Goal: Task Accomplishment & Management: Use online tool/utility

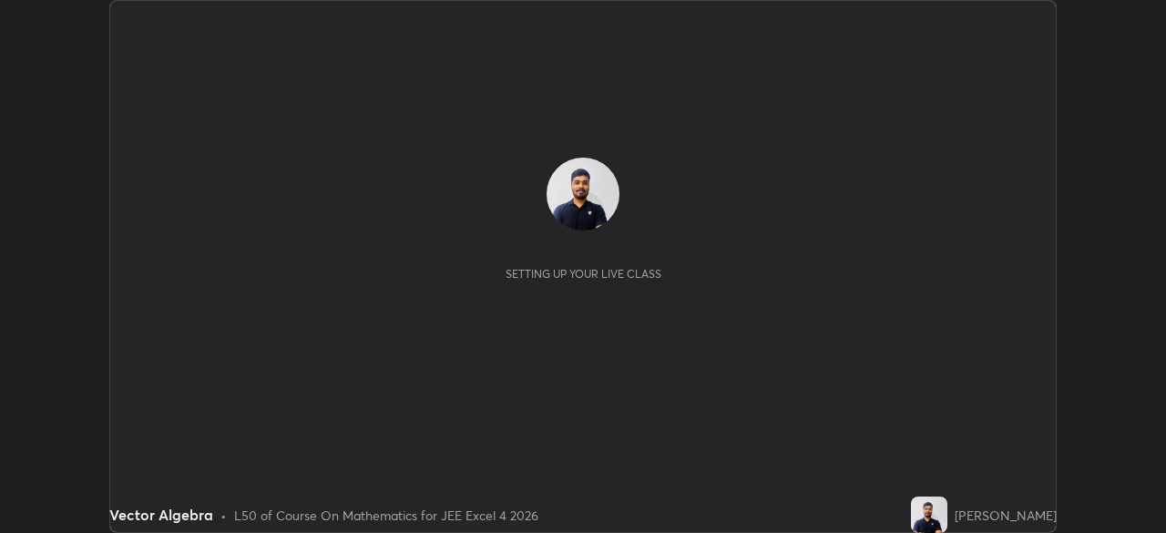
scroll to position [533, 1165]
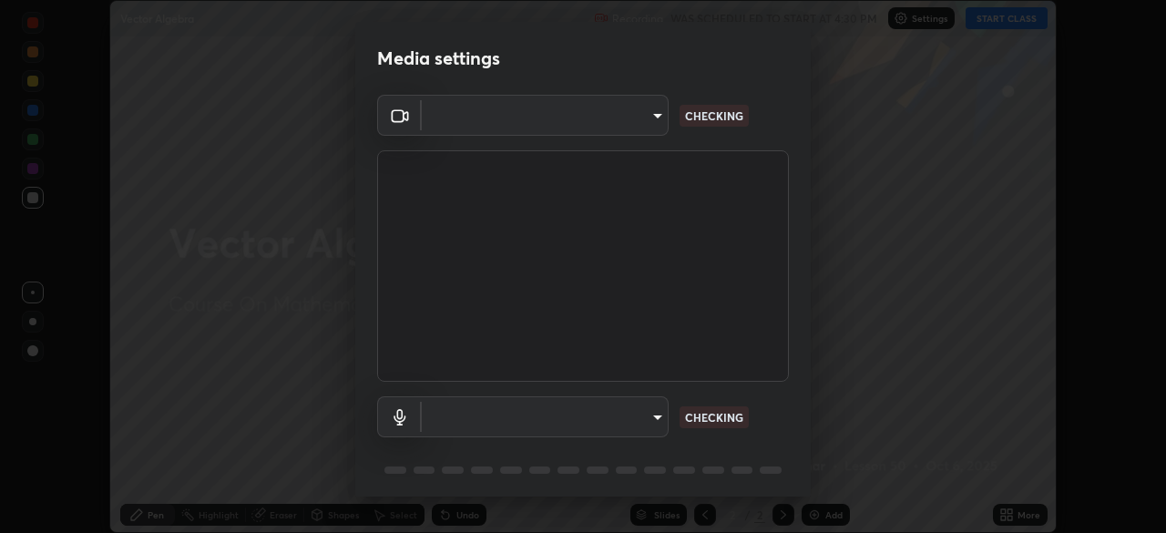
type input "f44939252cec670a7c81aafead478e6b9f15b20a1b8f1ae8dba2619045631b1c"
type input "default"
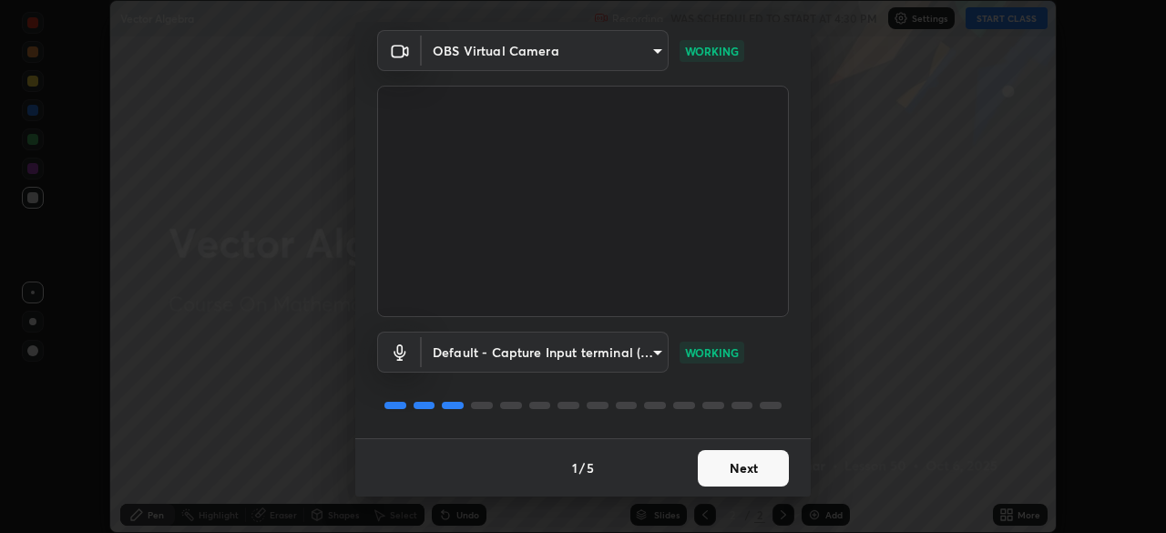
click at [743, 479] on button "Next" at bounding box center [743, 468] width 91 height 36
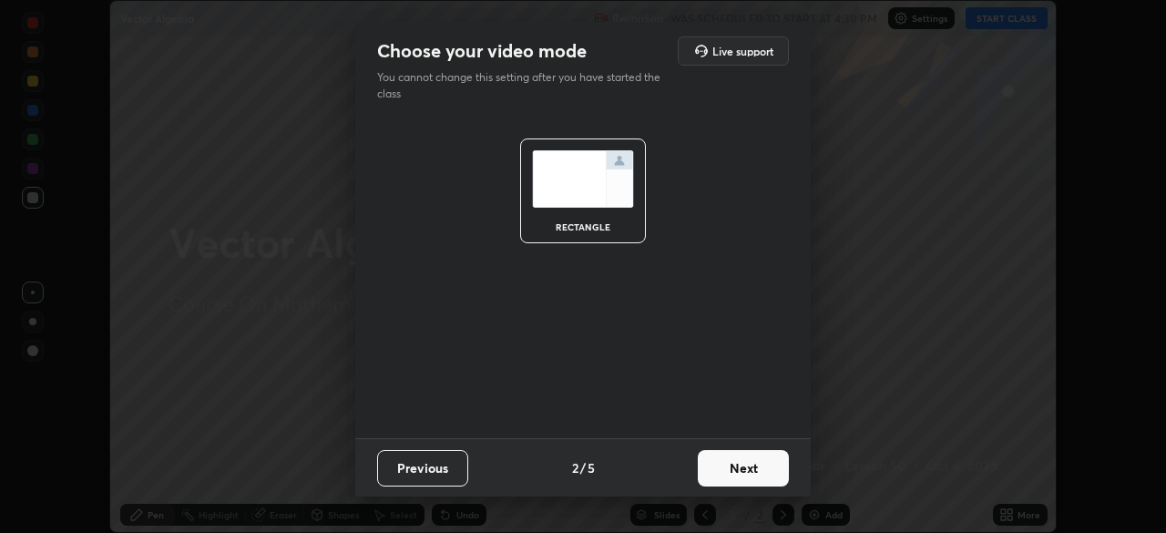
click at [742, 475] on button "Next" at bounding box center [743, 468] width 91 height 36
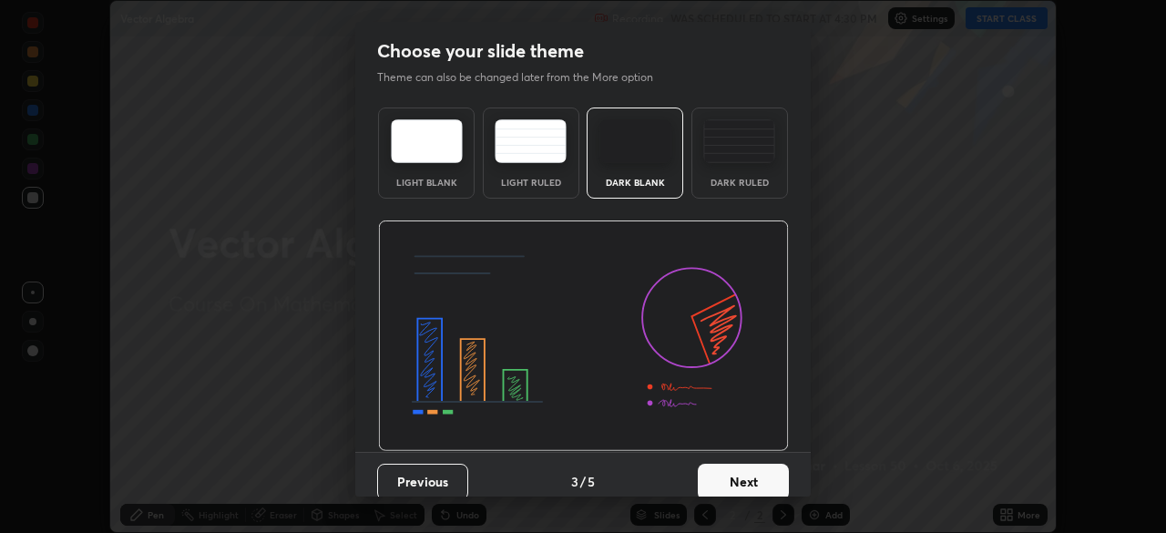
click at [732, 489] on button "Next" at bounding box center [743, 482] width 91 height 36
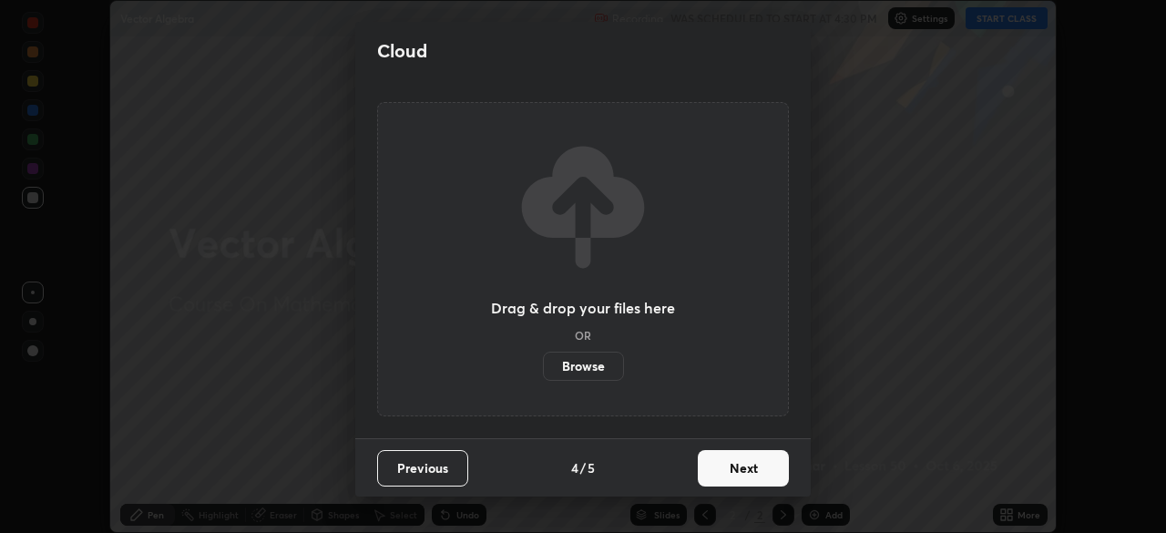
click at [733, 483] on button "Next" at bounding box center [743, 468] width 91 height 36
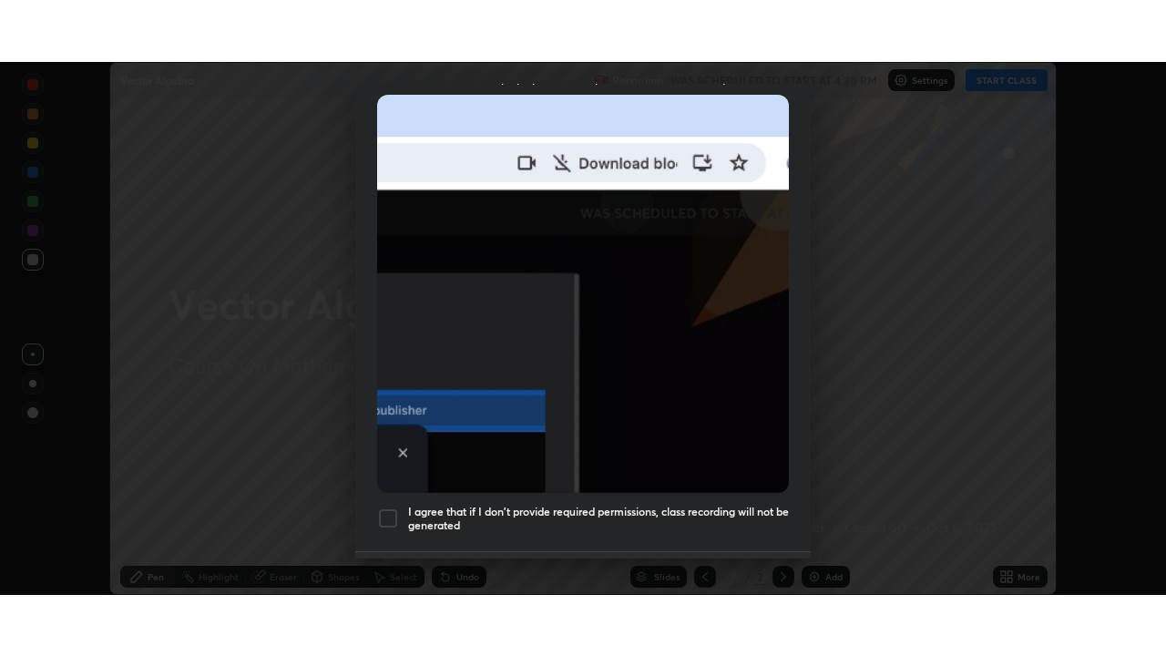
scroll to position [436, 0]
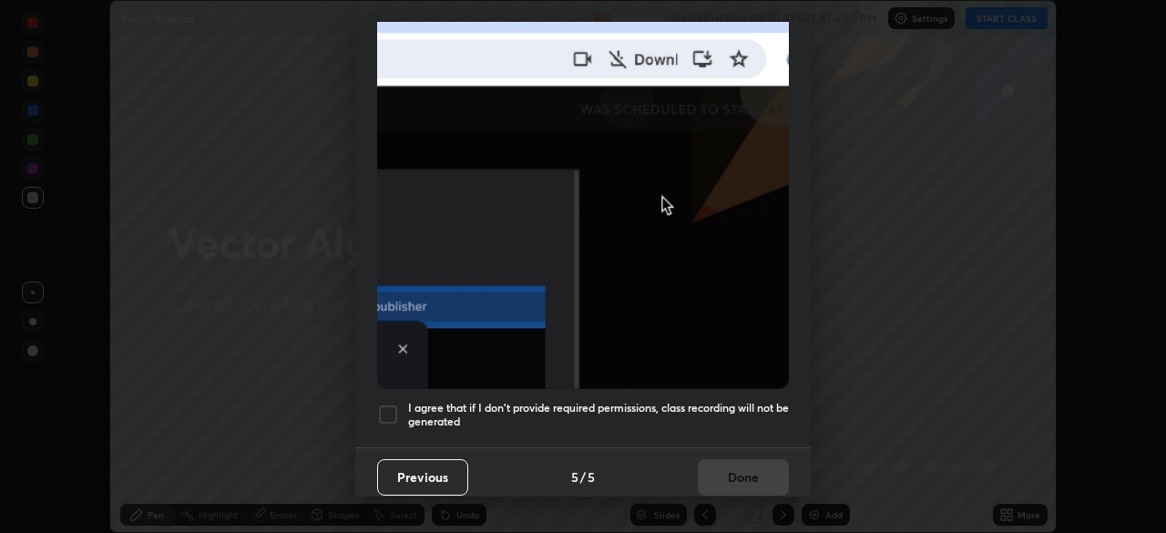
click at [517, 431] on div "Allow "Download multiple files" if prompted: If download blocked popup comes, o…" at bounding box center [582, 63] width 455 height 767
click at [593, 403] on h5 "I agree that if I don't provide required permissions, class recording will not …" at bounding box center [598, 415] width 381 height 28
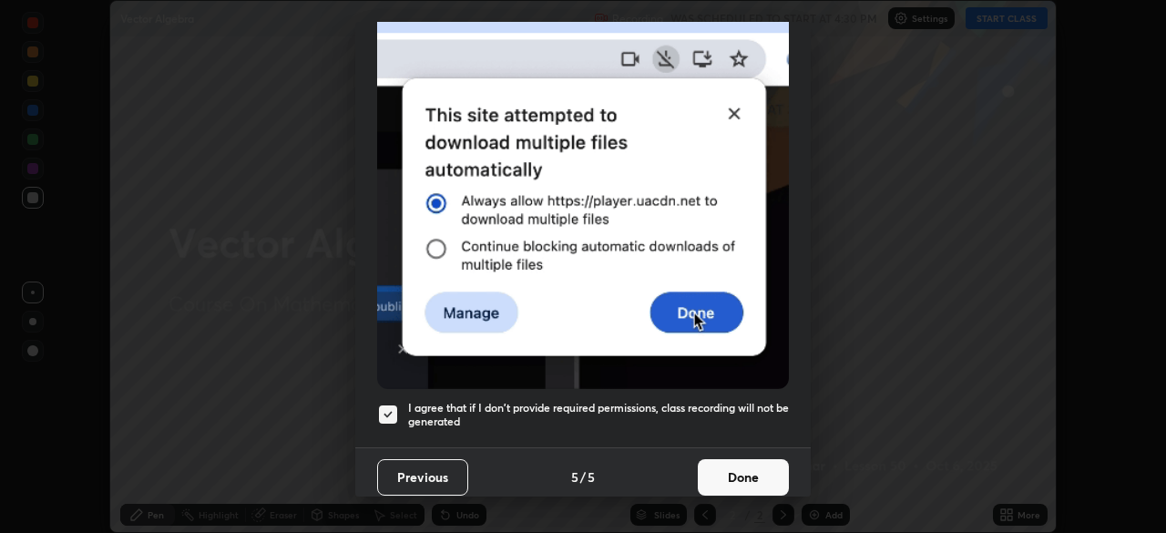
click at [741, 461] on button "Done" at bounding box center [743, 477] width 91 height 36
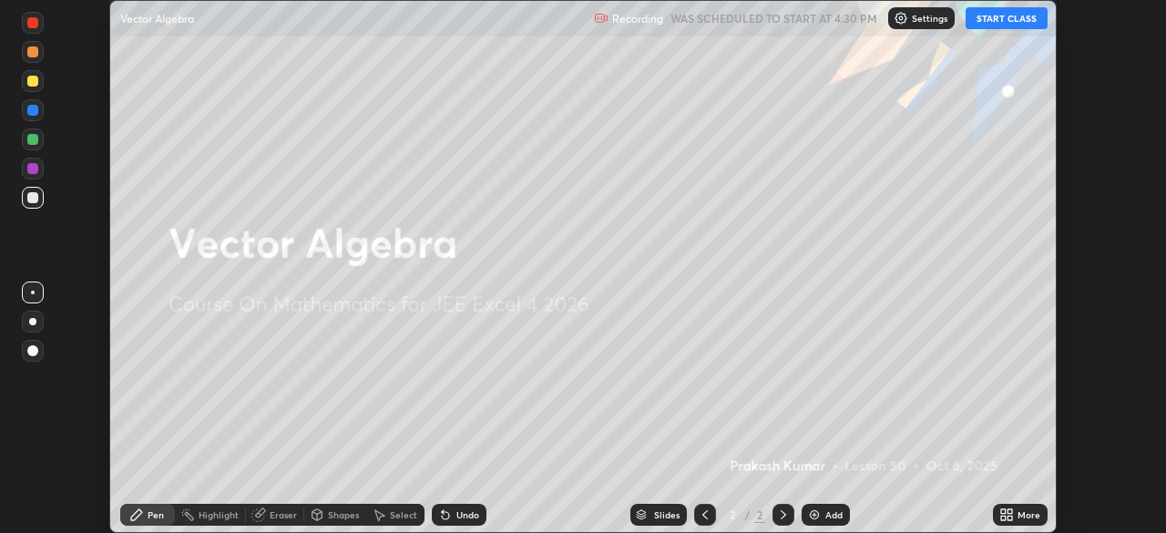
click at [1005, 20] on button "START CLASS" at bounding box center [1007, 18] width 82 height 22
click at [1020, 518] on div "More" at bounding box center [1028, 514] width 23 height 9
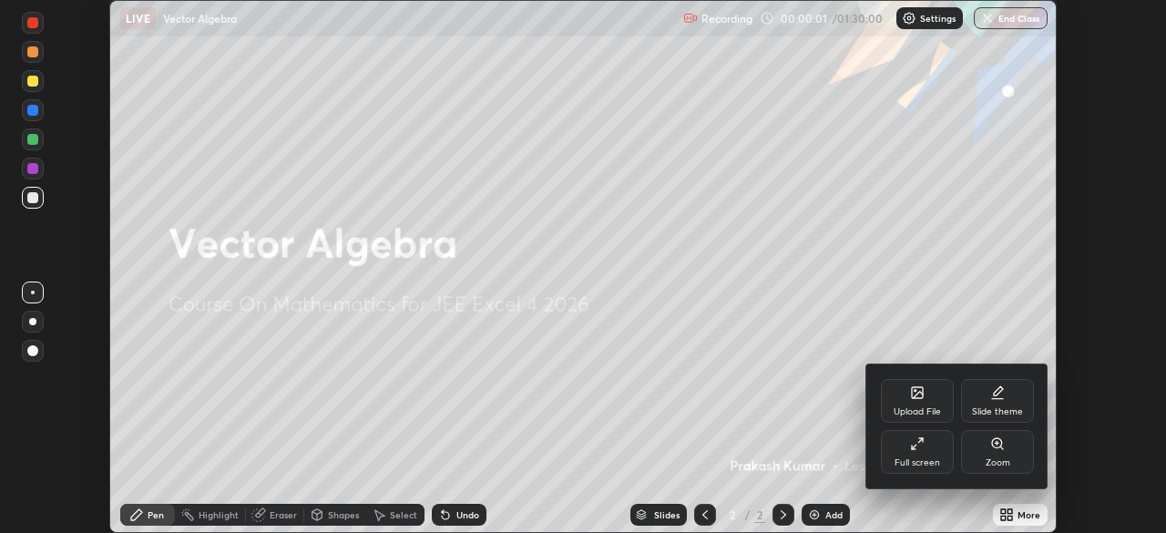
click at [922, 446] on icon at bounding box center [917, 443] width 15 height 15
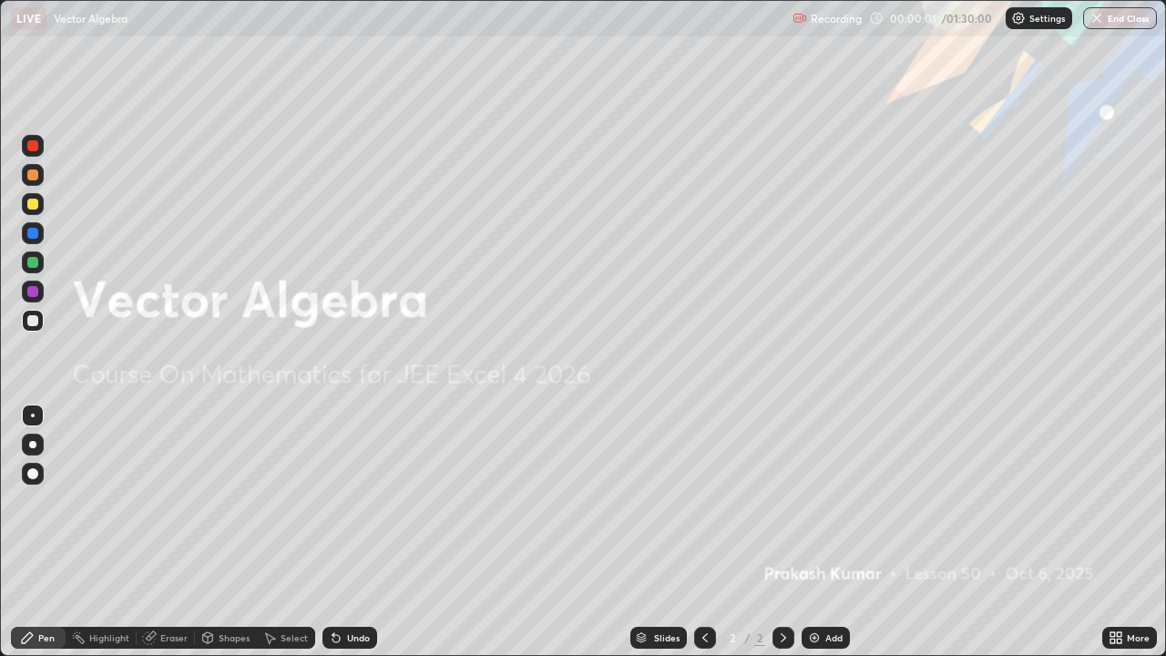
scroll to position [656, 1166]
click at [835, 532] on div "Add" at bounding box center [833, 637] width 17 height 9
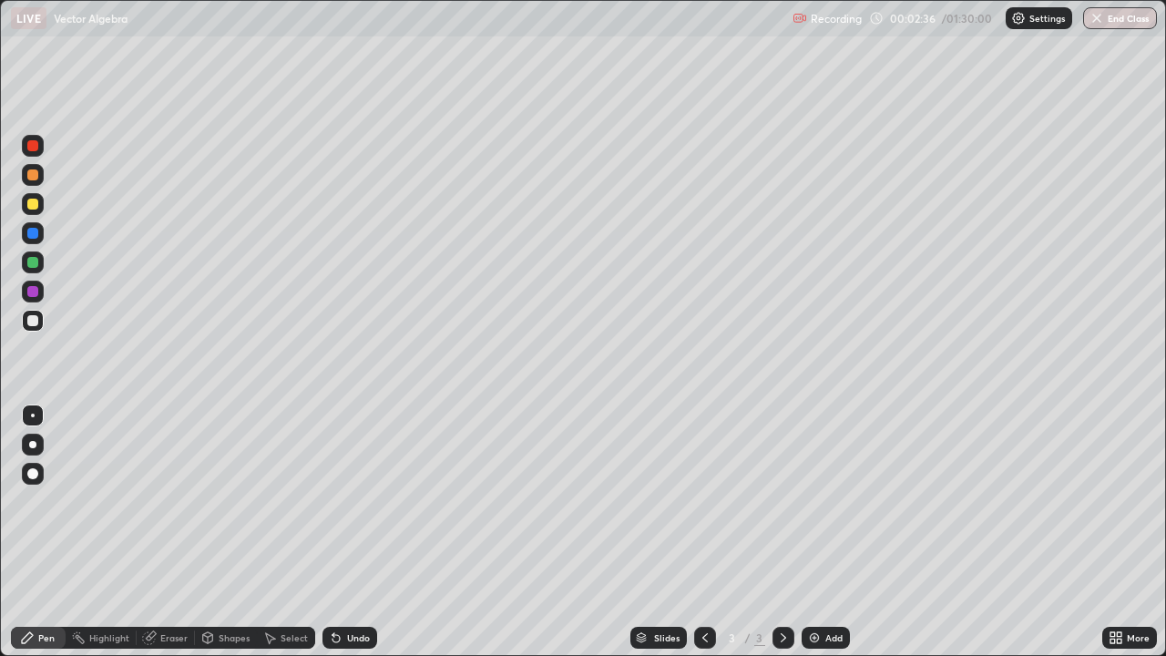
click at [42, 261] on div at bounding box center [33, 262] width 22 height 22
click at [208, 532] on icon at bounding box center [208, 640] width 0 height 6
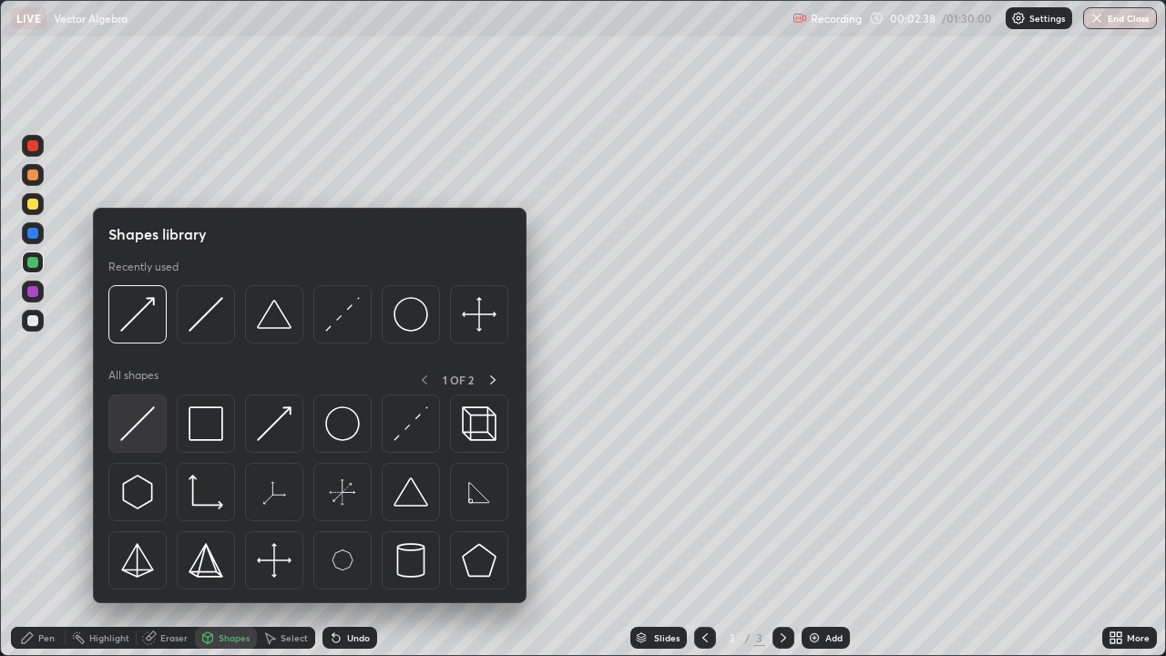
click at [141, 432] on img at bounding box center [137, 423] width 35 height 35
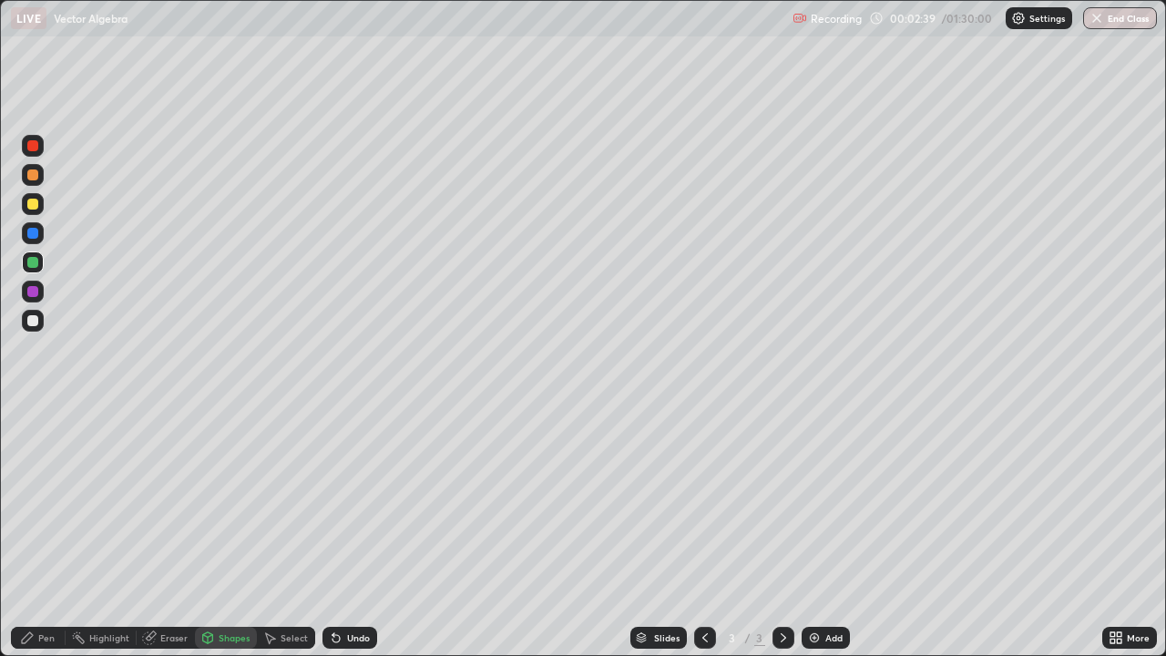
click at [212, 532] on div "Shapes" at bounding box center [226, 638] width 62 height 22
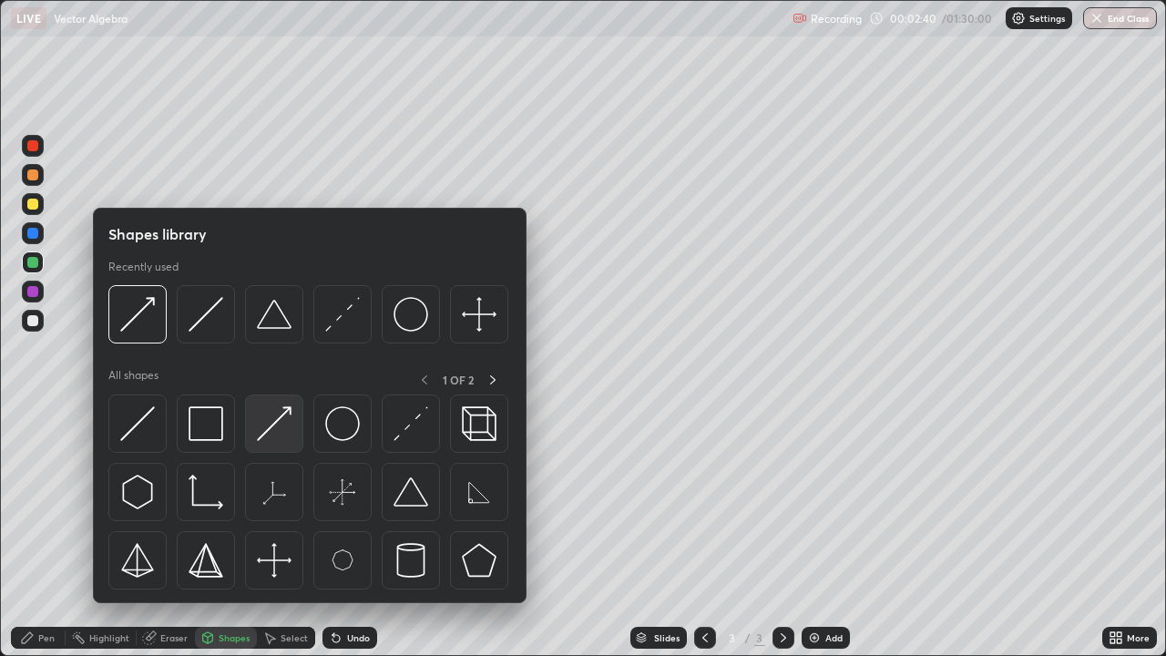
click at [275, 428] on img at bounding box center [274, 423] width 35 height 35
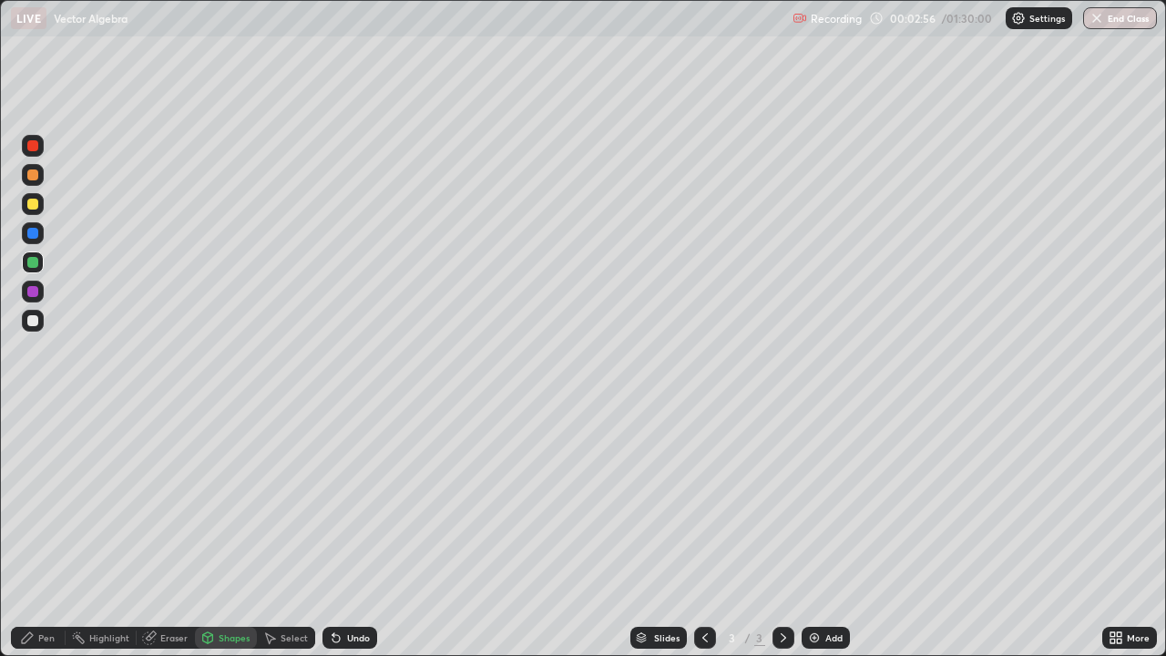
click at [37, 532] on div "Pen" at bounding box center [38, 638] width 55 height 22
click at [353, 532] on div "Undo" at bounding box center [358, 637] width 23 height 9
click at [224, 532] on div "Shapes" at bounding box center [234, 637] width 31 height 9
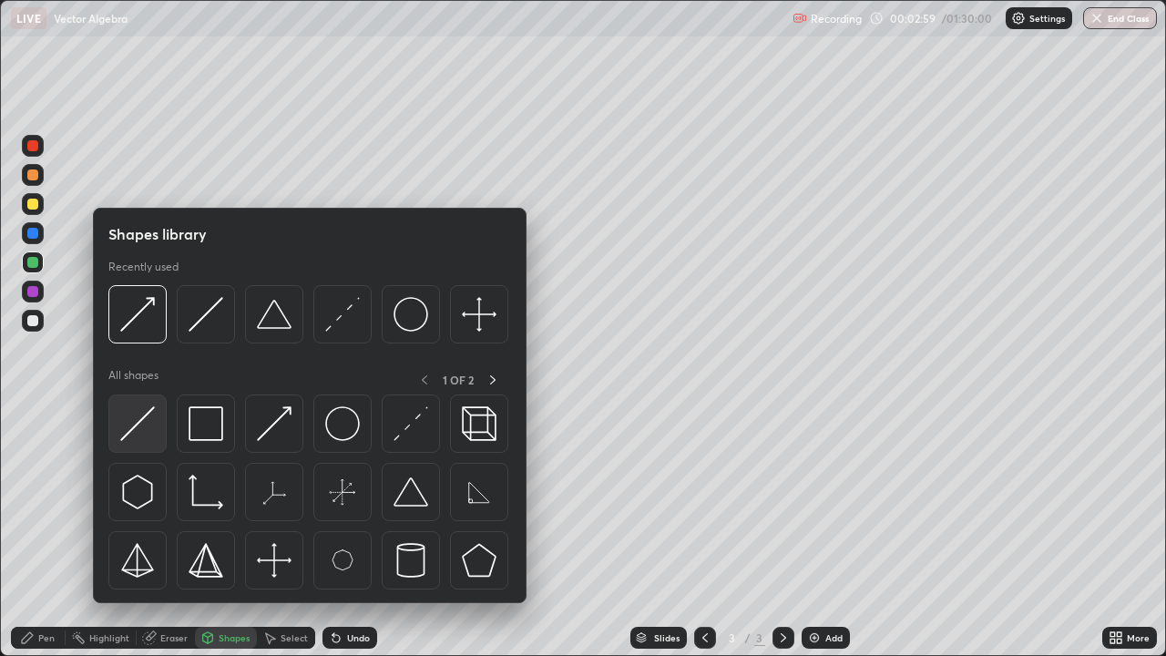
click at [158, 437] on div at bounding box center [137, 423] width 58 height 58
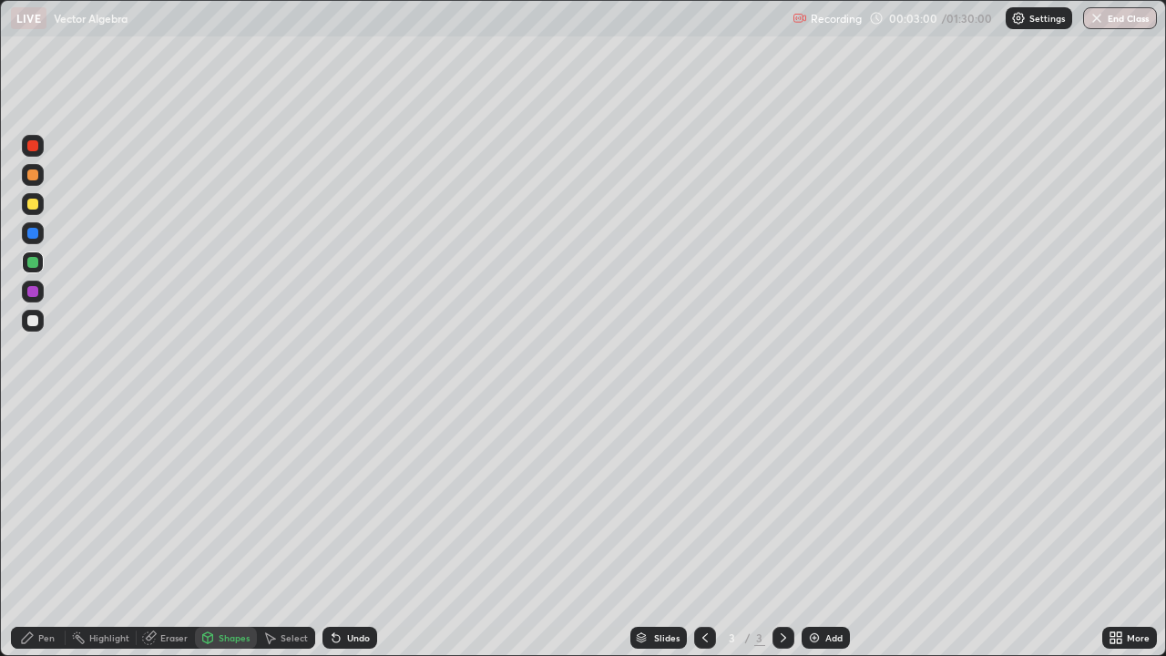
click at [223, 532] on div "Shapes" at bounding box center [226, 638] width 62 height 22
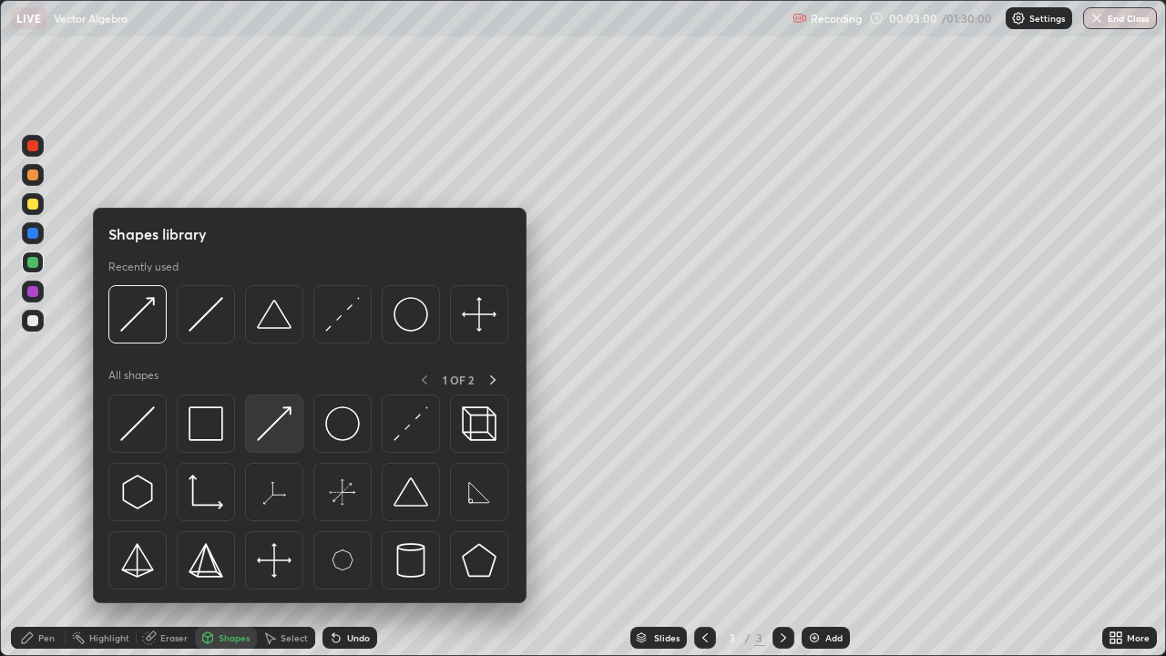
click at [266, 434] on img at bounding box center [274, 423] width 35 height 35
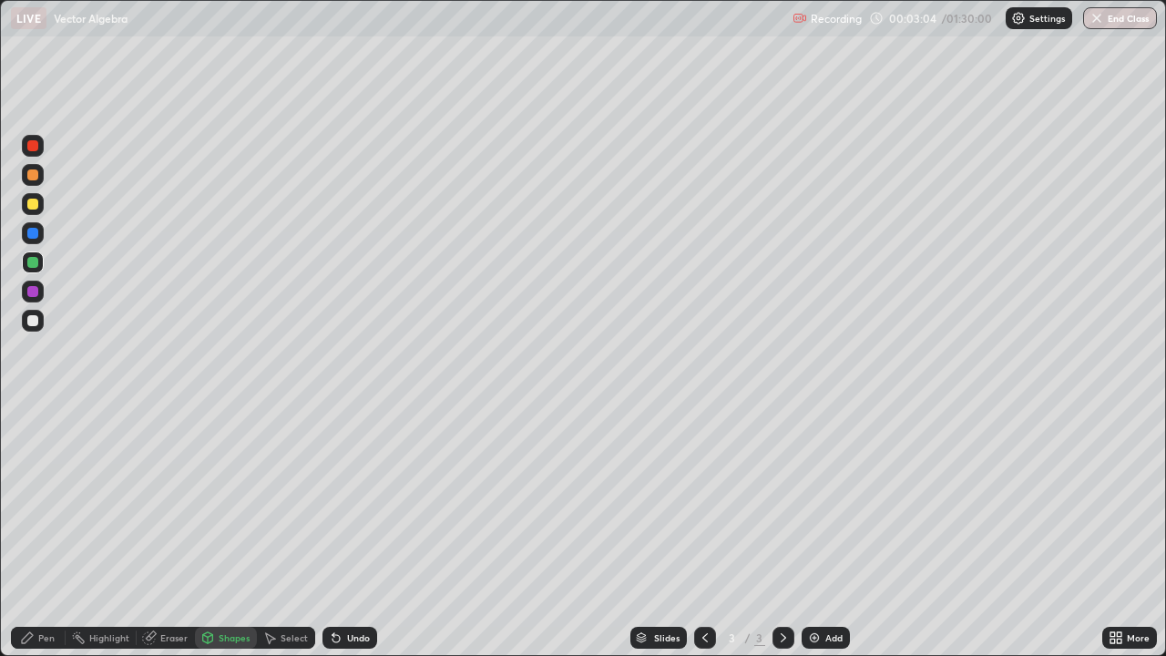
click at [36, 532] on div "Pen" at bounding box center [38, 638] width 55 height 22
click at [42, 323] on div at bounding box center [33, 321] width 22 height 22
click at [42, 322] on div at bounding box center [33, 321] width 22 height 22
click at [281, 532] on div "Select" at bounding box center [294, 637] width 27 height 9
click at [235, 532] on div "Shapes" at bounding box center [234, 637] width 31 height 9
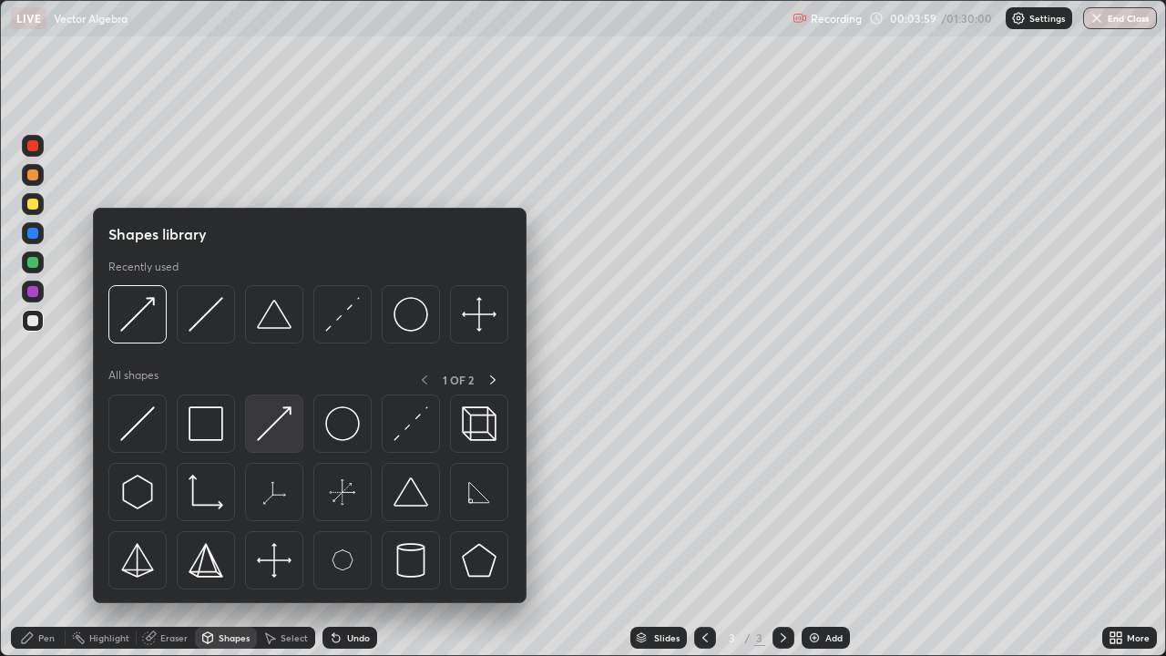
click at [280, 417] on img at bounding box center [274, 423] width 35 height 35
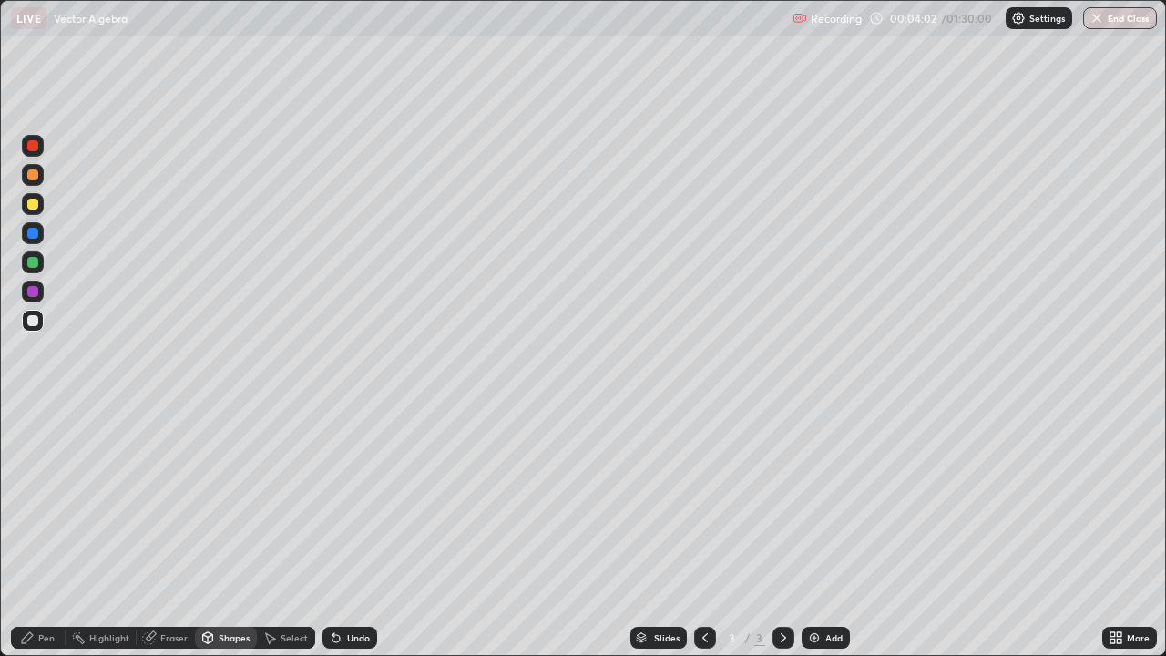
click at [355, 532] on div "Undo" at bounding box center [349, 638] width 55 height 22
click at [339, 532] on icon at bounding box center [336, 637] width 15 height 15
click at [347, 532] on div "Undo" at bounding box center [358, 637] width 23 height 9
click at [35, 203] on div at bounding box center [32, 204] width 11 height 11
click at [346, 532] on div "Undo" at bounding box center [349, 638] width 55 height 22
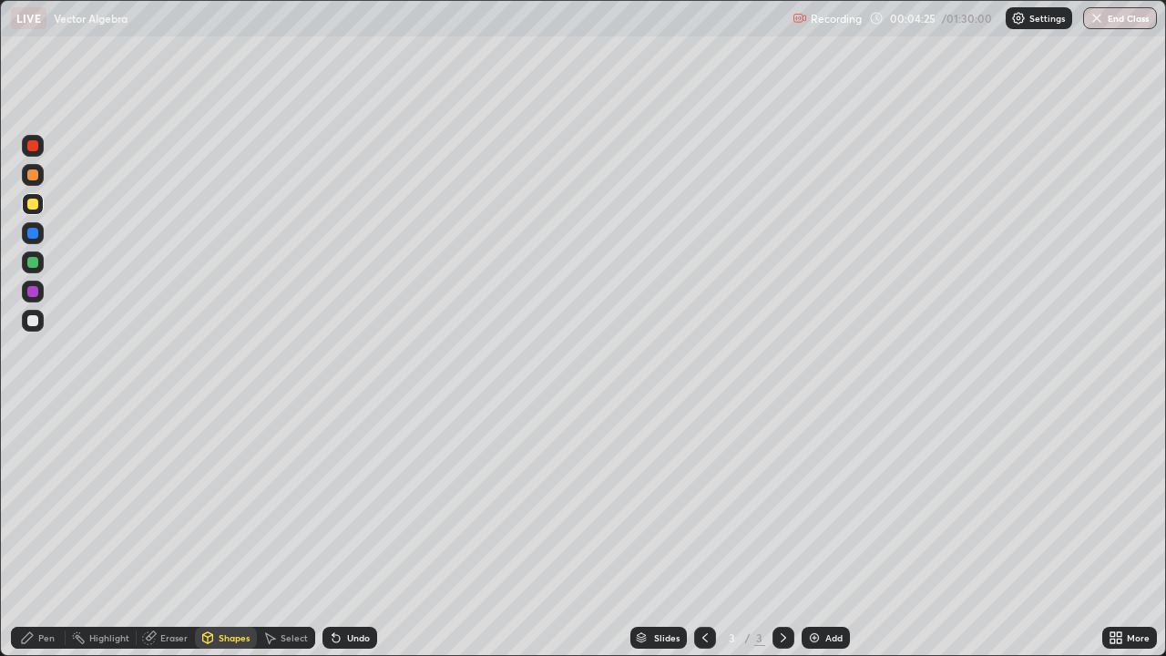
click at [349, 532] on div "Undo" at bounding box center [358, 637] width 23 height 9
click at [344, 532] on div "Undo" at bounding box center [349, 638] width 55 height 22
click at [347, 532] on div "Undo" at bounding box center [349, 638] width 55 height 22
click at [343, 532] on div "Undo" at bounding box center [349, 638] width 55 height 22
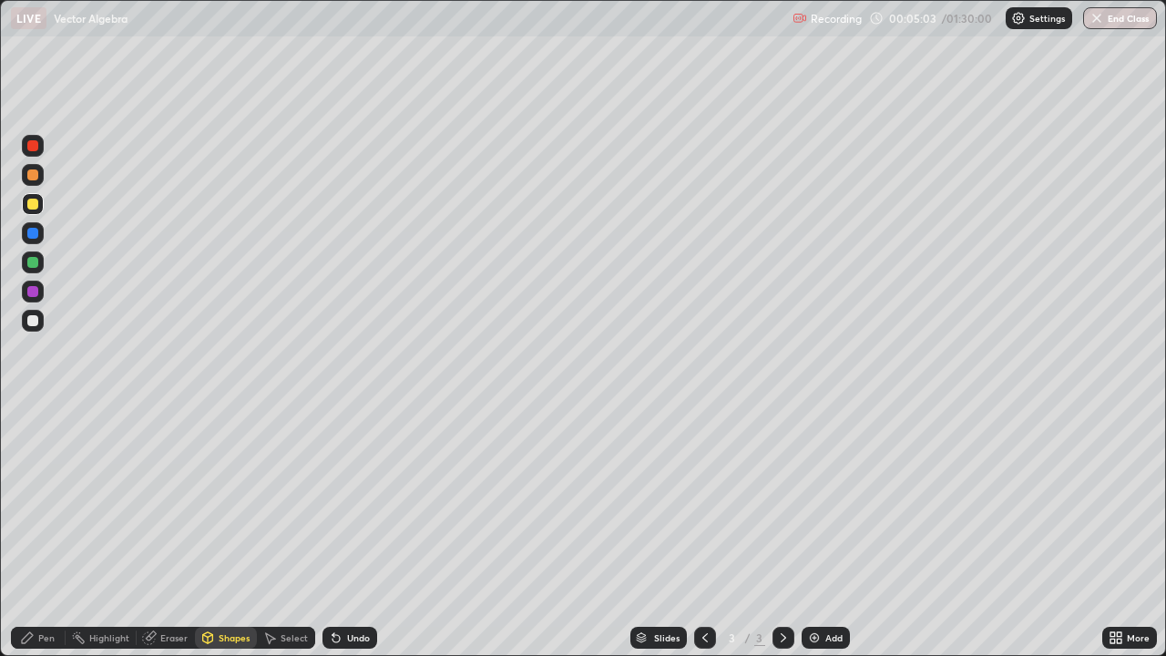
click at [48, 532] on div "Pen" at bounding box center [46, 637] width 16 height 9
click at [847, 532] on div "Add" at bounding box center [826, 638] width 48 height 22
click at [41, 319] on div at bounding box center [33, 321] width 22 height 22
click at [233, 532] on div "Shapes" at bounding box center [226, 638] width 62 height 22
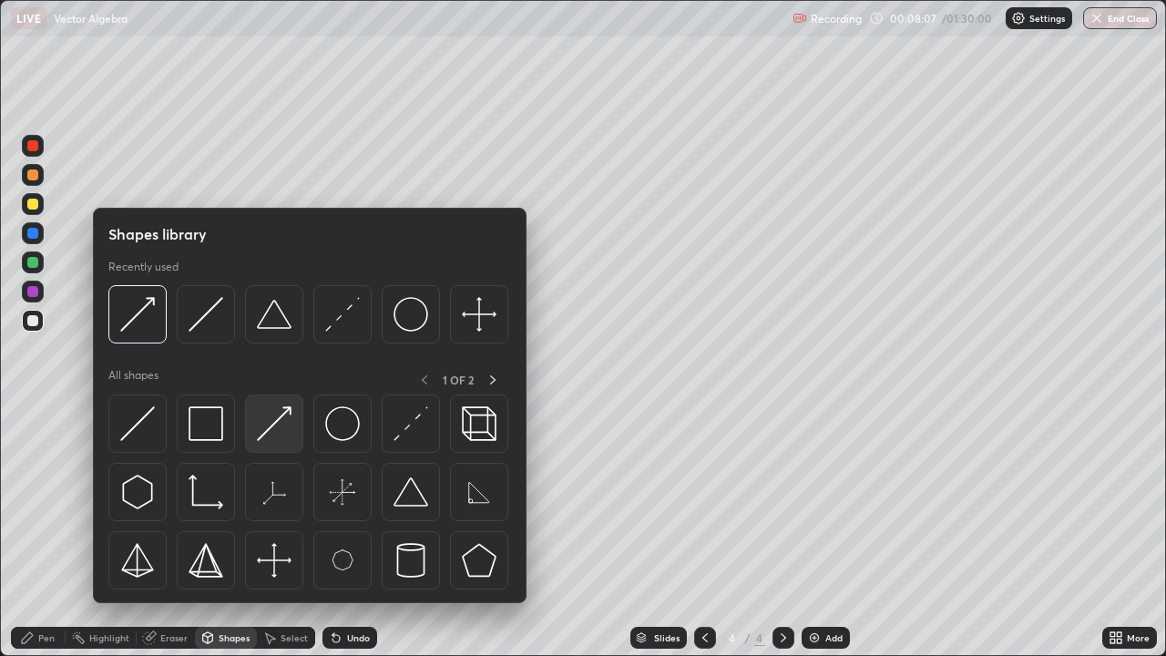
click at [261, 424] on img at bounding box center [274, 423] width 35 height 35
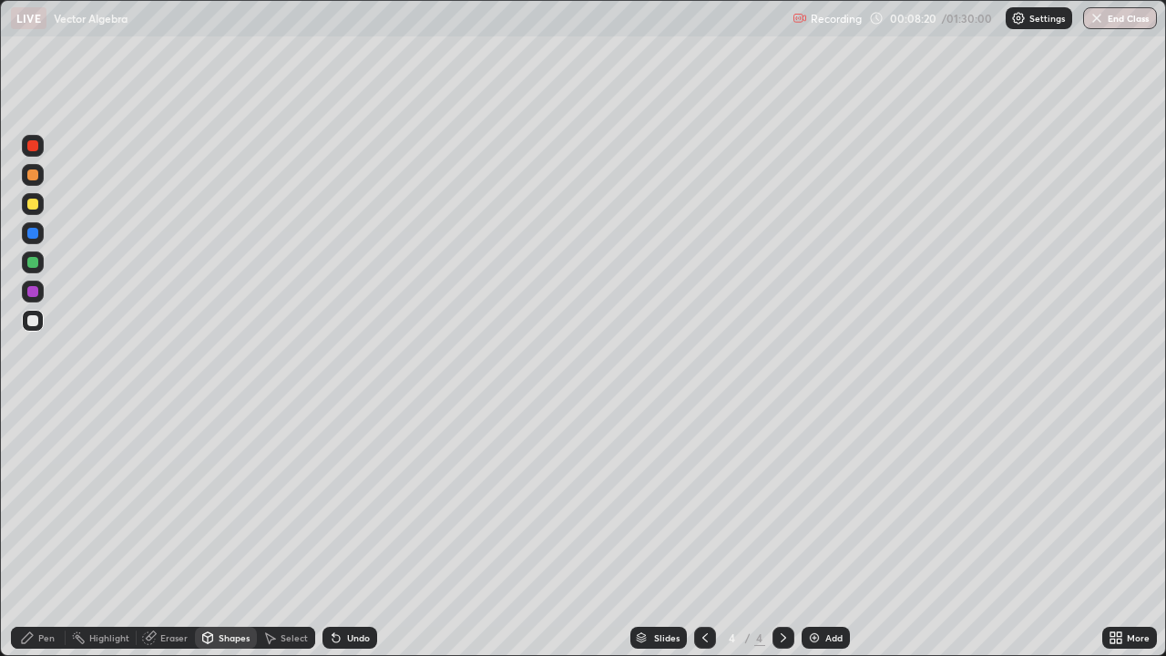
click at [351, 532] on div "Undo" at bounding box center [358, 637] width 23 height 9
click at [352, 532] on div "Undo" at bounding box center [358, 637] width 23 height 9
click at [47, 532] on div "Pen" at bounding box center [46, 637] width 16 height 9
click at [39, 263] on div at bounding box center [33, 262] width 22 height 22
click at [216, 532] on div "Shapes" at bounding box center [226, 638] width 62 height 22
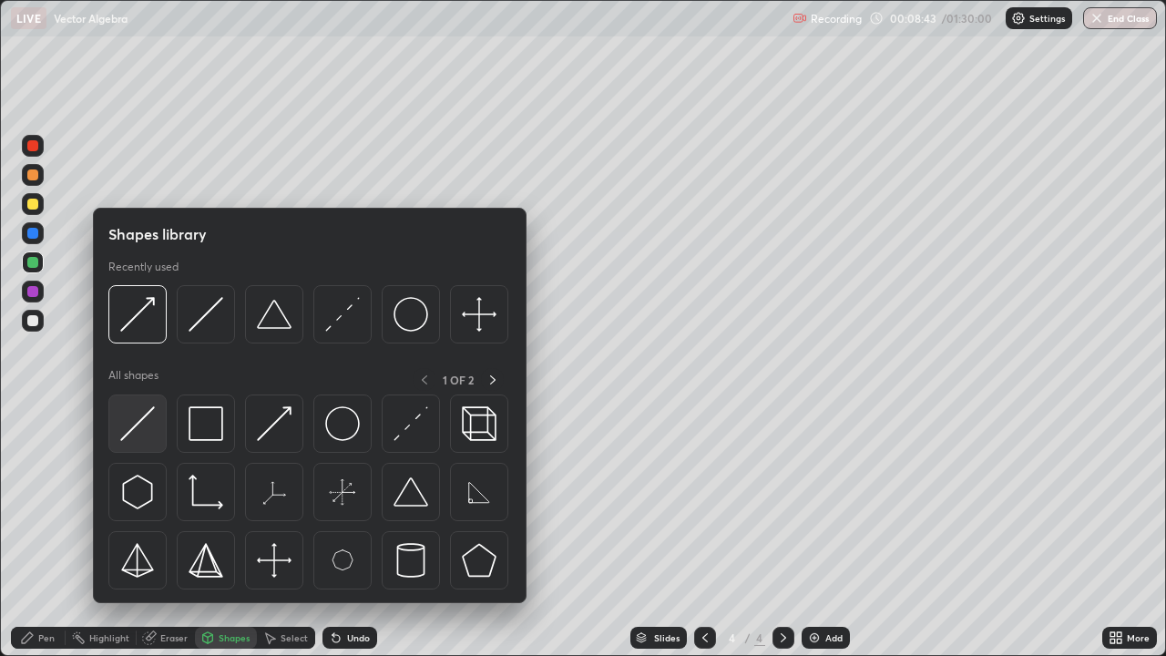
click at [154, 416] on img at bounding box center [137, 423] width 35 height 35
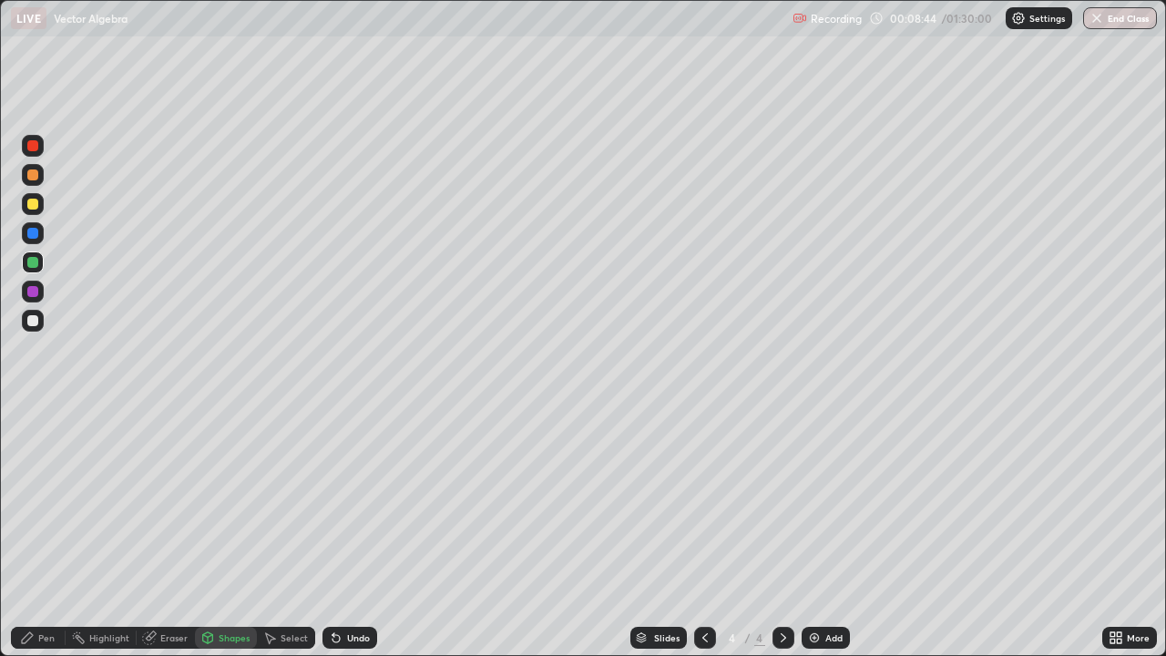
click at [207, 532] on icon at bounding box center [208, 636] width 10 height 3
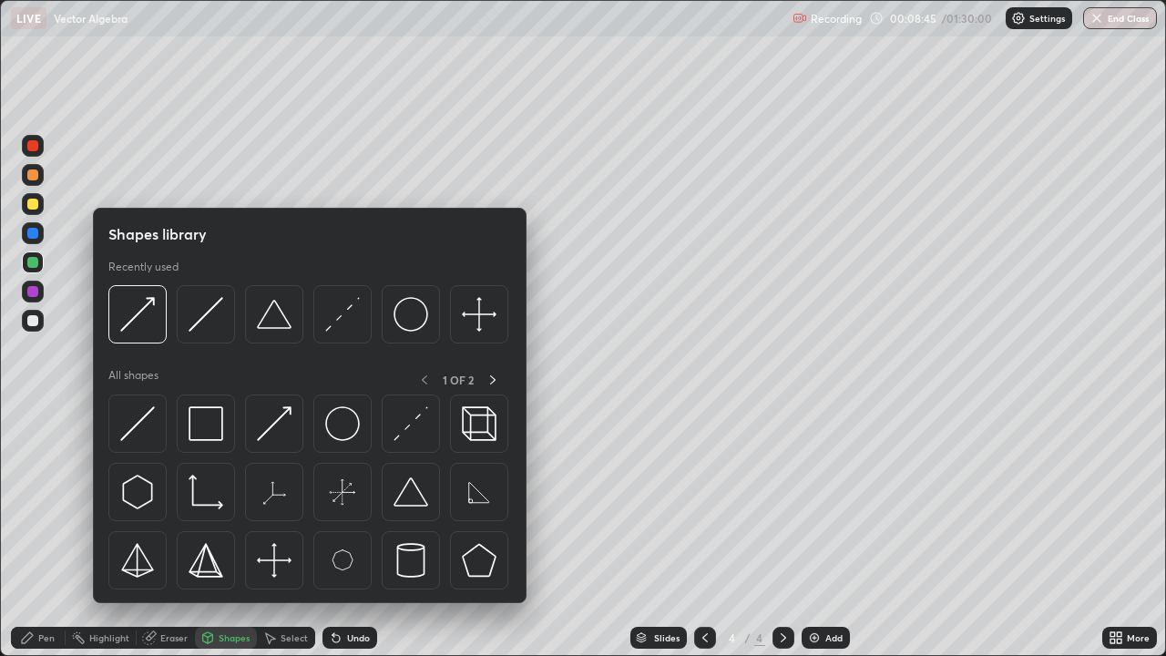
click at [271, 425] on img at bounding box center [274, 423] width 35 height 35
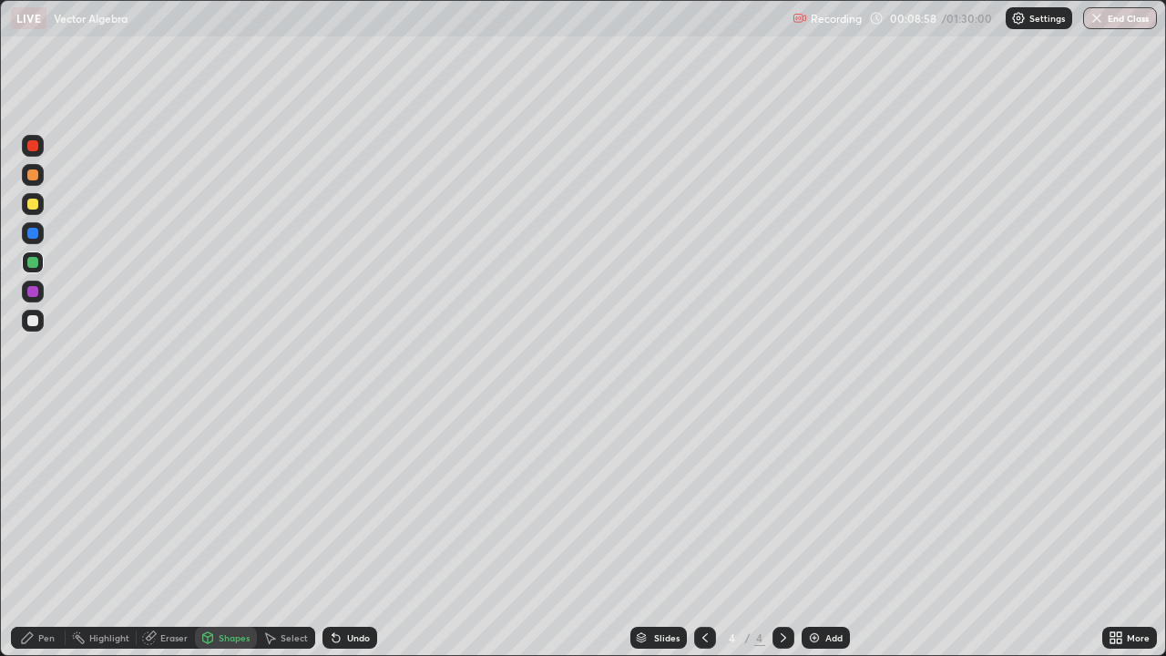
click at [110, 532] on div "Highlight" at bounding box center [109, 637] width 40 height 9
click at [332, 532] on icon at bounding box center [333, 634] width 2 height 2
click at [45, 532] on div "Pen" at bounding box center [46, 637] width 16 height 9
click at [342, 532] on div "Undo" at bounding box center [349, 638] width 55 height 22
click at [238, 532] on div "Shapes" at bounding box center [234, 637] width 31 height 9
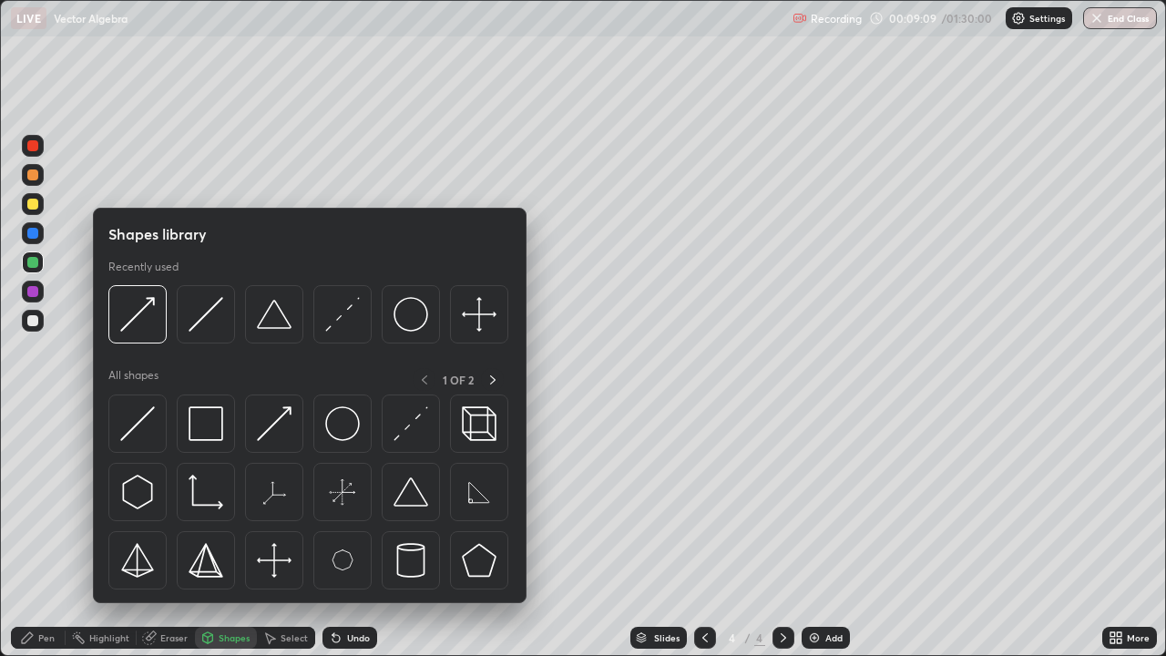
click at [281, 532] on div "Select" at bounding box center [294, 637] width 27 height 9
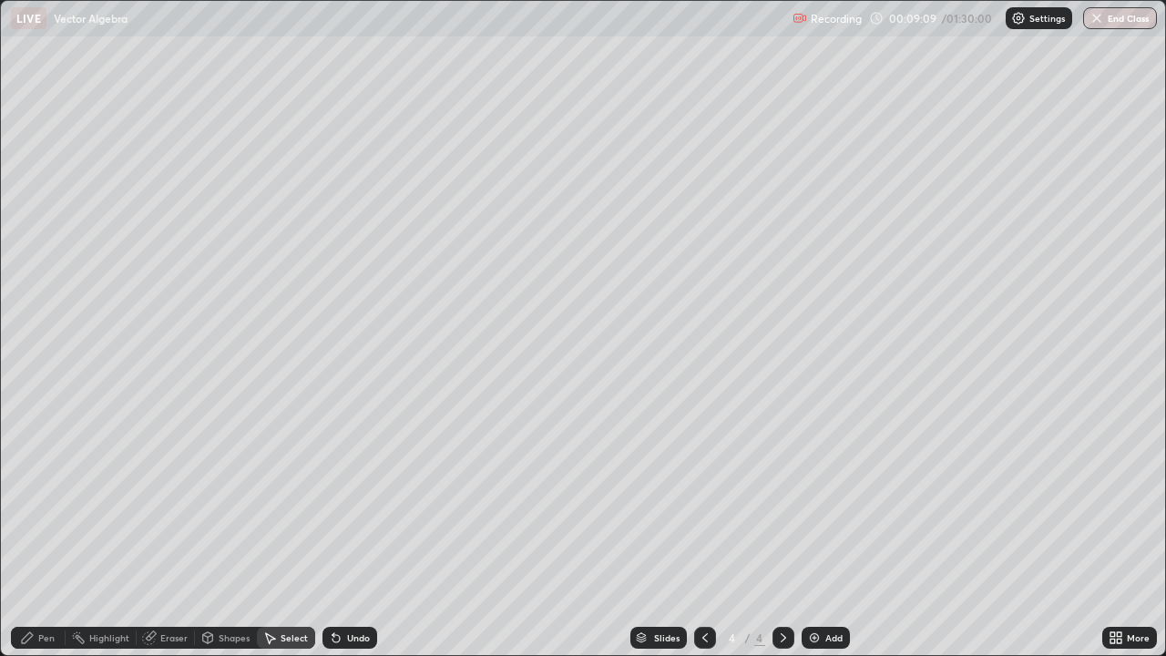
click at [273, 532] on icon at bounding box center [269, 637] width 15 height 15
click at [222, 532] on div "Shapes" at bounding box center [234, 637] width 31 height 9
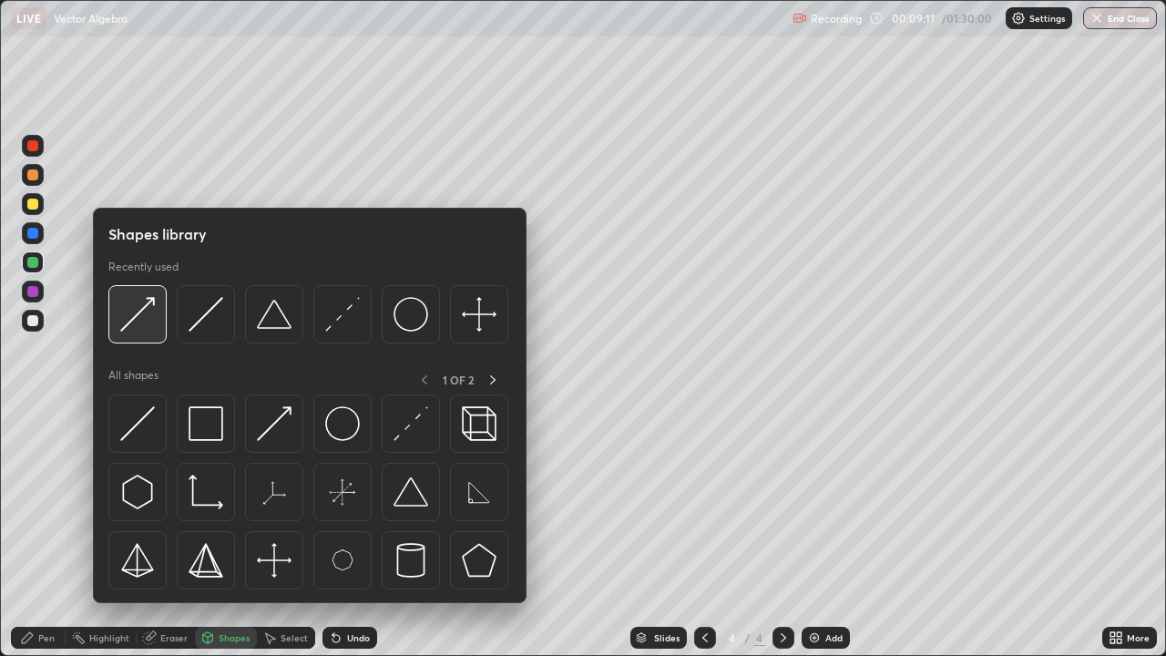
click at [138, 324] on img at bounding box center [137, 314] width 35 height 35
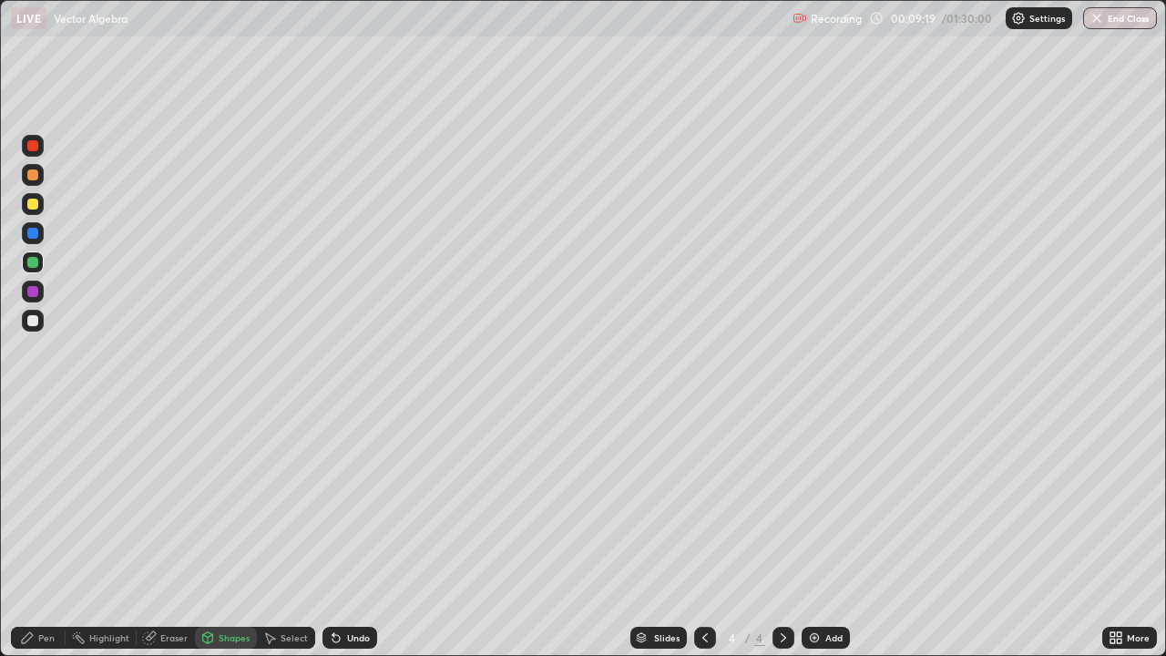
click at [42, 532] on div "Pen" at bounding box center [46, 637] width 16 height 9
click at [347, 532] on div "Undo" at bounding box center [358, 637] width 23 height 9
click at [340, 532] on icon at bounding box center [336, 637] width 15 height 15
click at [34, 320] on div at bounding box center [32, 320] width 11 height 11
click at [230, 532] on div "Shapes" at bounding box center [234, 637] width 31 height 9
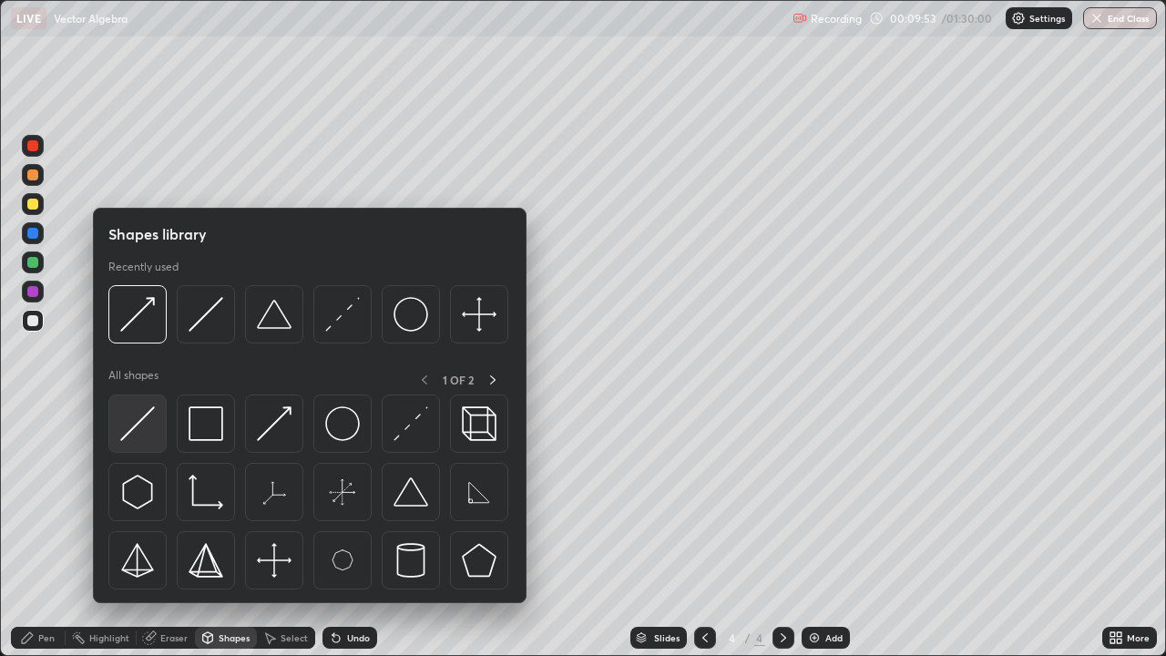
click at [151, 421] on img at bounding box center [137, 423] width 35 height 35
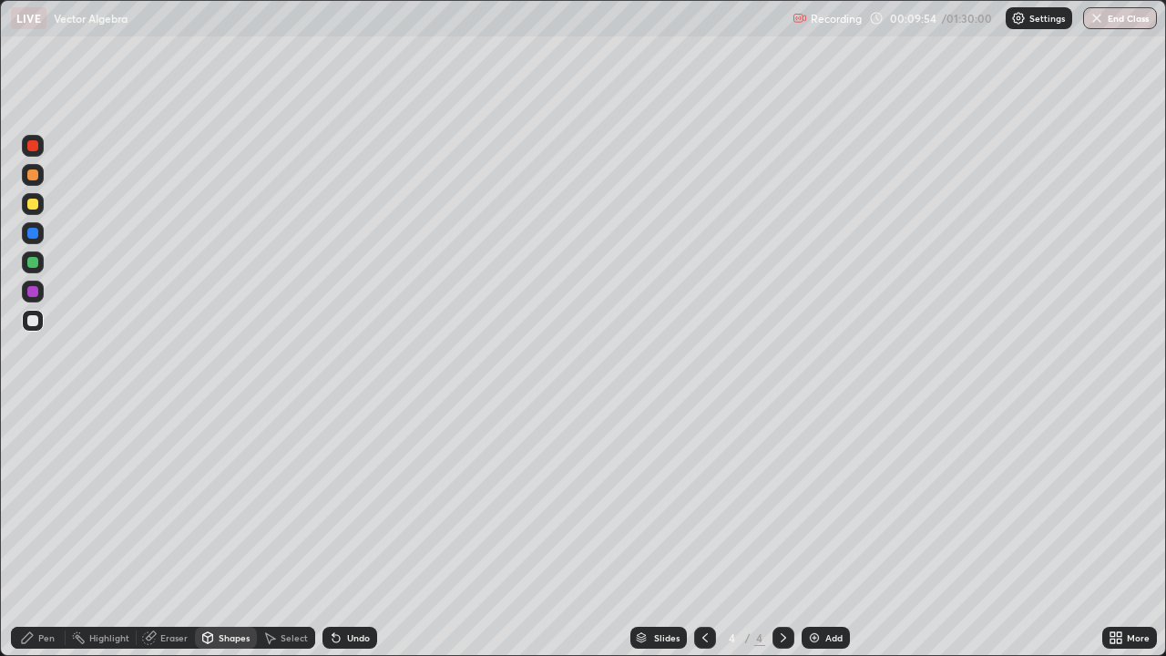
click at [230, 532] on div "Shapes" at bounding box center [234, 637] width 31 height 9
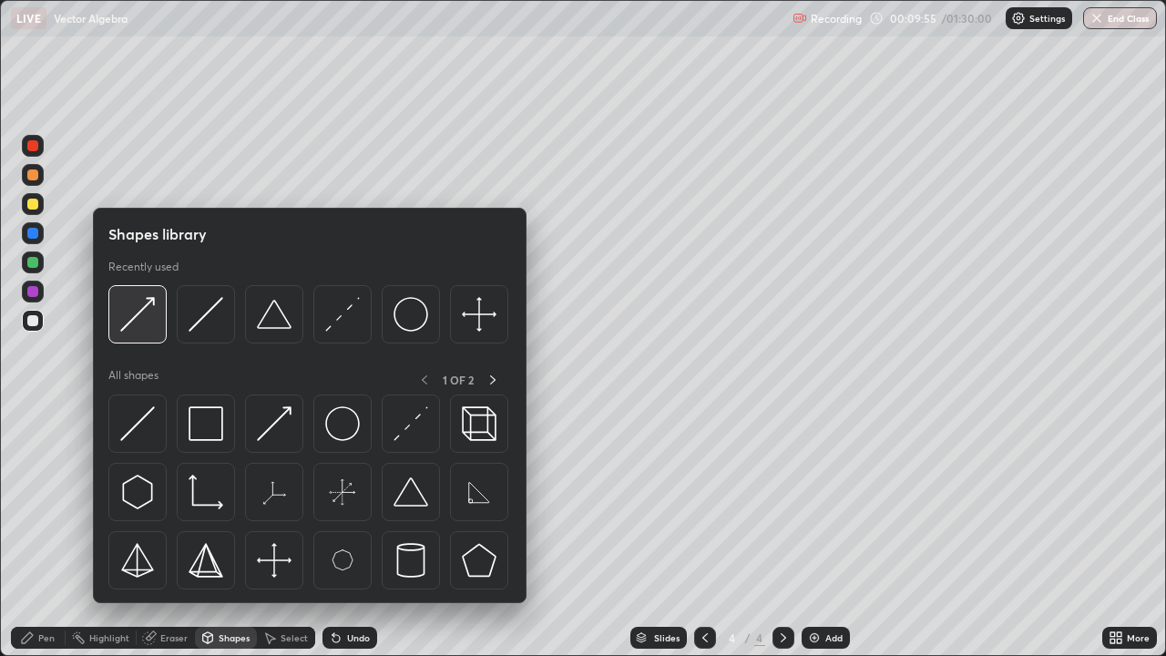
click at [147, 327] on img at bounding box center [137, 314] width 35 height 35
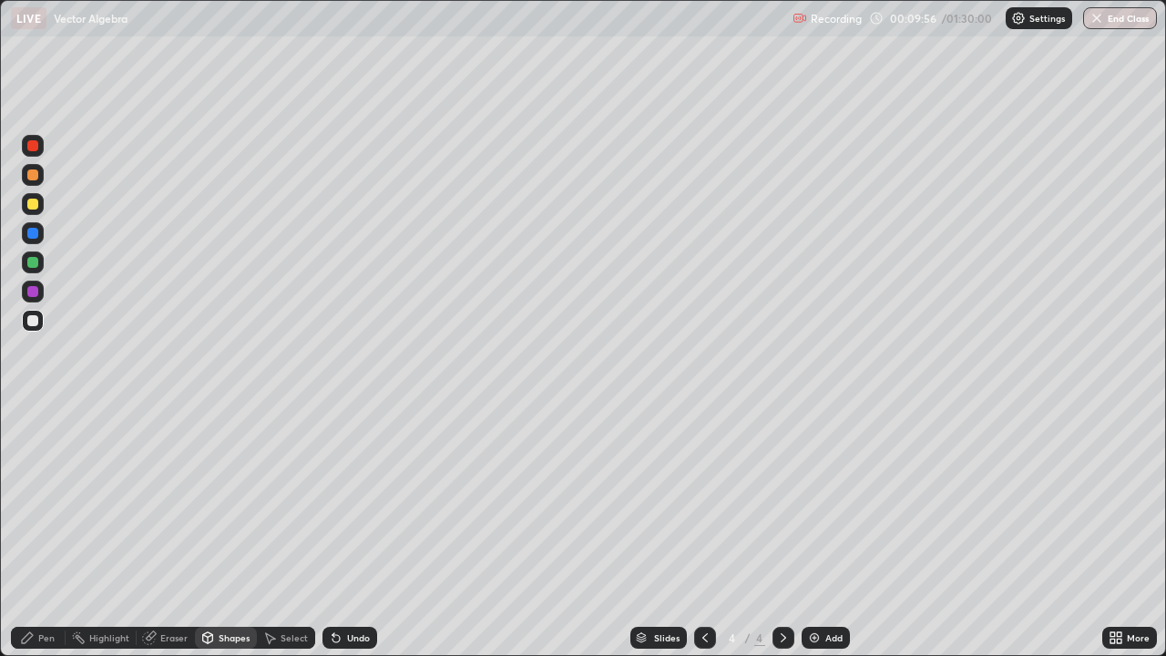
click at [36, 201] on div at bounding box center [32, 204] width 11 height 11
click at [28, 532] on icon at bounding box center [27, 637] width 15 height 15
click at [228, 532] on div "Shapes" at bounding box center [234, 637] width 31 height 9
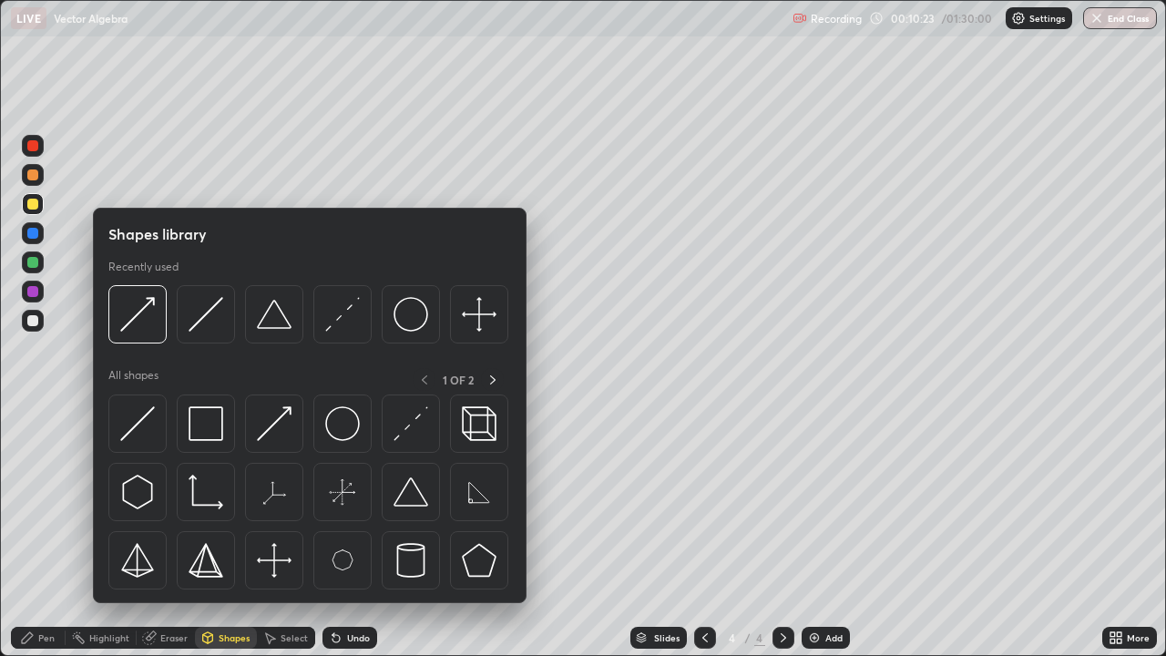
click at [33, 237] on div at bounding box center [32, 233] width 11 height 11
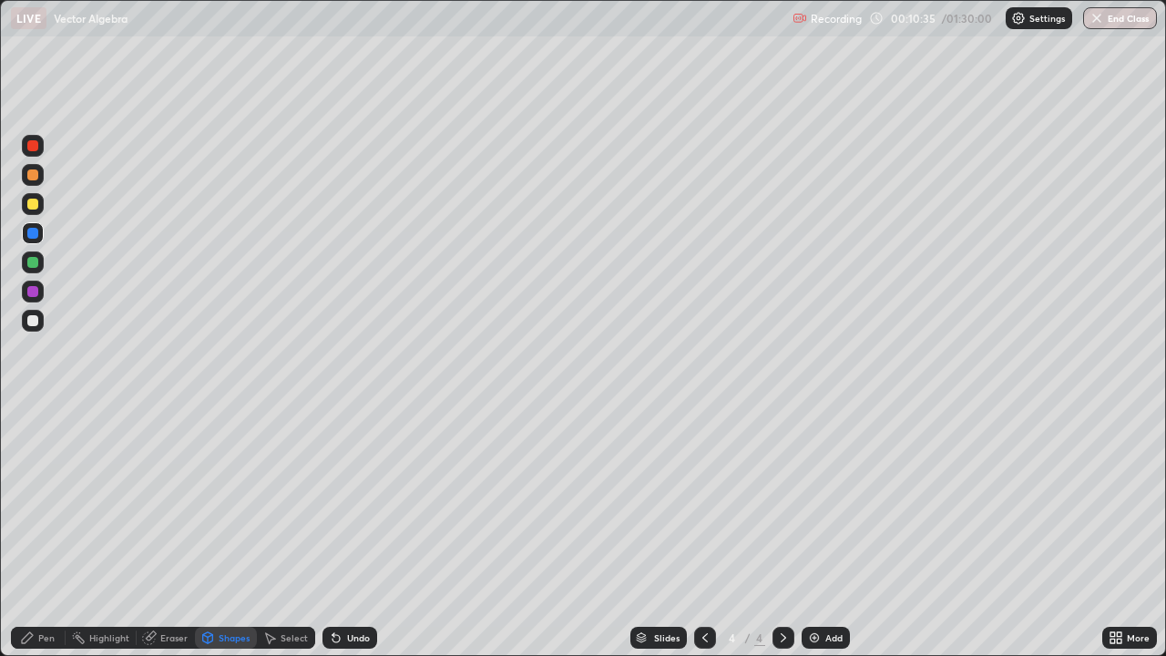
click at [341, 532] on icon at bounding box center [336, 637] width 15 height 15
click at [28, 532] on icon at bounding box center [27, 637] width 11 height 11
click at [164, 532] on div "Eraser" at bounding box center [173, 637] width 27 height 9
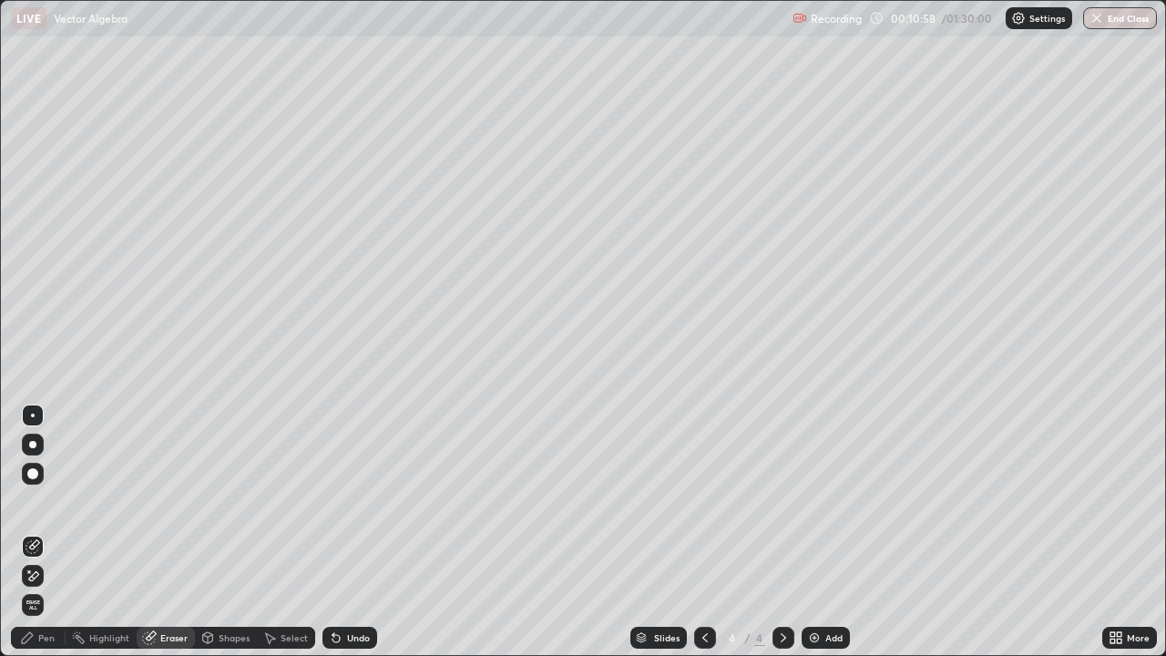
click at [347, 532] on div "Undo" at bounding box center [358, 637] width 23 height 9
click at [31, 532] on div "Pen" at bounding box center [38, 638] width 55 height 22
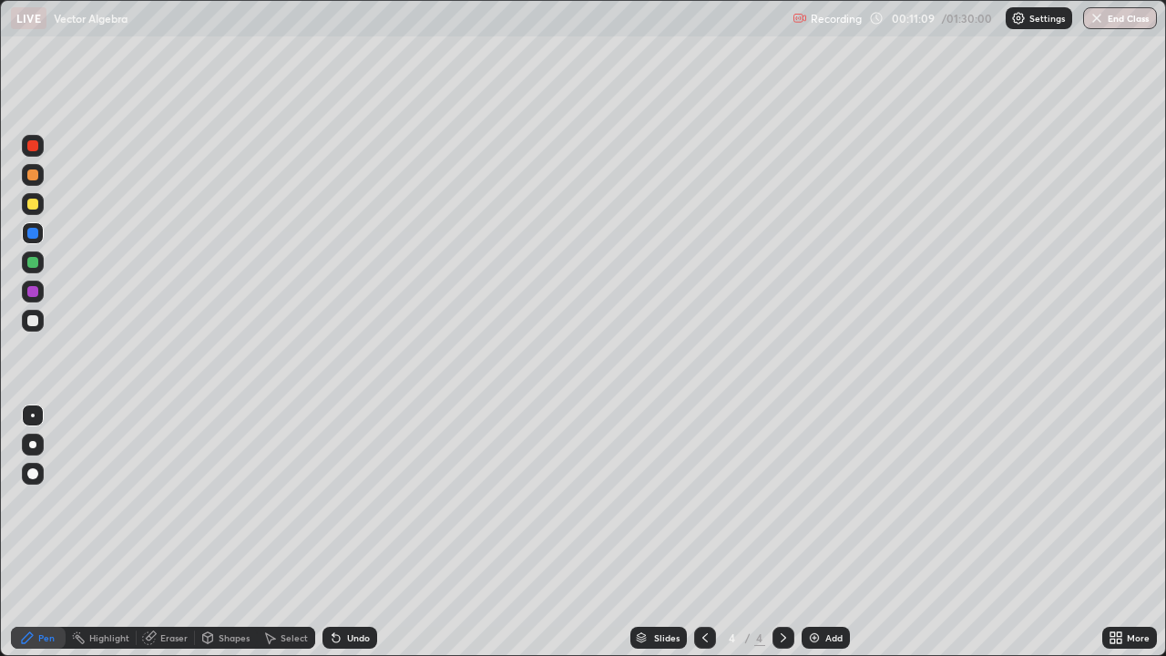
click at [226, 532] on div "Shapes" at bounding box center [234, 637] width 31 height 9
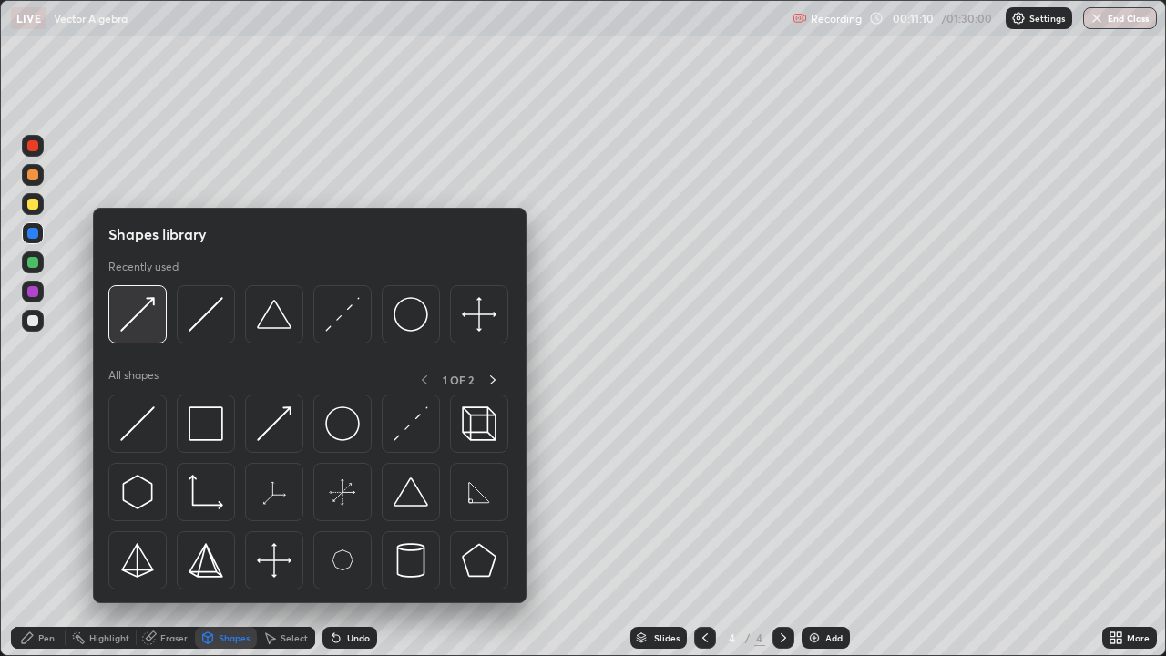
click at [140, 334] on div at bounding box center [137, 314] width 58 height 58
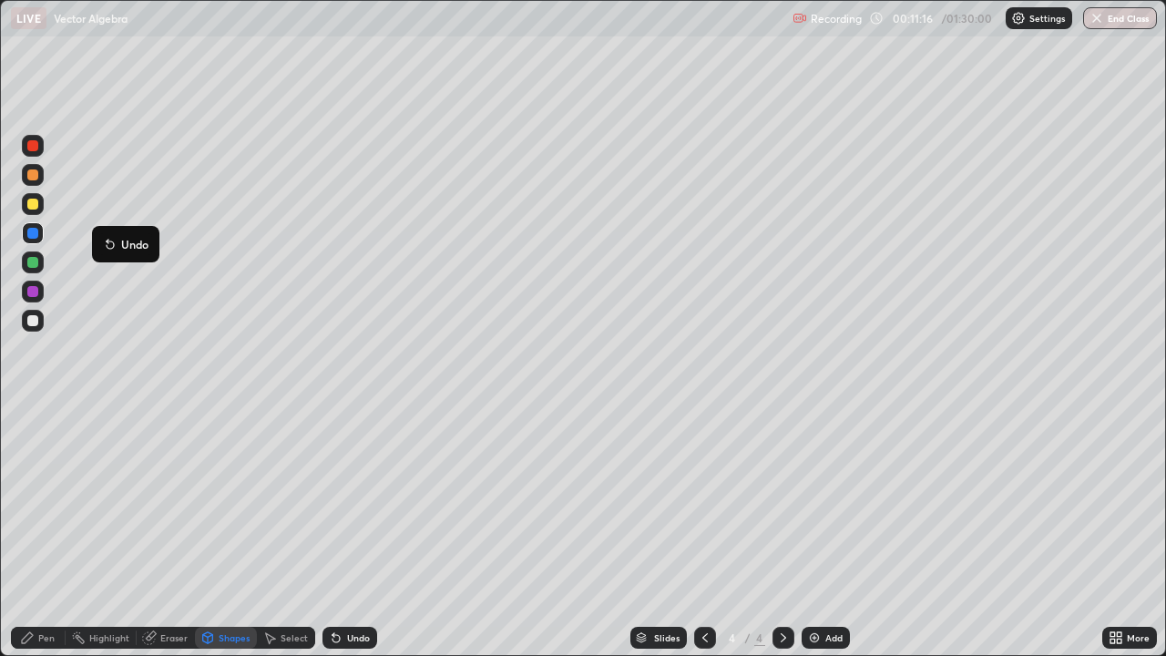
click at [101, 237] on button "Undo" at bounding box center [125, 244] width 53 height 22
click at [52, 532] on div "Pen" at bounding box center [46, 637] width 16 height 9
click at [339, 532] on icon at bounding box center [336, 637] width 15 height 15
click at [337, 532] on icon at bounding box center [336, 637] width 15 height 15
click at [333, 532] on icon at bounding box center [335, 638] width 7 height 7
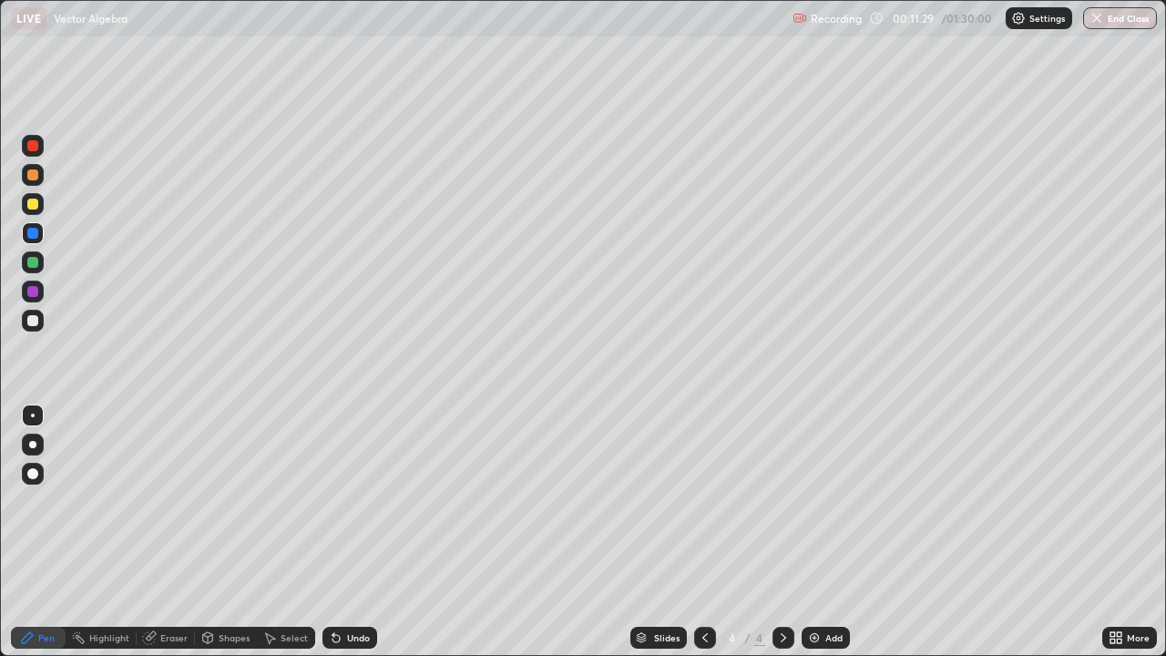
click at [333, 532] on div "Undo" at bounding box center [349, 638] width 55 height 22
click at [333, 532] on icon at bounding box center [335, 638] width 7 height 7
click at [354, 532] on div "Undo" at bounding box center [358, 637] width 23 height 9
click at [232, 532] on div "Shapes" at bounding box center [226, 638] width 62 height 22
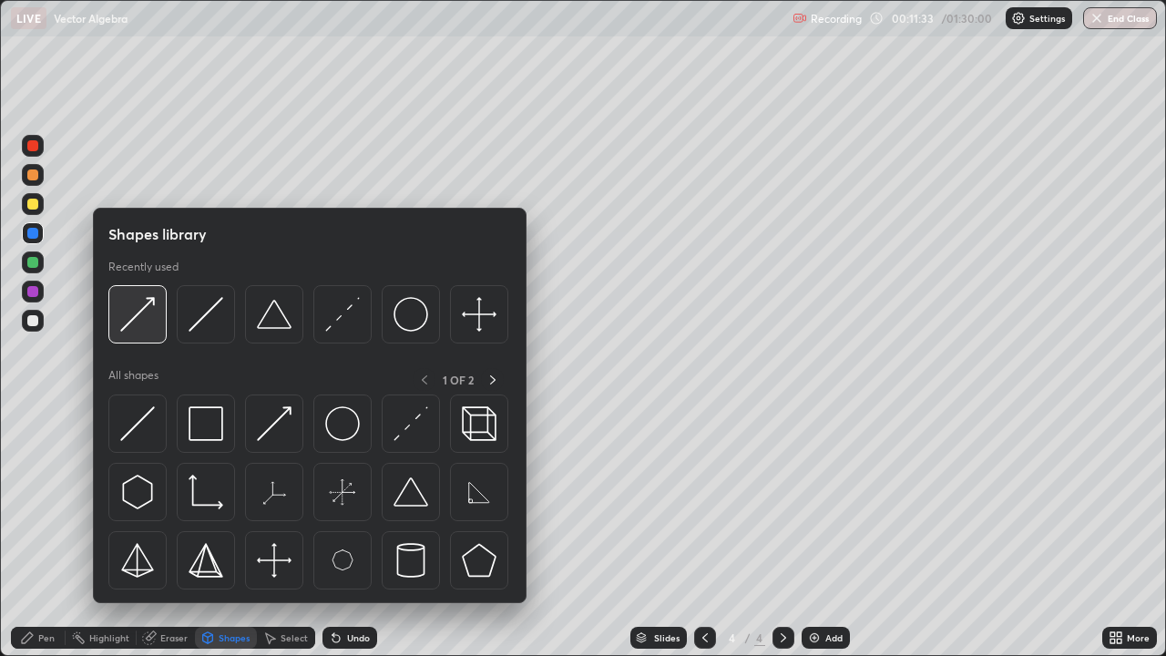
click at [143, 318] on img at bounding box center [137, 314] width 35 height 35
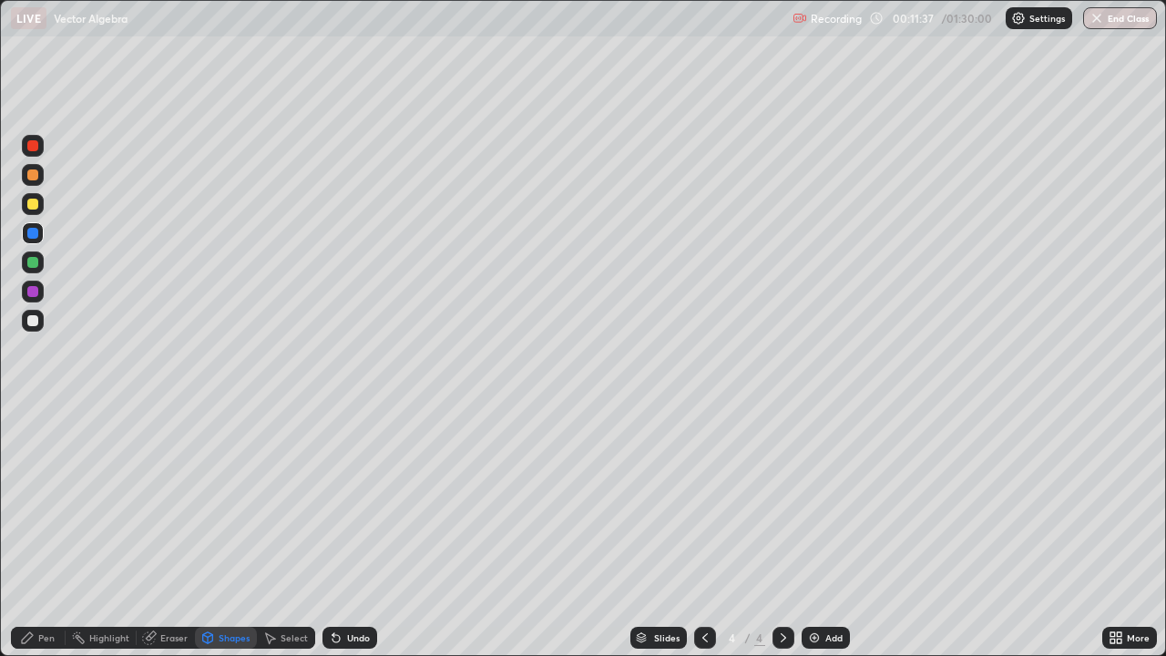
click at [36, 261] on div at bounding box center [32, 262] width 11 height 11
click at [38, 532] on div "Pen" at bounding box center [46, 637] width 16 height 9
click at [220, 532] on div "Shapes" at bounding box center [234, 637] width 31 height 9
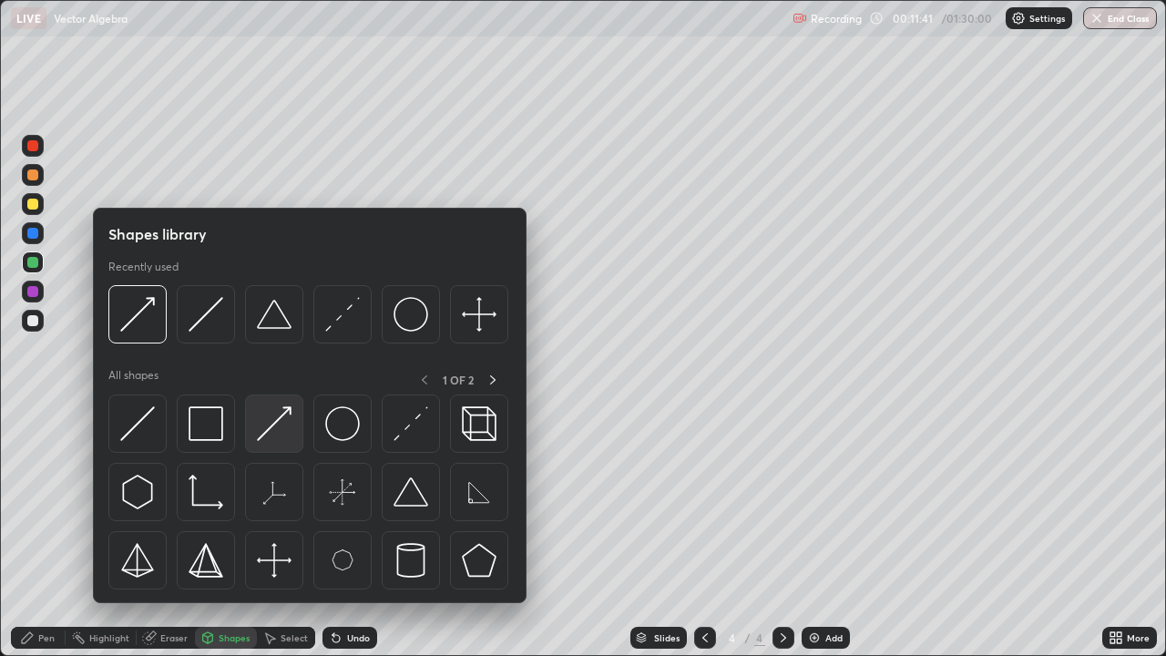
click at [264, 429] on img at bounding box center [274, 423] width 35 height 35
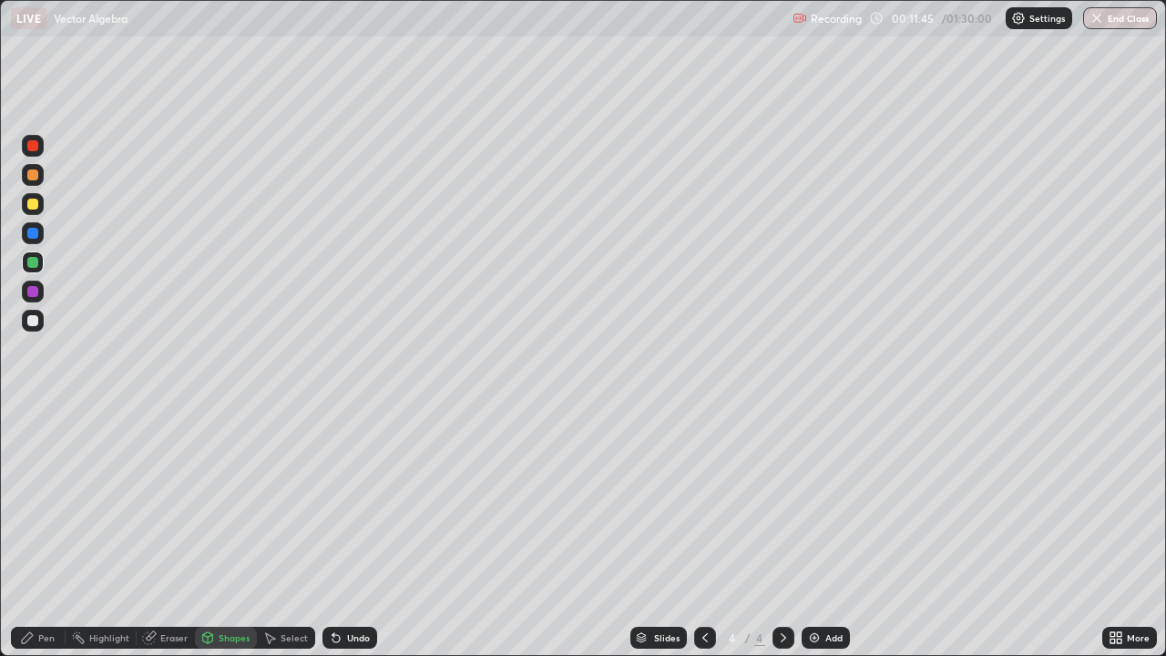
click at [42, 532] on div "Pen" at bounding box center [46, 637] width 16 height 9
click at [220, 532] on div "Shapes" at bounding box center [234, 637] width 31 height 9
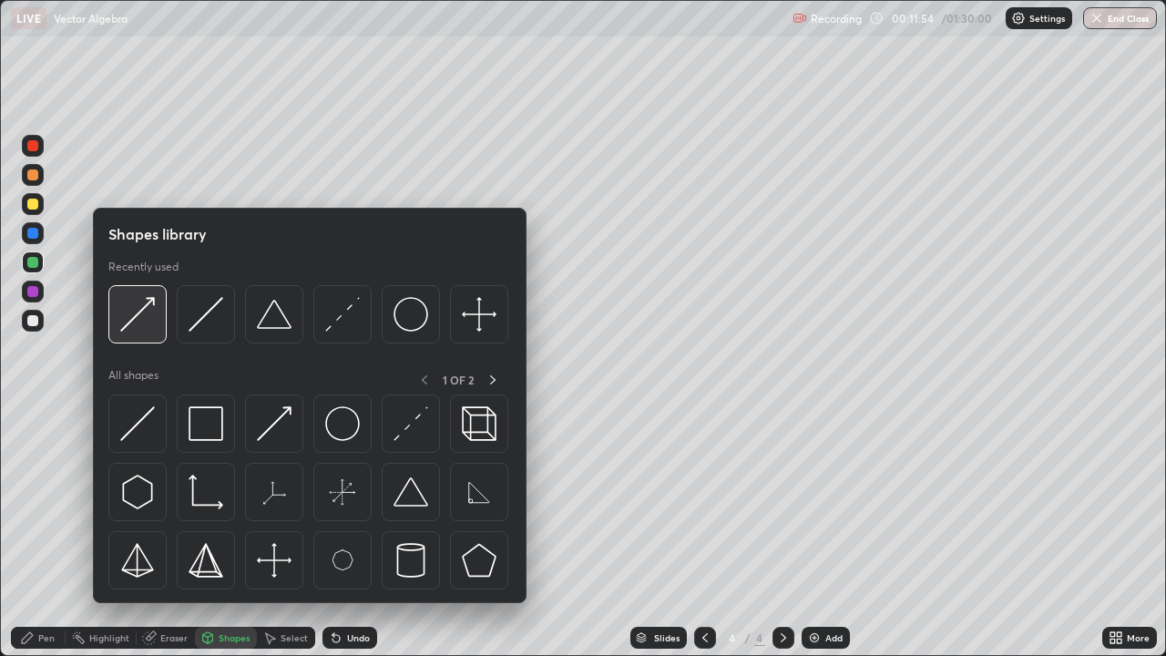
click at [144, 316] on img at bounding box center [137, 314] width 35 height 35
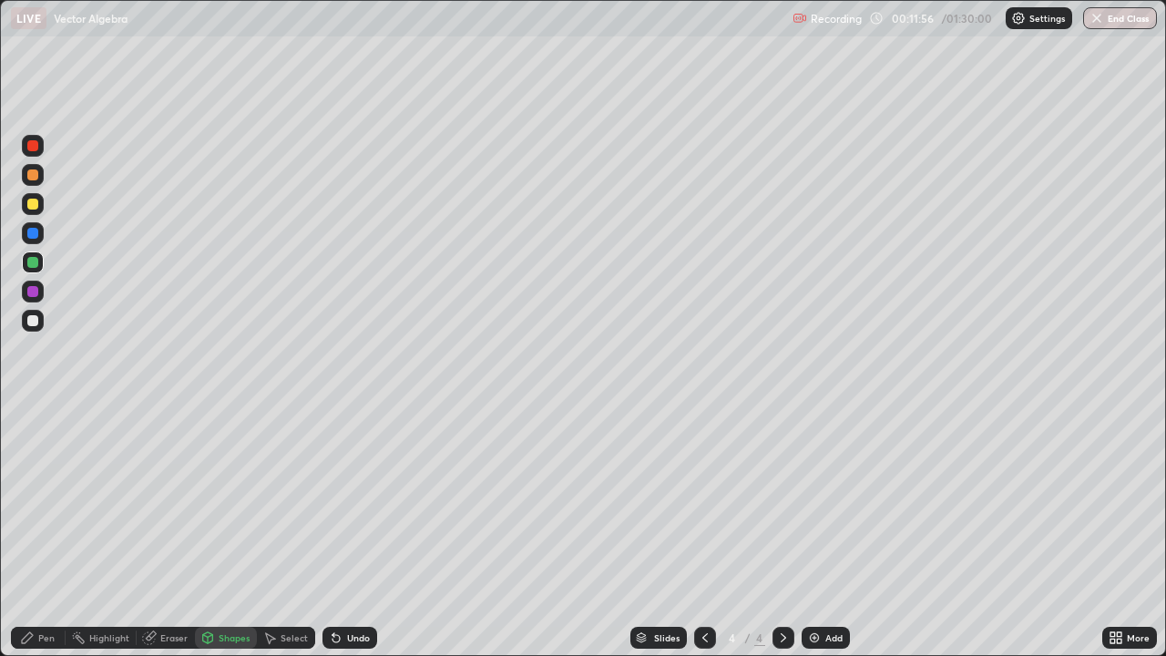
click at [34, 147] on div at bounding box center [32, 145] width 11 height 11
click at [44, 532] on div "Pen" at bounding box center [46, 637] width 16 height 9
click at [36, 325] on div at bounding box center [32, 320] width 11 height 11
click at [34, 204] on div at bounding box center [32, 204] width 11 height 11
click at [186, 532] on div "Eraser" at bounding box center [166, 638] width 58 height 22
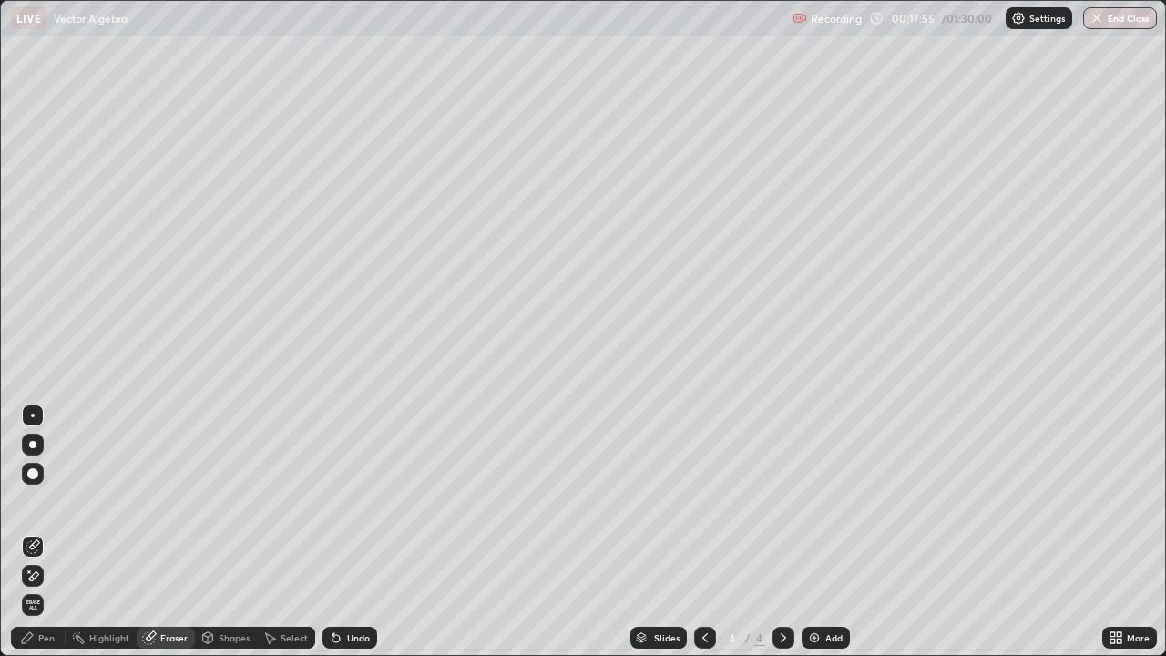
click at [53, 532] on div "Pen" at bounding box center [46, 637] width 16 height 9
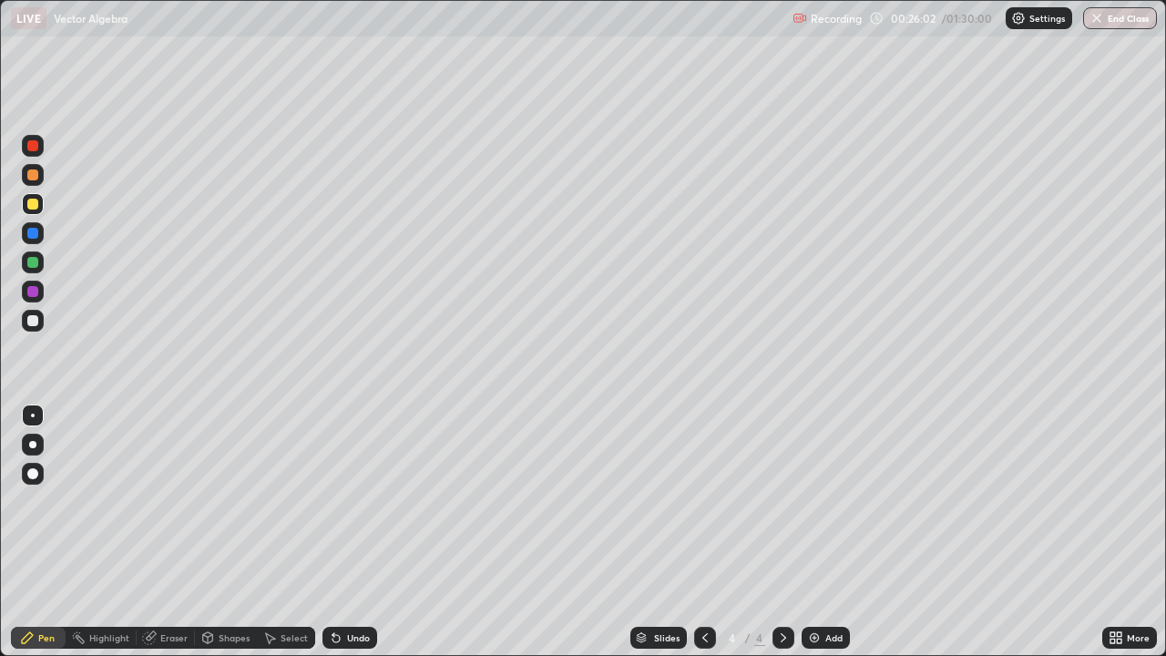
click at [832, 532] on div "Add" at bounding box center [833, 637] width 17 height 9
click at [41, 321] on div at bounding box center [33, 321] width 22 height 22
click at [226, 532] on div "Shapes" at bounding box center [234, 637] width 31 height 9
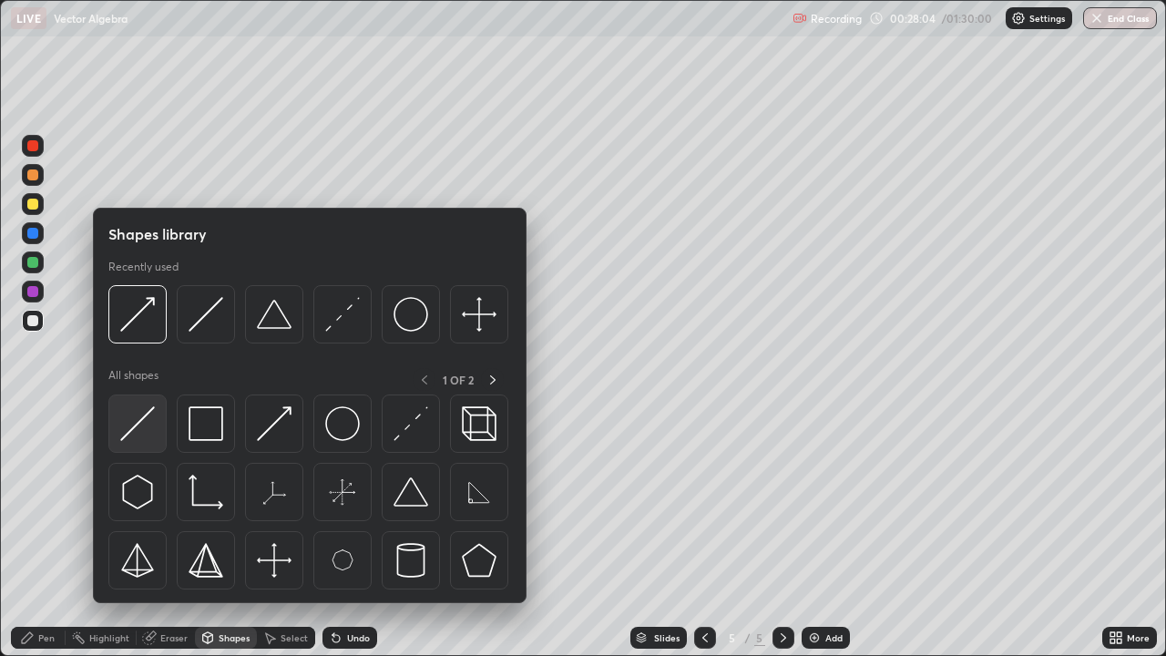
click at [145, 415] on img at bounding box center [137, 423] width 35 height 35
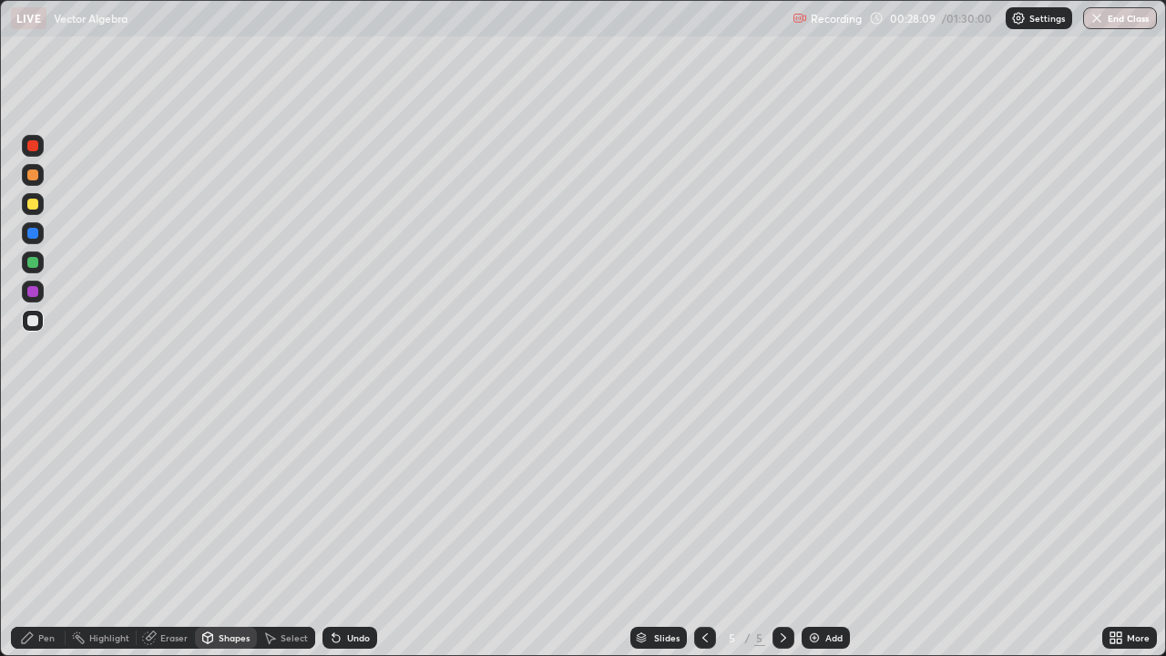
click at [336, 532] on icon at bounding box center [336, 637] width 15 height 15
click at [33, 532] on div "Pen" at bounding box center [38, 638] width 55 height 22
click at [226, 532] on div "Shapes" at bounding box center [234, 637] width 31 height 9
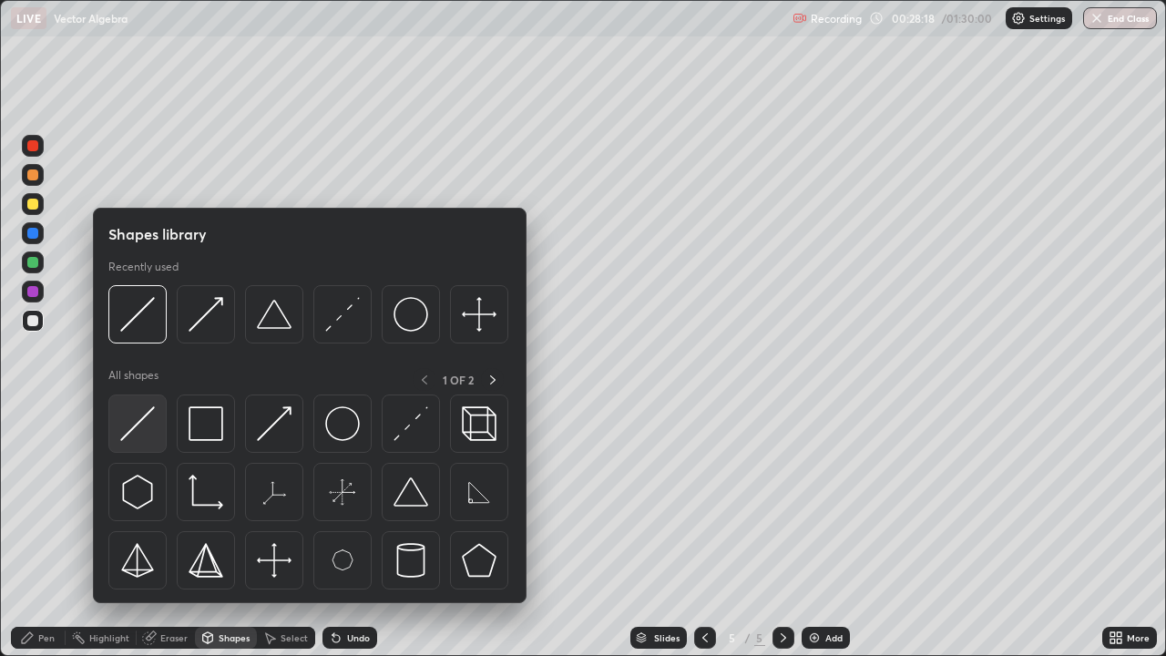
click at [149, 429] on img at bounding box center [137, 423] width 35 height 35
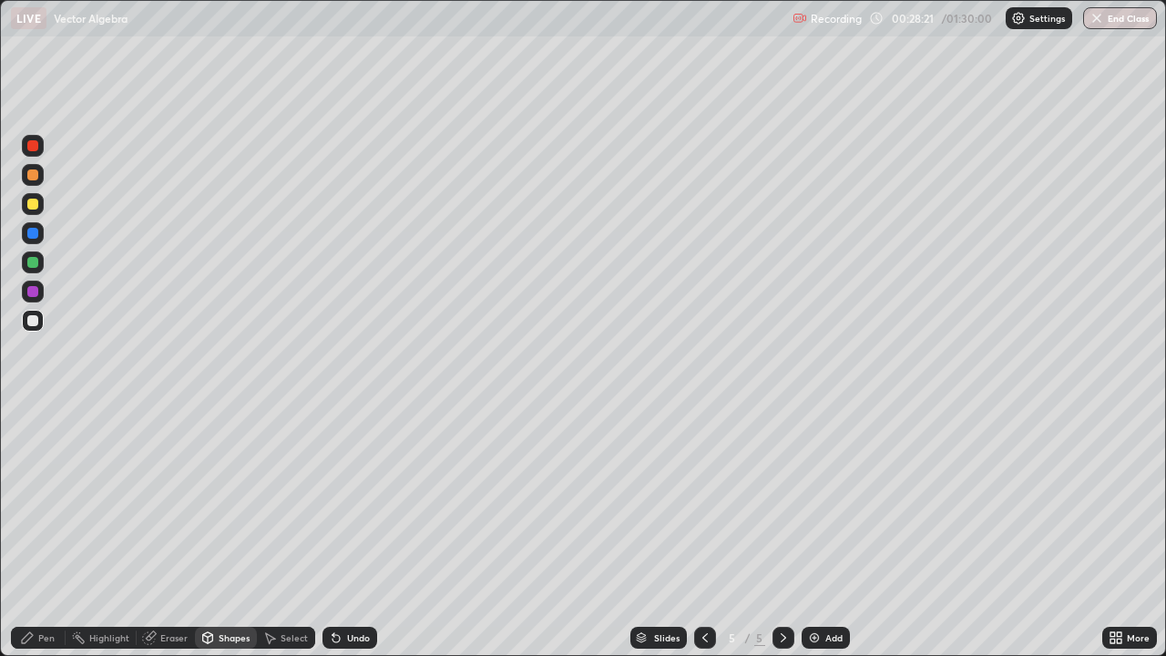
click at [46, 532] on div "Pen" at bounding box center [46, 637] width 16 height 9
click at [232, 532] on div "Shapes" at bounding box center [234, 637] width 31 height 9
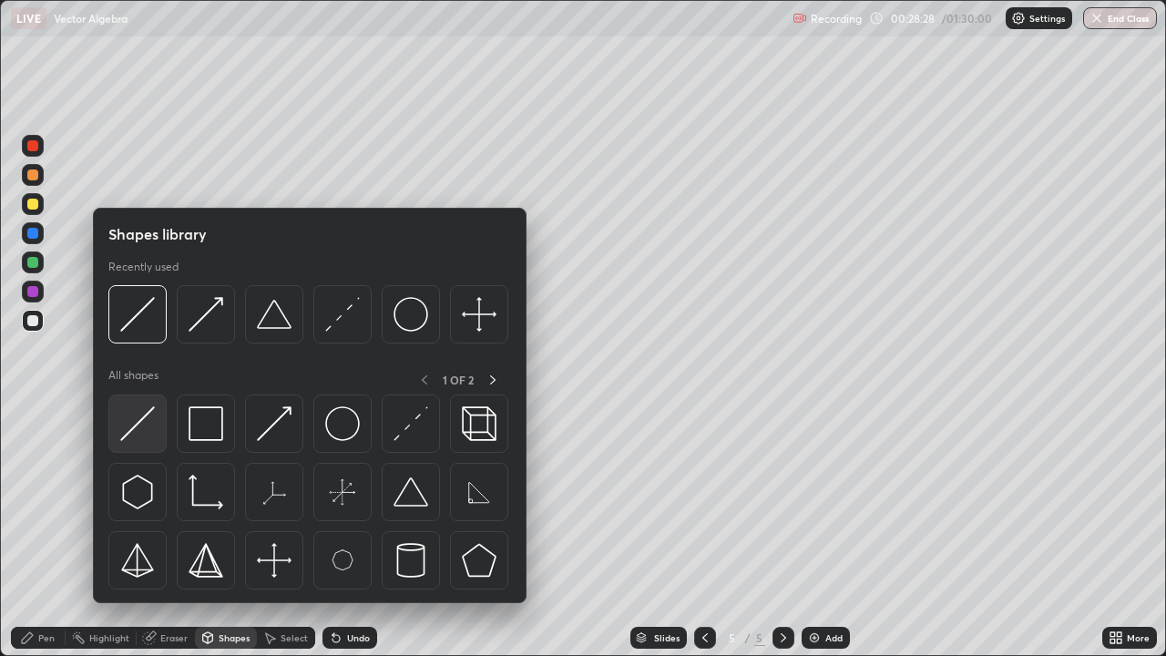
click at [144, 422] on img at bounding box center [137, 423] width 35 height 35
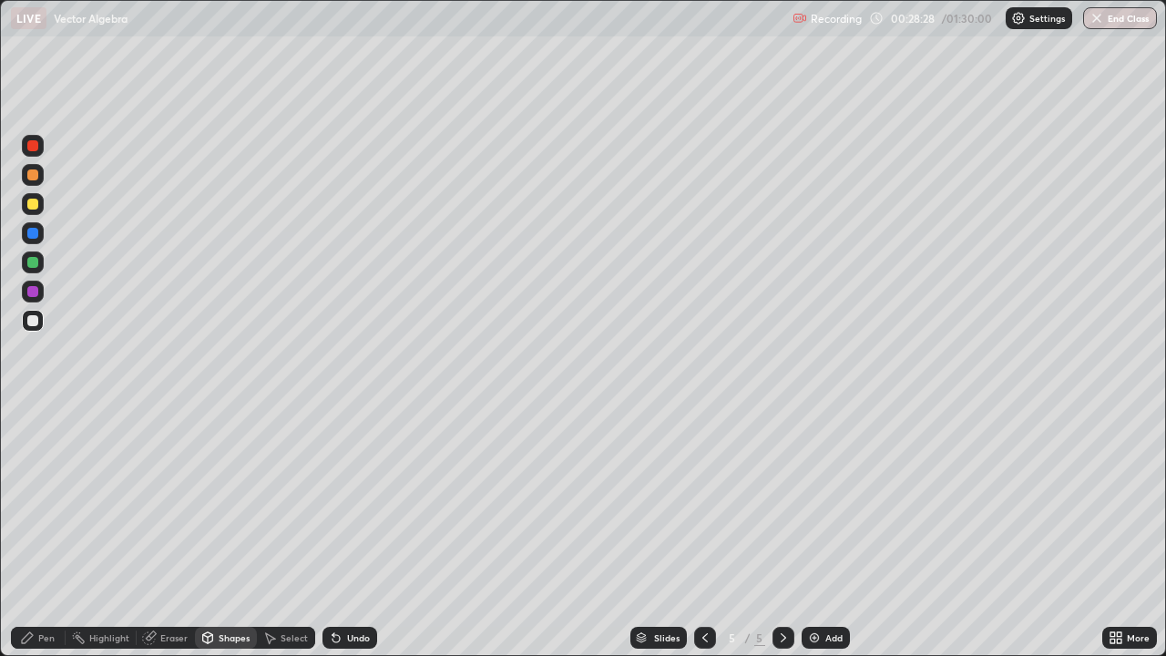
click at [219, 532] on div "Shapes" at bounding box center [234, 637] width 31 height 9
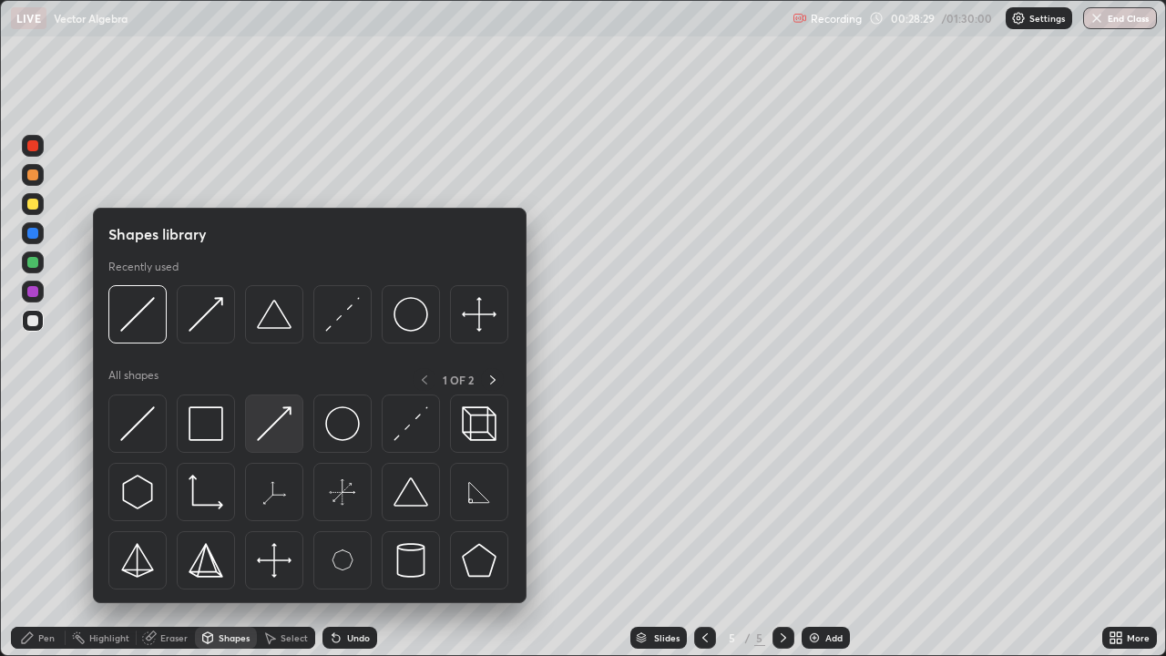
click at [267, 426] on img at bounding box center [274, 423] width 35 height 35
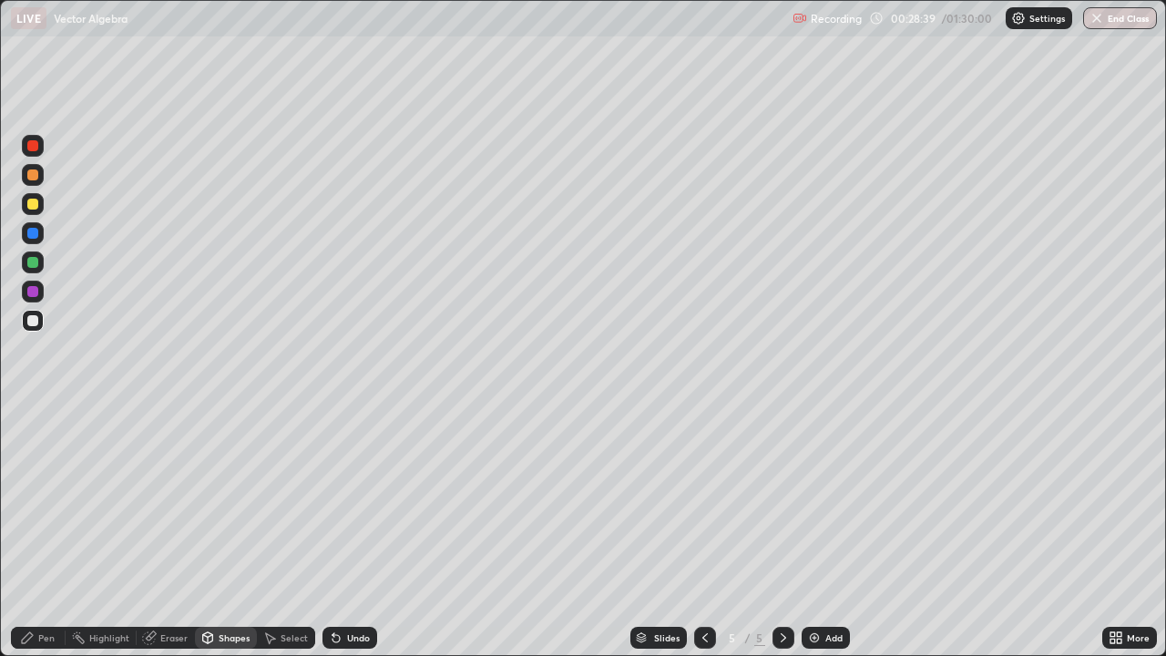
click at [33, 532] on div "Pen" at bounding box center [38, 638] width 55 height 22
click at [25, 532] on div "Pen" at bounding box center [38, 638] width 55 height 22
click at [222, 532] on div "Shapes" at bounding box center [226, 638] width 62 height 22
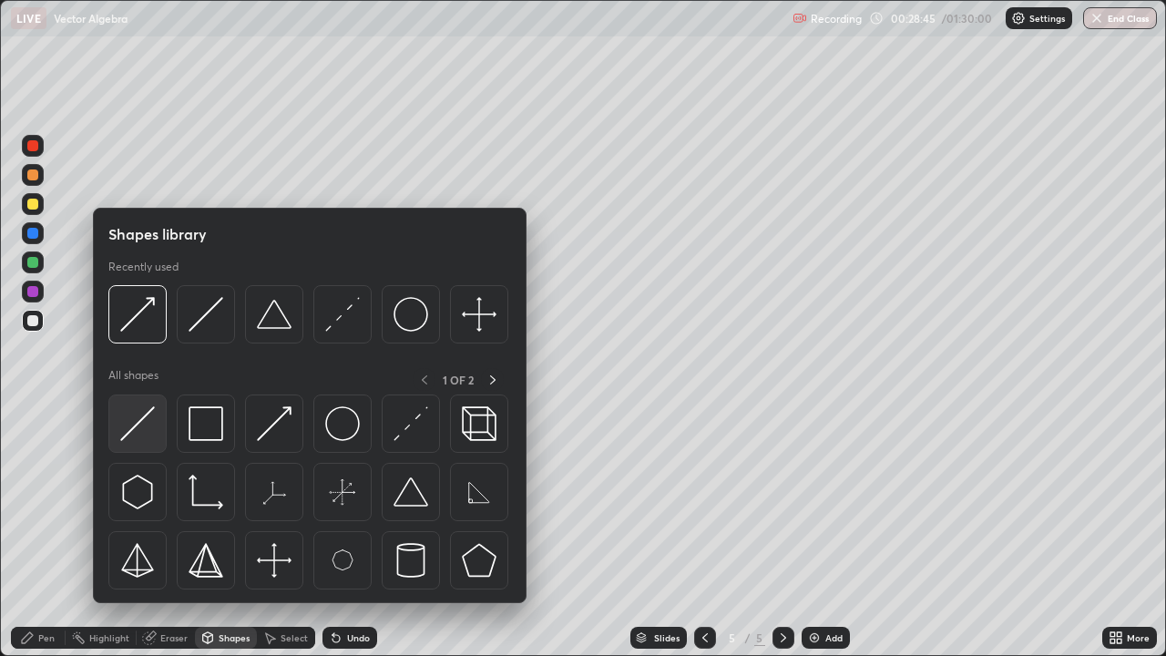
click at [141, 415] on img at bounding box center [137, 423] width 35 height 35
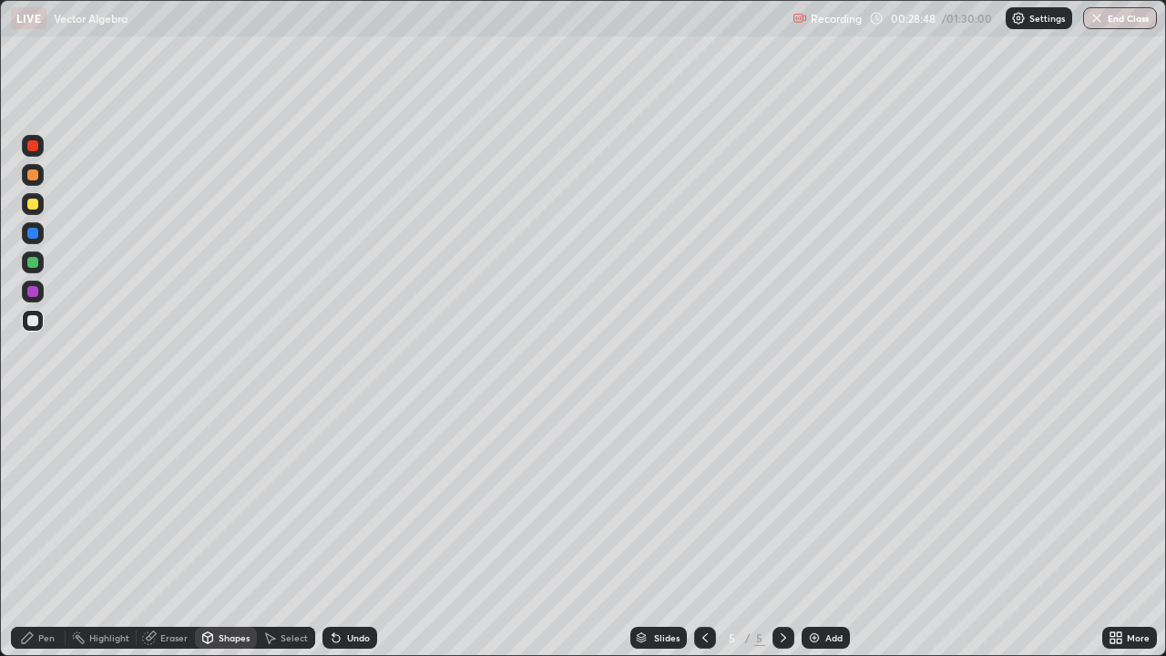
click at [38, 532] on div "Pen" at bounding box center [46, 637] width 16 height 9
click at [39, 263] on div at bounding box center [33, 262] width 22 height 22
click at [39, 322] on div at bounding box center [33, 321] width 22 height 22
click at [35, 203] on div at bounding box center [32, 204] width 11 height 11
click at [463, 532] on div "Slides 5 / 5 Add" at bounding box center [739, 637] width 725 height 36
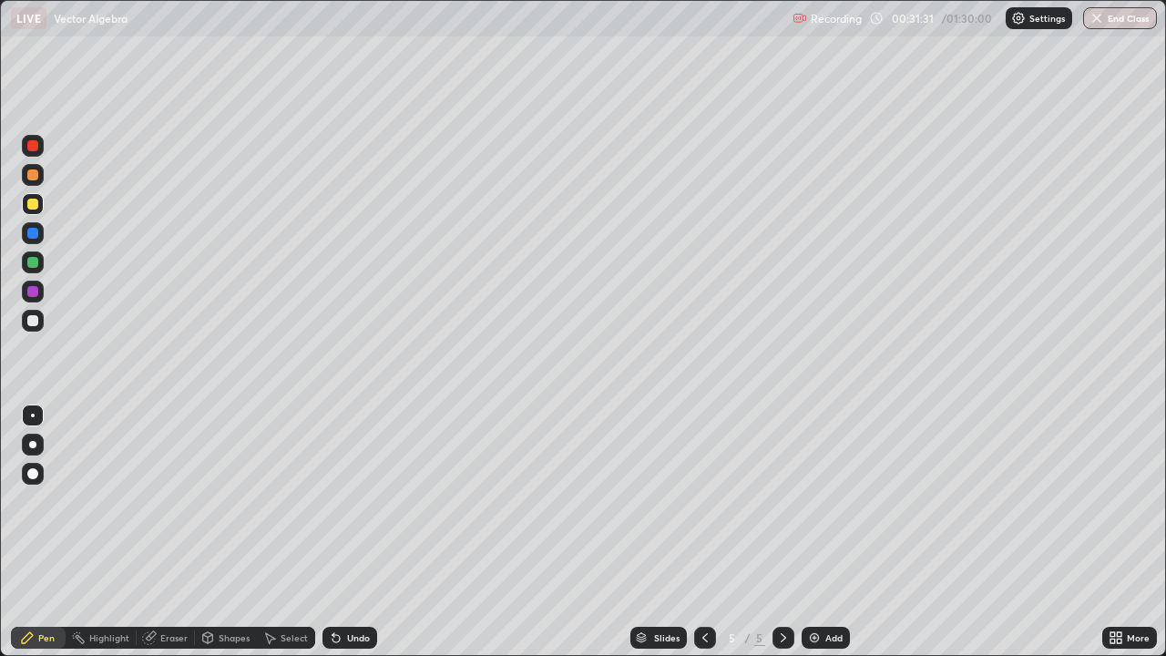
click at [516, 532] on div "Slides 5 / 5 Add" at bounding box center [739, 637] width 725 height 36
click at [559, 532] on div "Slides 5 / 5 Add" at bounding box center [739, 637] width 725 height 36
click at [659, 532] on div "Slides" at bounding box center [658, 638] width 56 height 22
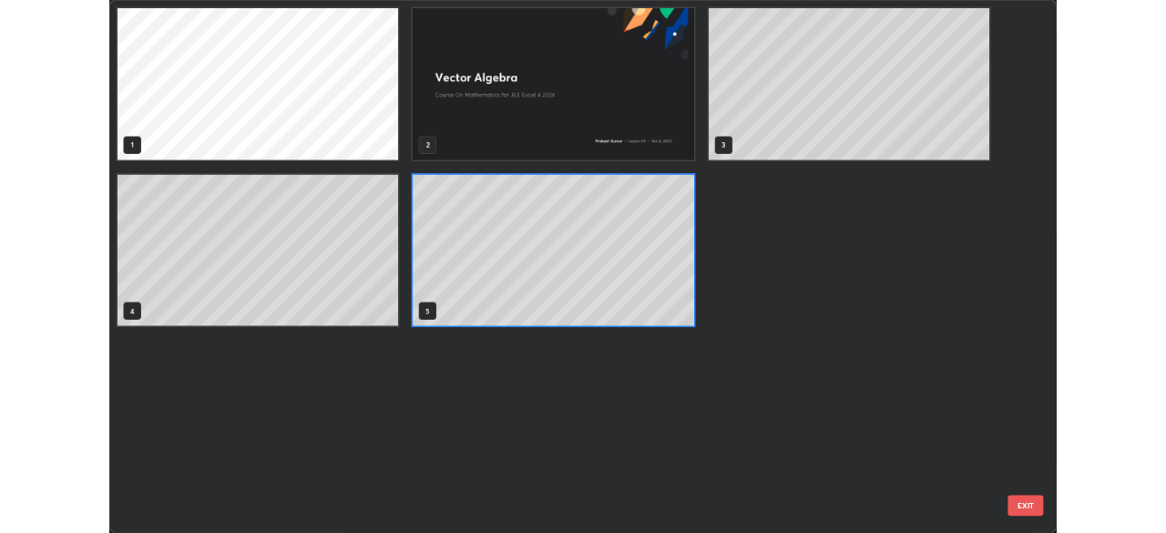
scroll to position [649, 1155]
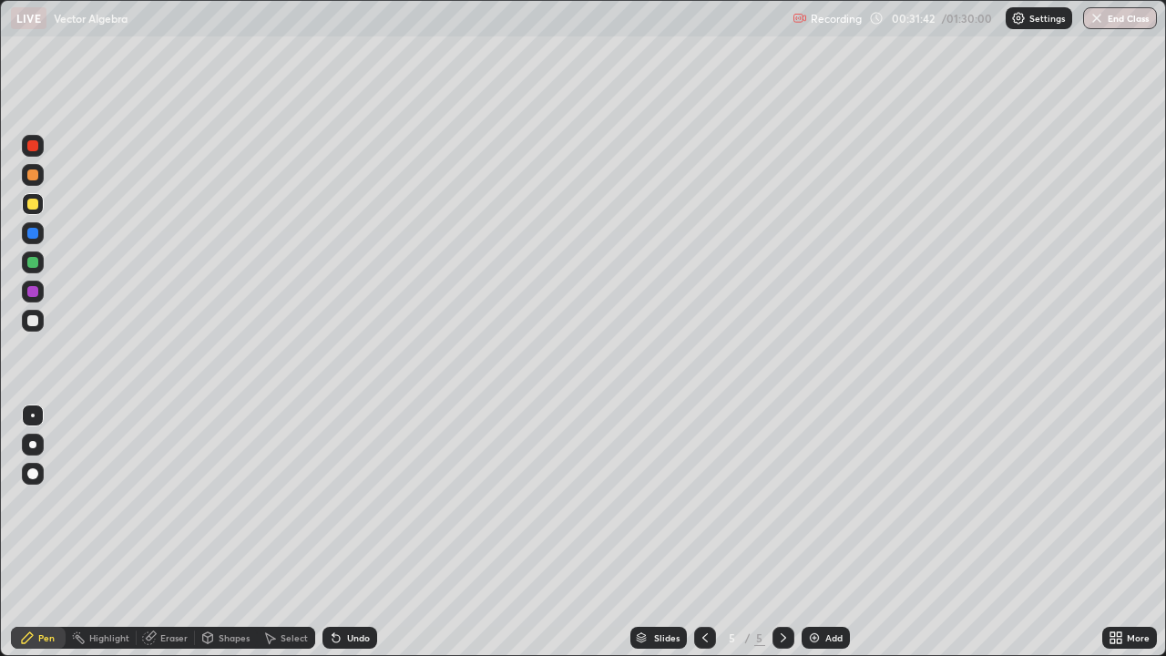
click at [38, 330] on div at bounding box center [33, 321] width 22 height 22
click at [587, 532] on div "Slides 5 / 5 Add" at bounding box center [739, 637] width 725 height 36
click at [829, 532] on div "Add" at bounding box center [833, 637] width 17 height 9
click at [34, 262] on div at bounding box center [32, 262] width 11 height 11
click at [40, 327] on div at bounding box center [33, 321] width 22 height 22
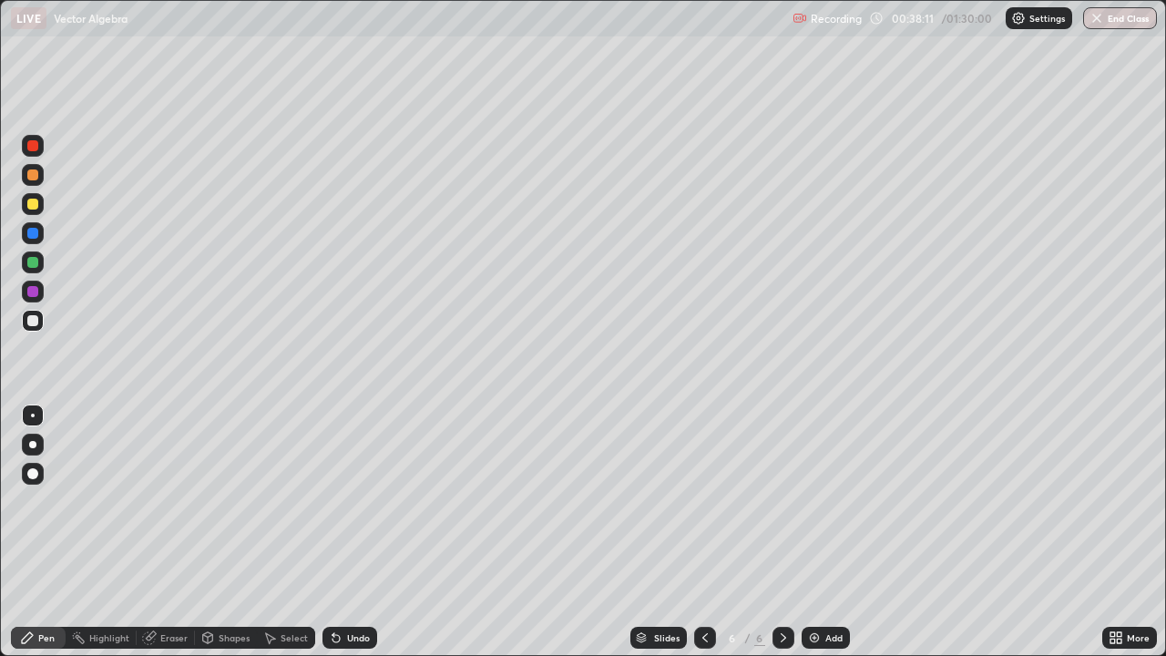
click at [232, 532] on div "Shapes" at bounding box center [234, 637] width 31 height 9
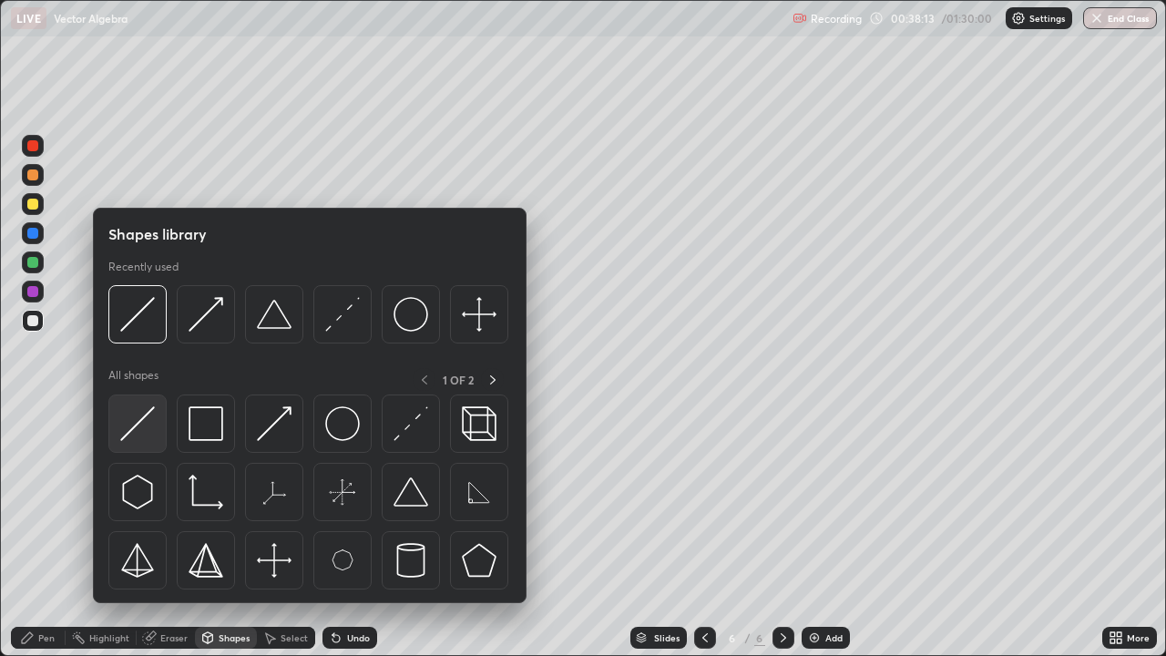
click at [154, 428] on img at bounding box center [137, 423] width 35 height 35
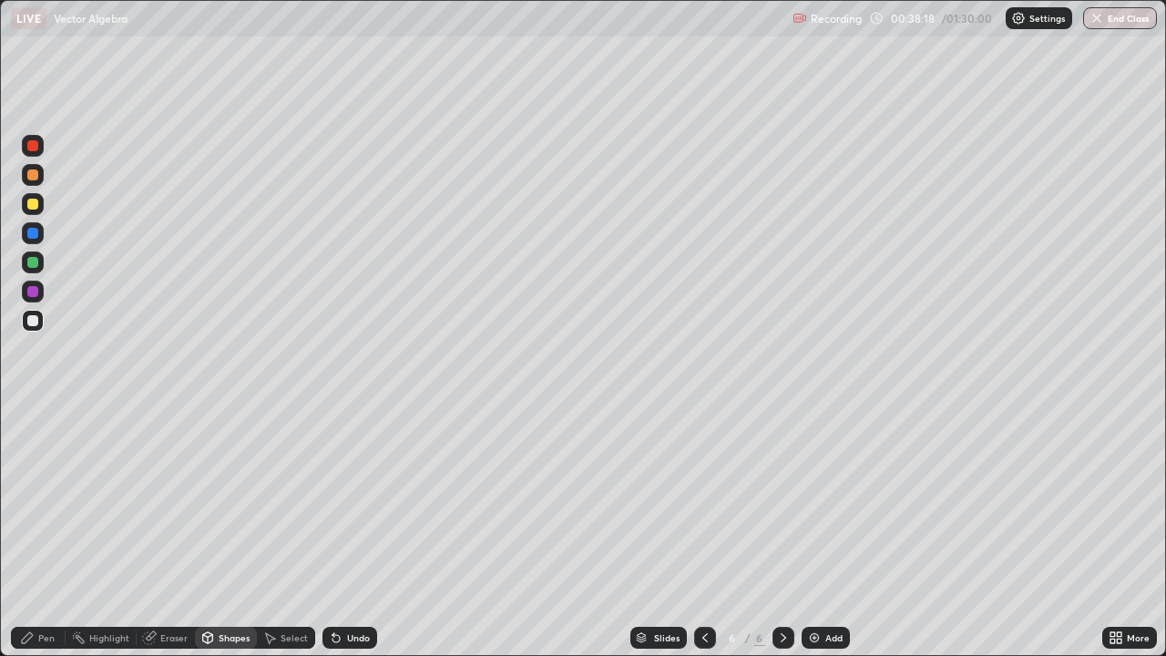
click at [225, 532] on div "Shapes" at bounding box center [234, 637] width 31 height 9
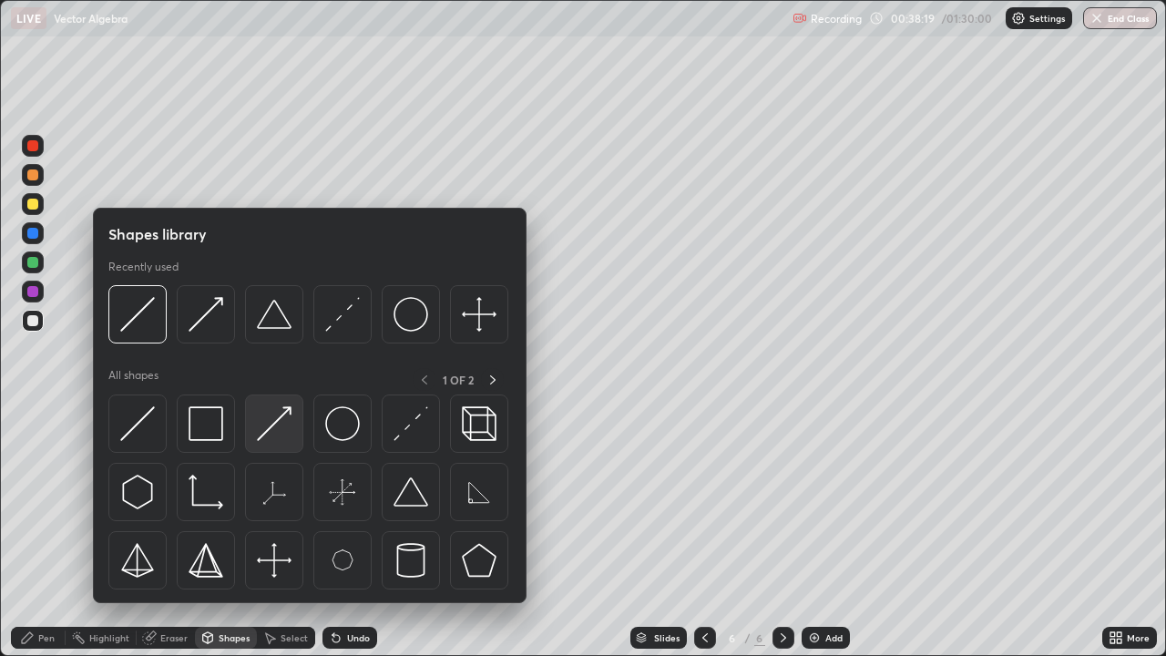
click at [277, 432] on img at bounding box center [274, 423] width 35 height 35
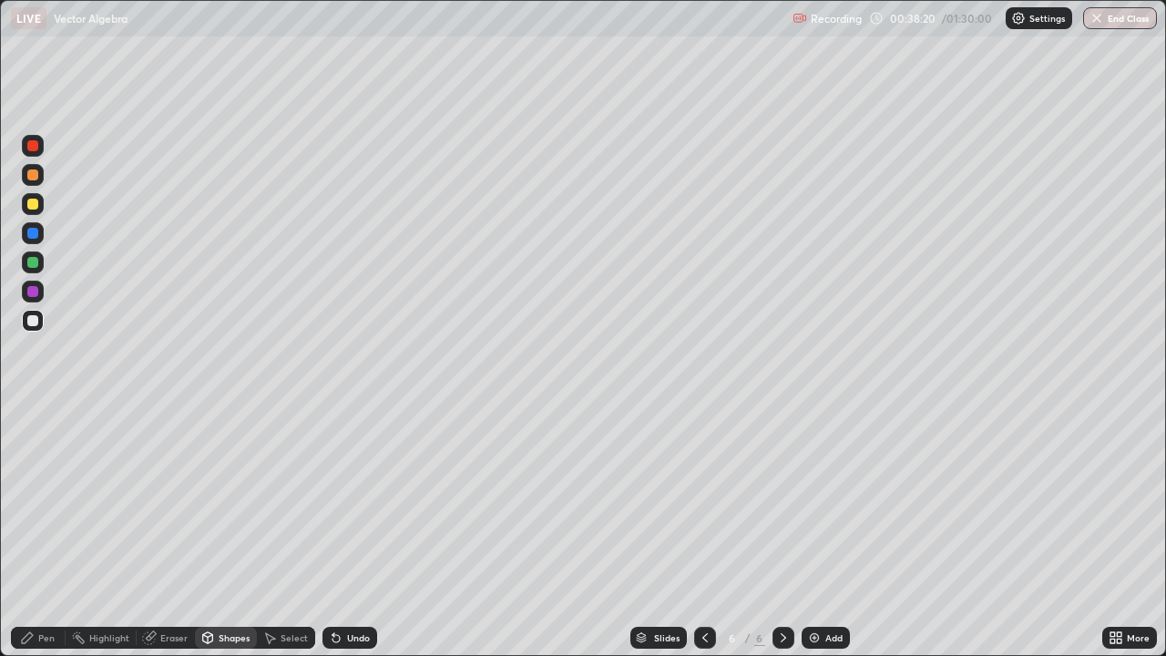
click at [233, 532] on div "Shapes" at bounding box center [234, 637] width 31 height 9
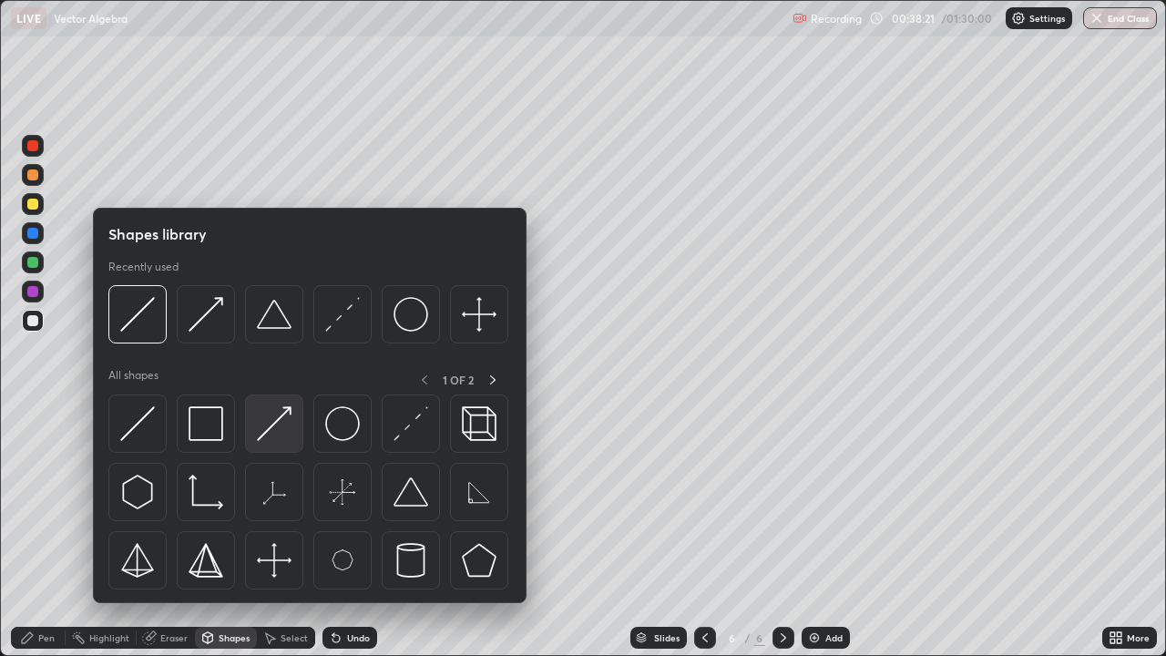
click at [282, 436] on img at bounding box center [274, 423] width 35 height 35
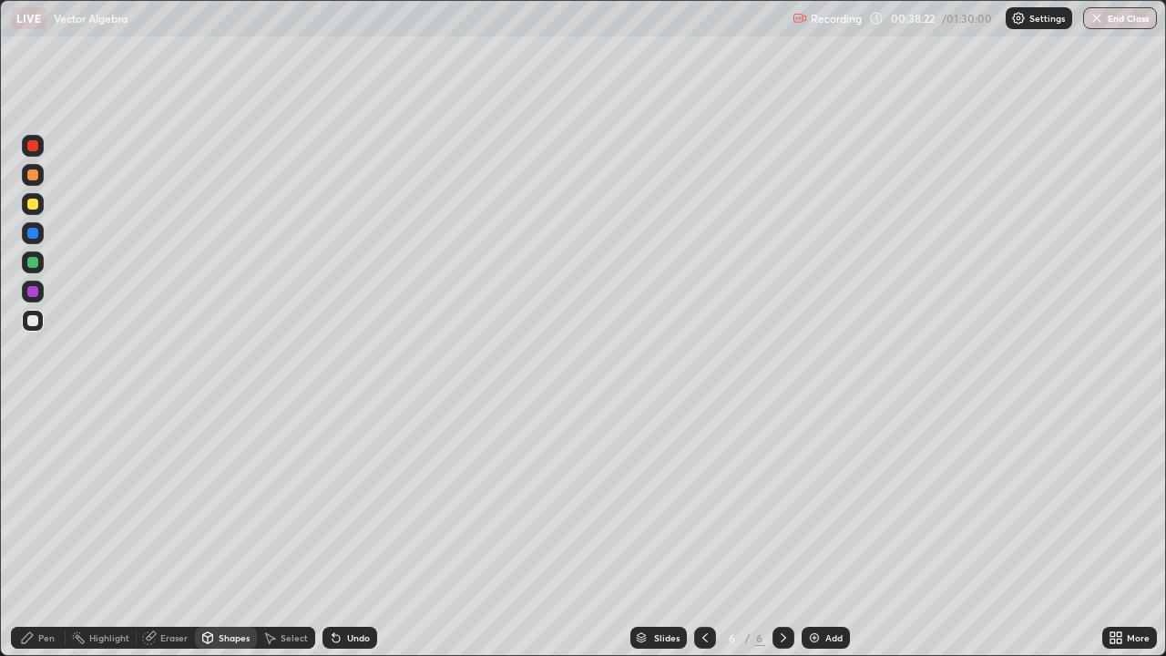
click at [229, 532] on div "Shapes" at bounding box center [226, 638] width 62 height 22
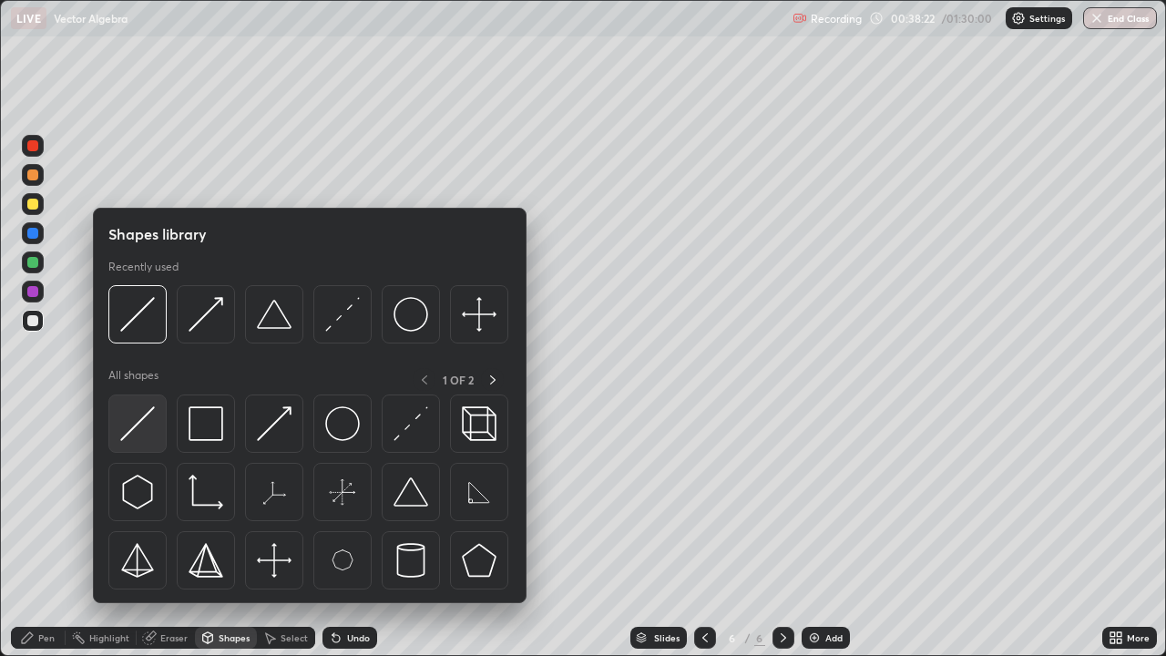
click at [156, 423] on div at bounding box center [137, 423] width 58 height 58
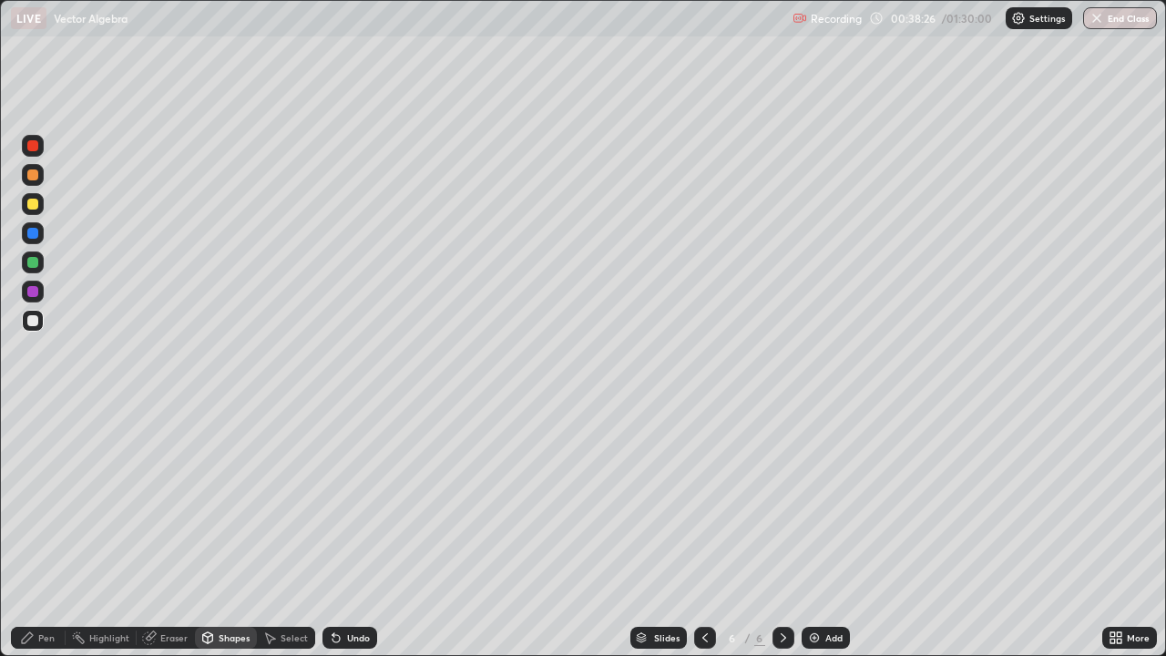
click at [345, 532] on div "Undo" at bounding box center [349, 638] width 55 height 22
click at [41, 532] on div "Pen" at bounding box center [46, 637] width 16 height 9
click at [33, 322] on div at bounding box center [32, 320] width 11 height 11
click at [169, 532] on div "Eraser" at bounding box center [173, 637] width 27 height 9
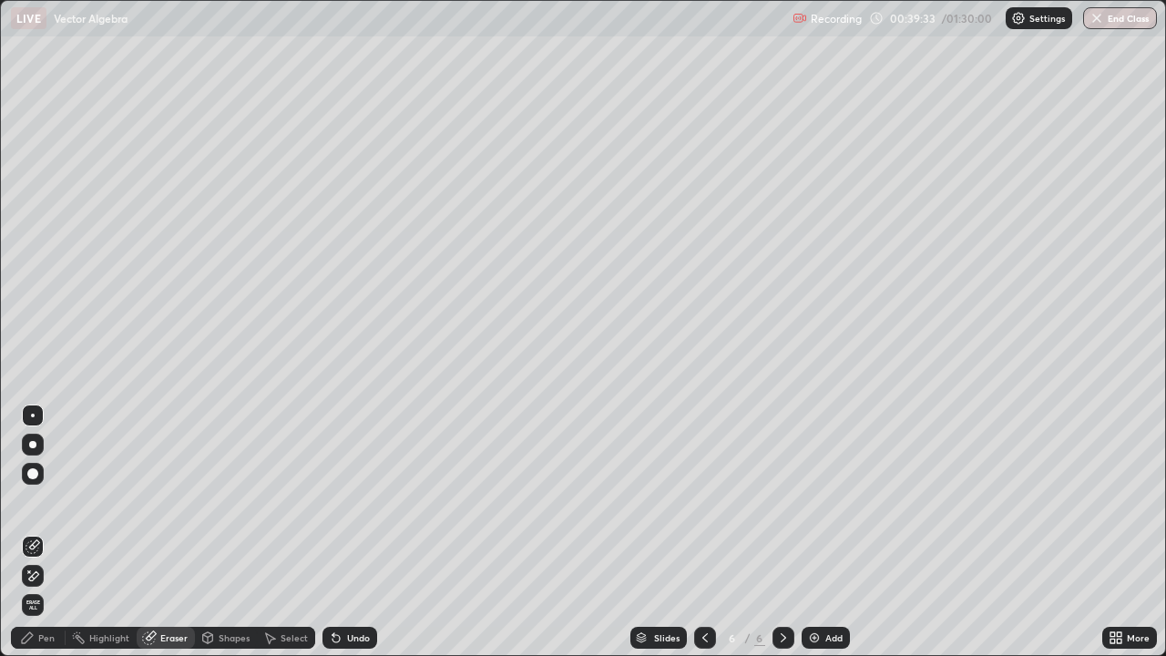
click at [48, 532] on div "Pen" at bounding box center [46, 637] width 16 height 9
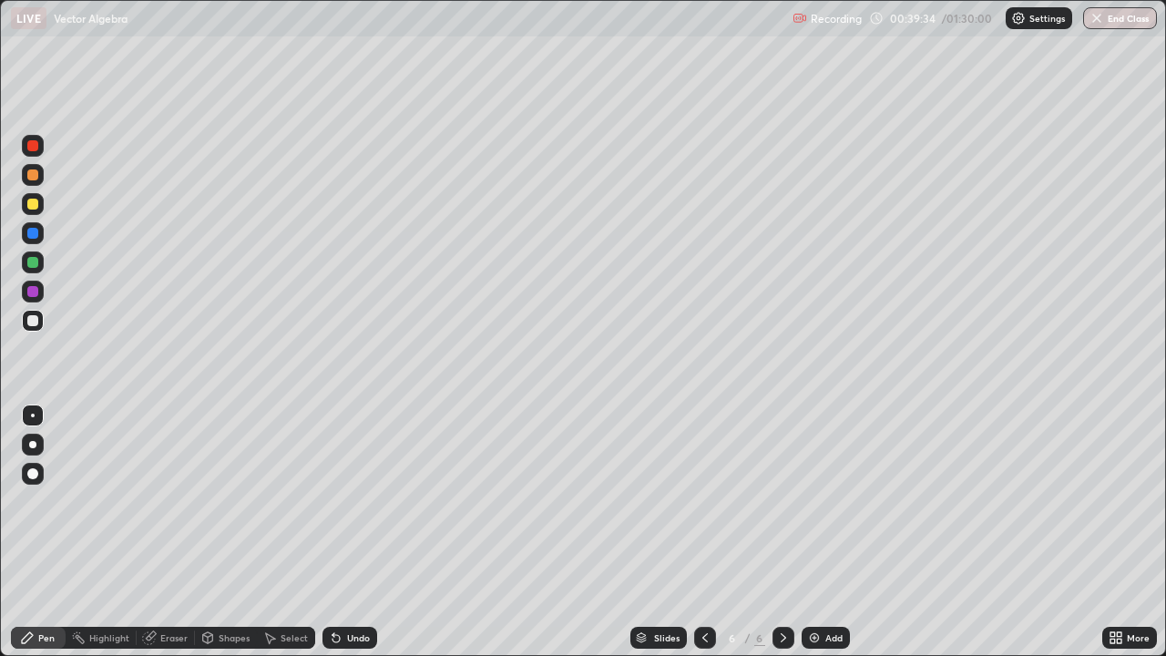
click at [41, 326] on div at bounding box center [33, 321] width 22 height 22
click at [334, 532] on icon at bounding box center [335, 638] width 7 height 7
click at [336, 532] on icon at bounding box center [336, 637] width 15 height 15
click at [332, 532] on icon at bounding box center [333, 634] width 2 height 2
click at [332, 532] on icon at bounding box center [335, 638] width 7 height 7
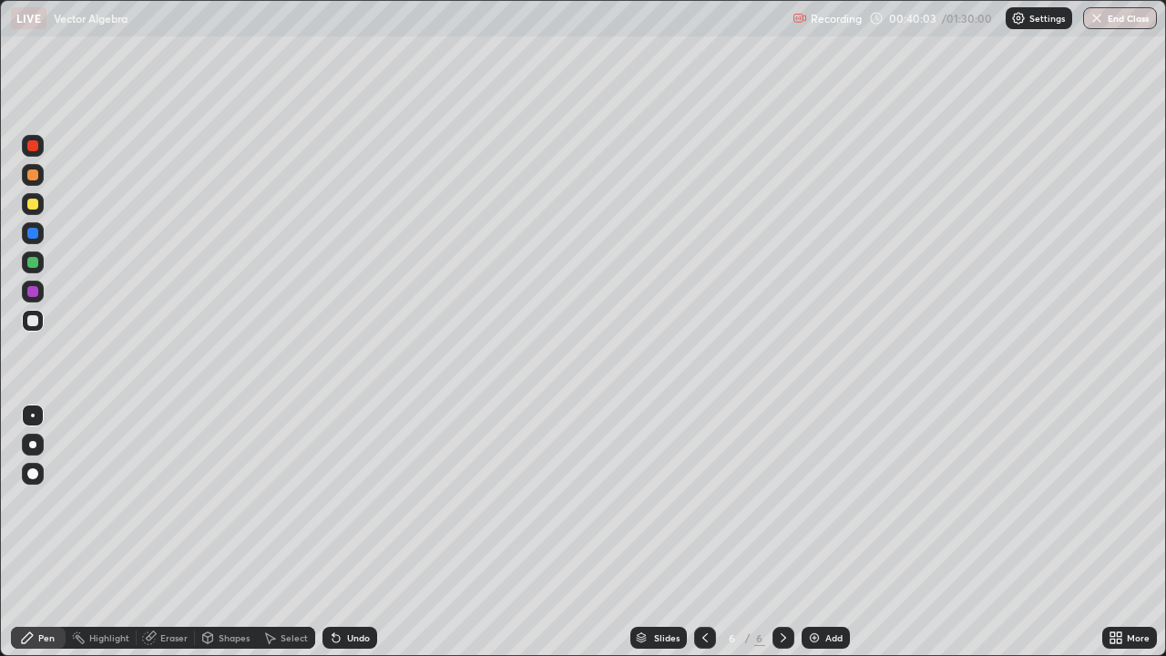
click at [332, 532] on icon at bounding box center [333, 634] width 2 height 2
click at [341, 532] on div "Undo" at bounding box center [349, 638] width 55 height 22
click at [340, 532] on div "Undo" at bounding box center [349, 638] width 55 height 22
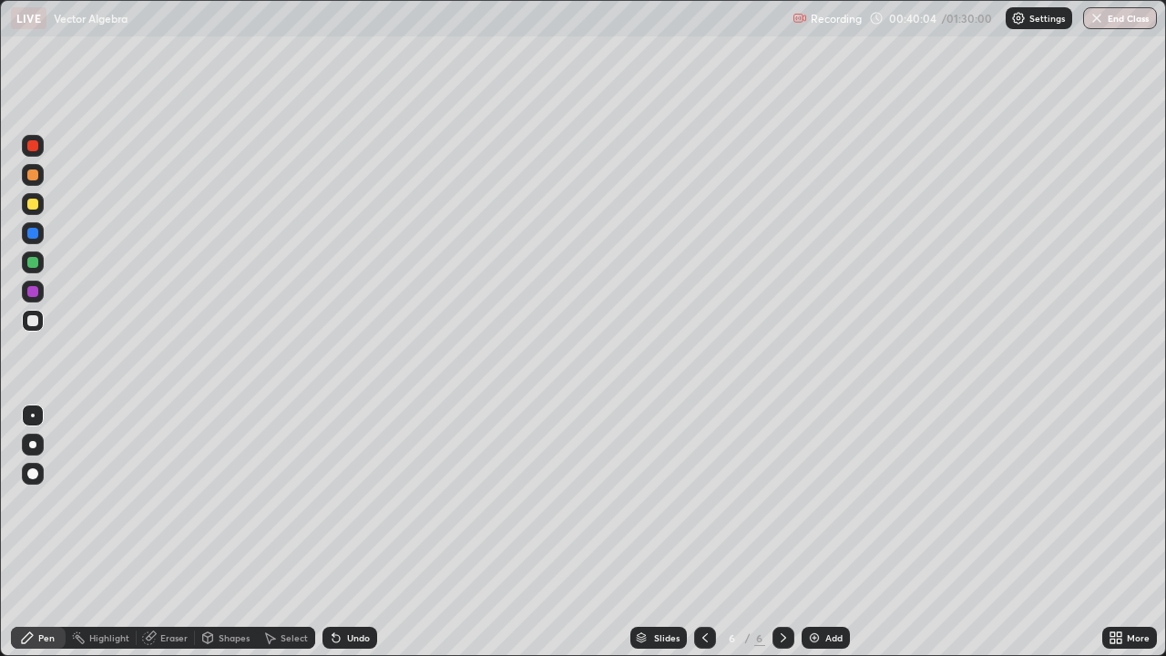
click at [332, 532] on icon at bounding box center [333, 634] width 2 height 2
click at [340, 532] on div "Undo" at bounding box center [349, 638] width 55 height 22
click at [158, 532] on div "Eraser" at bounding box center [166, 638] width 58 height 22
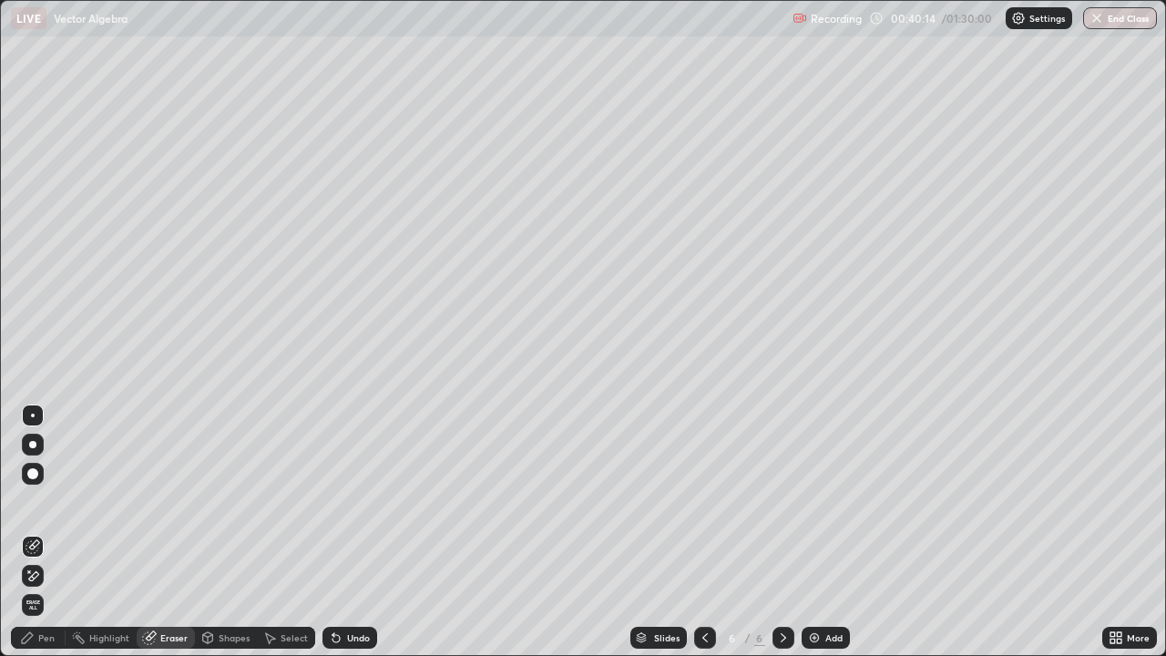
click at [46, 532] on div "Pen" at bounding box center [46, 637] width 16 height 9
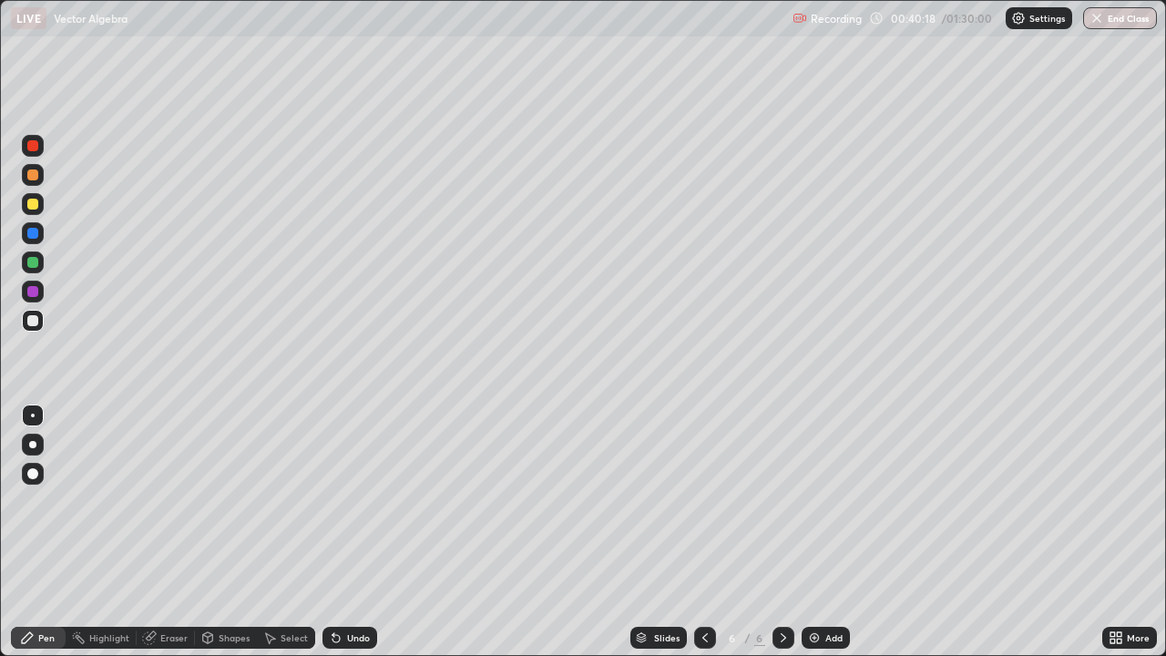
click at [167, 532] on div "Eraser" at bounding box center [173, 637] width 27 height 9
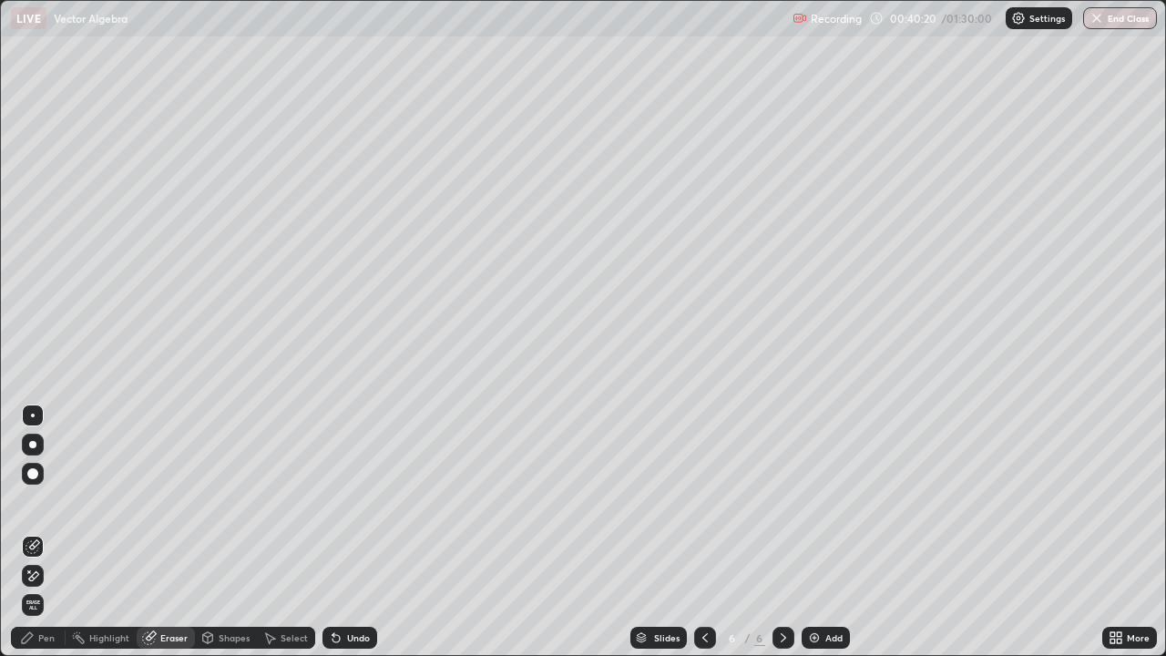
click at [49, 532] on div "Pen" at bounding box center [46, 637] width 16 height 9
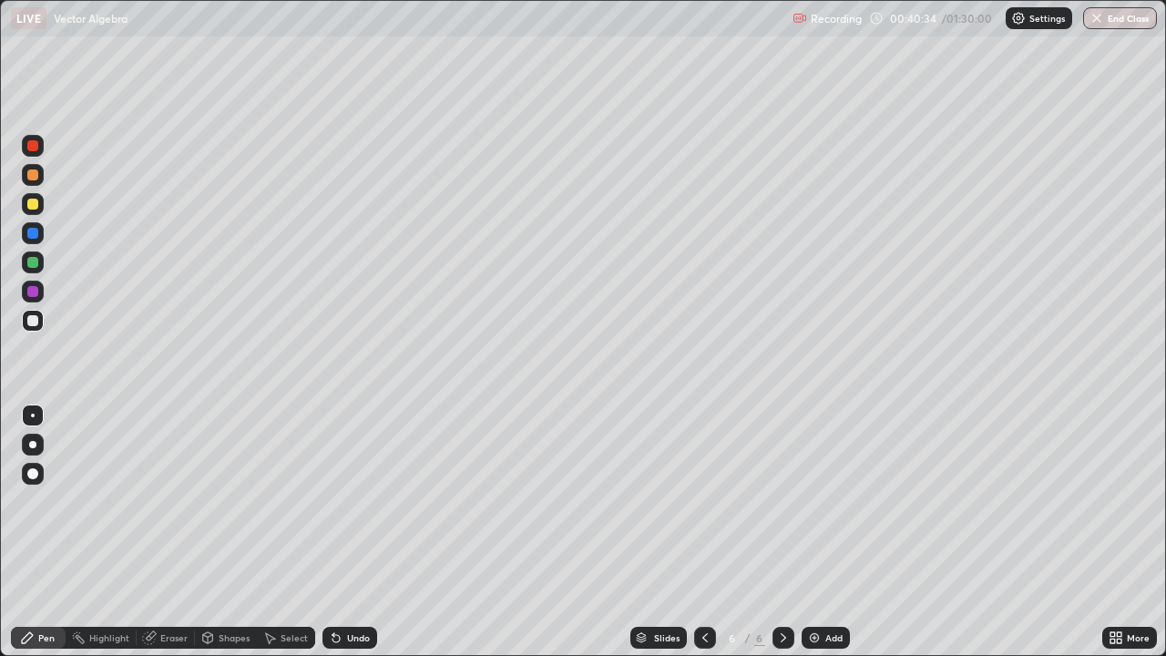
click at [34, 262] on div at bounding box center [32, 262] width 11 height 11
click at [352, 532] on div "Undo" at bounding box center [358, 637] width 23 height 9
click at [353, 532] on div "Undo" at bounding box center [358, 637] width 23 height 9
click at [220, 532] on div "Shapes" at bounding box center [234, 637] width 31 height 9
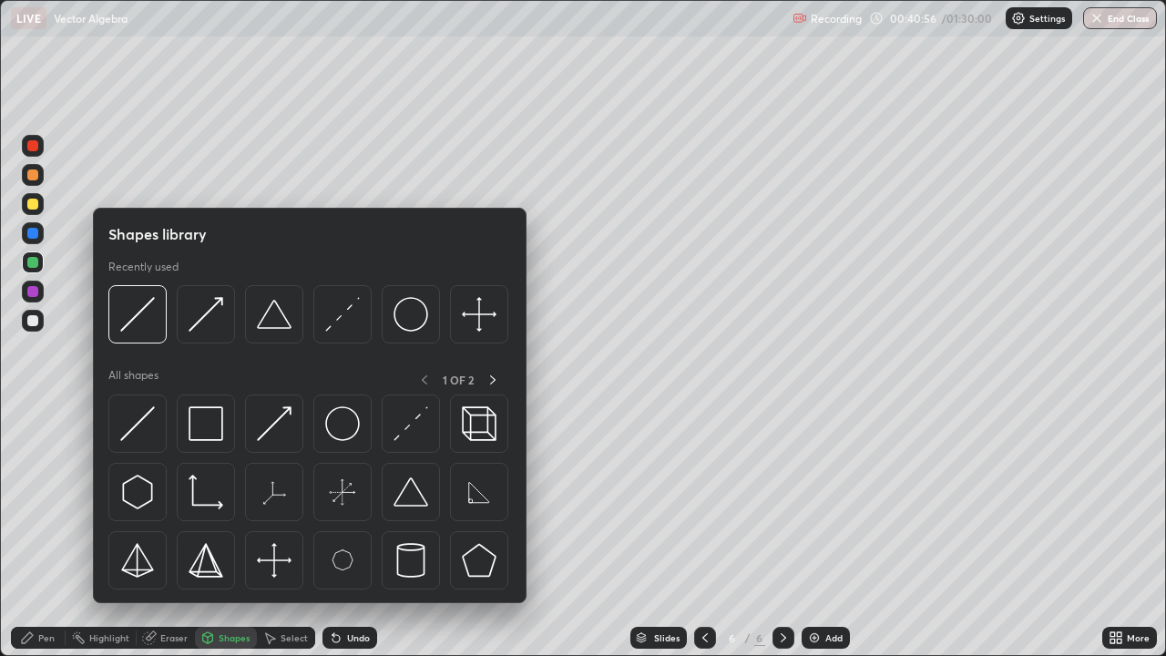
click at [165, 532] on div "Eraser" at bounding box center [173, 637] width 27 height 9
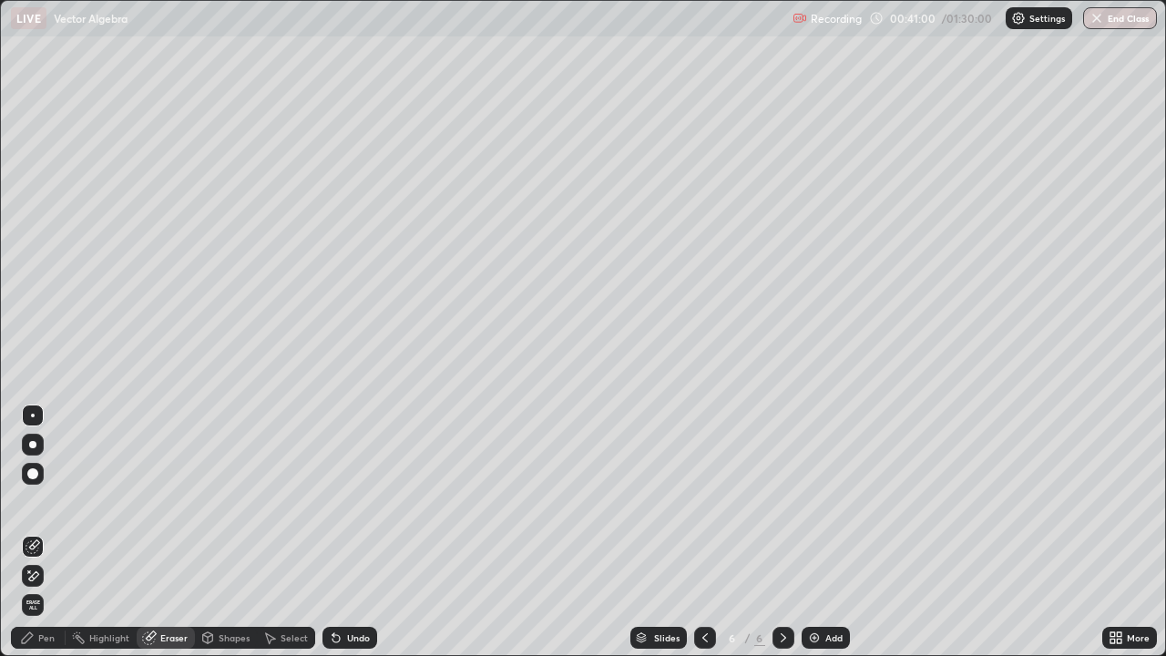
click at [45, 532] on div "Pen" at bounding box center [38, 638] width 55 height 22
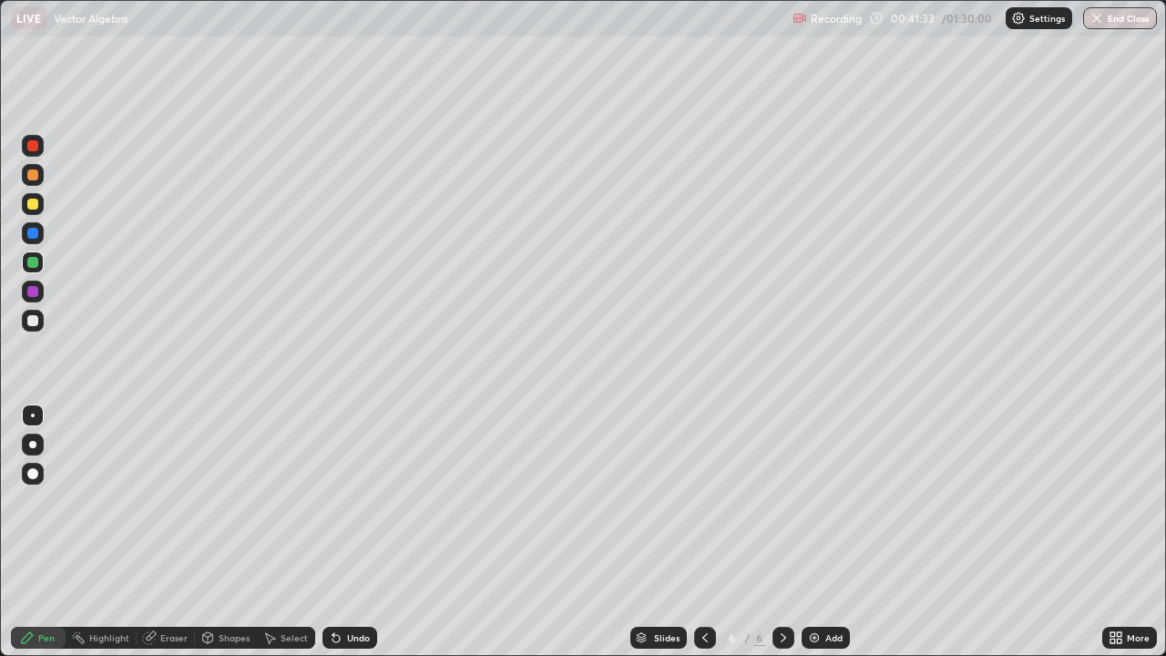
click at [43, 322] on div at bounding box center [33, 321] width 22 height 22
click at [42, 199] on div at bounding box center [33, 204] width 22 height 22
click at [827, 532] on div "Add" at bounding box center [833, 637] width 17 height 9
click at [40, 325] on div at bounding box center [33, 321] width 22 height 22
click at [230, 532] on div "Shapes" at bounding box center [234, 637] width 31 height 9
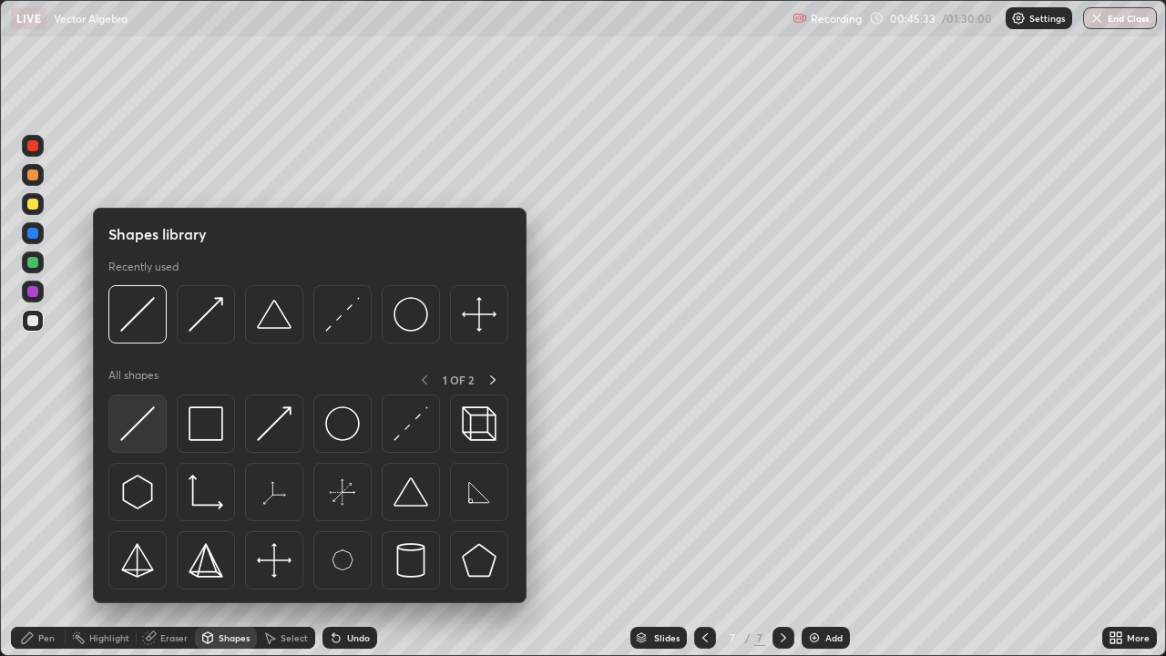
click at [148, 436] on img at bounding box center [137, 423] width 35 height 35
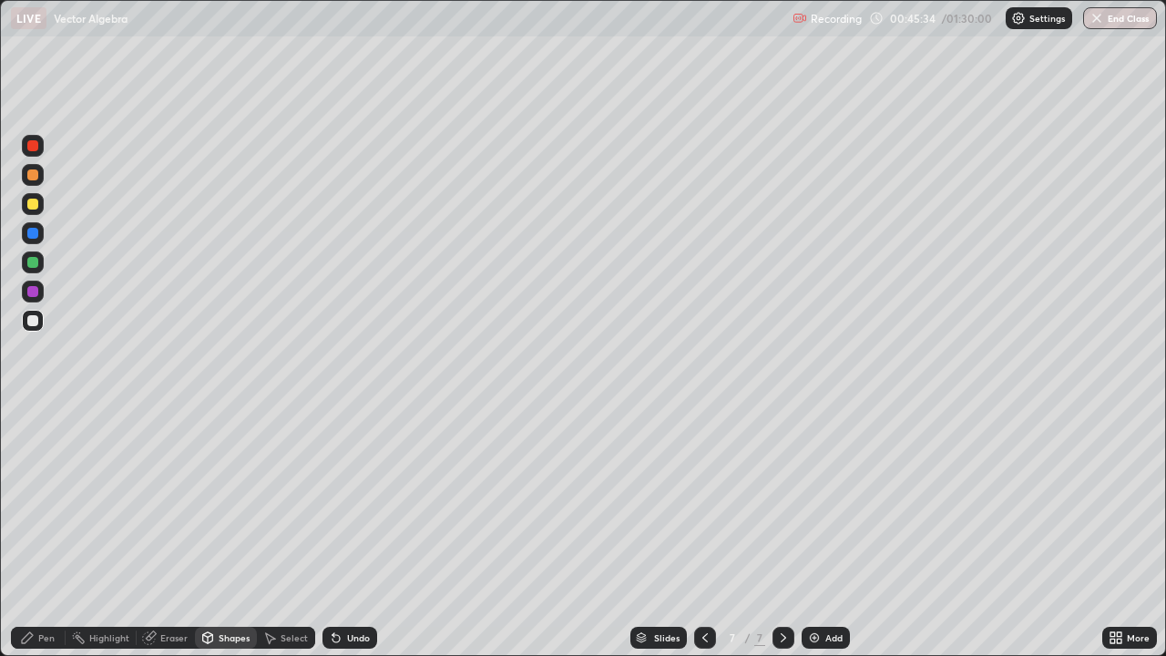
click at [225, 532] on div "Shapes" at bounding box center [226, 638] width 62 height 22
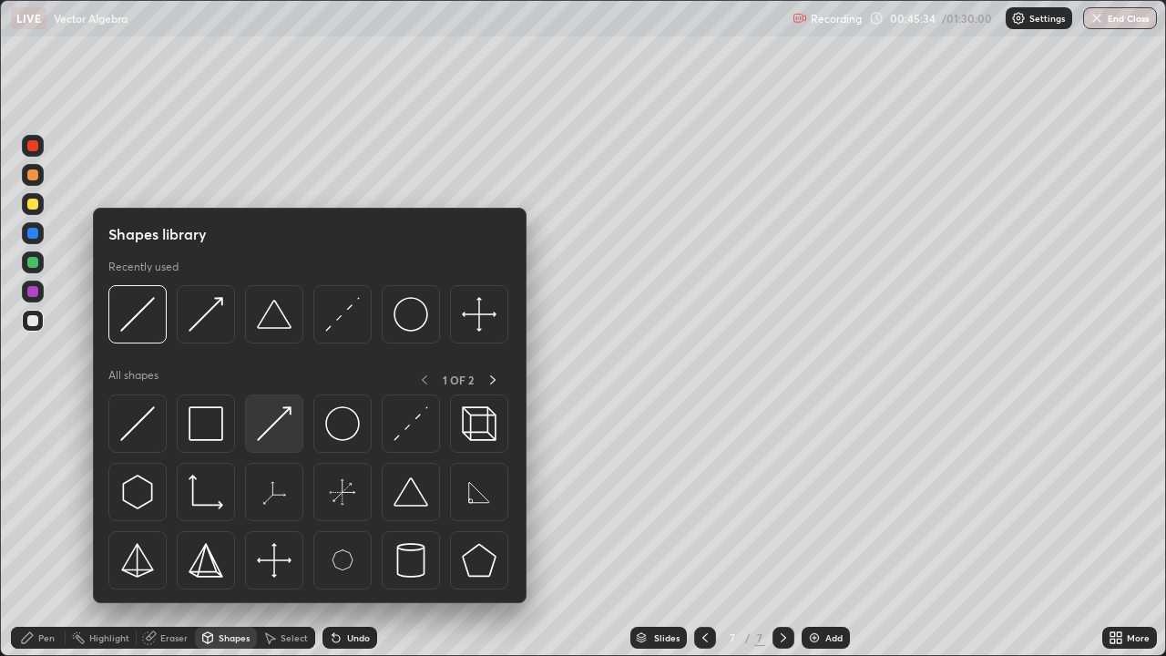
click at [281, 436] on img at bounding box center [274, 423] width 35 height 35
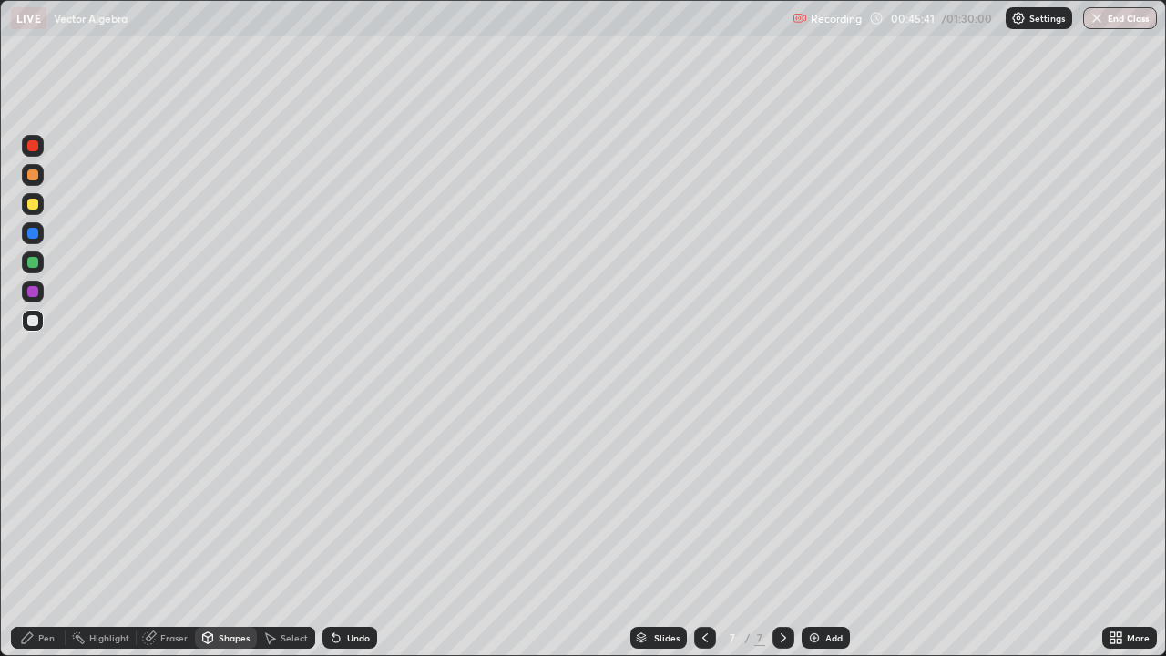
click at [356, 532] on div "Undo" at bounding box center [358, 637] width 23 height 9
click at [354, 532] on div "Undo" at bounding box center [358, 637] width 23 height 9
click at [350, 532] on div "Undo" at bounding box center [358, 637] width 23 height 9
click at [227, 532] on div "Shapes" at bounding box center [234, 637] width 31 height 9
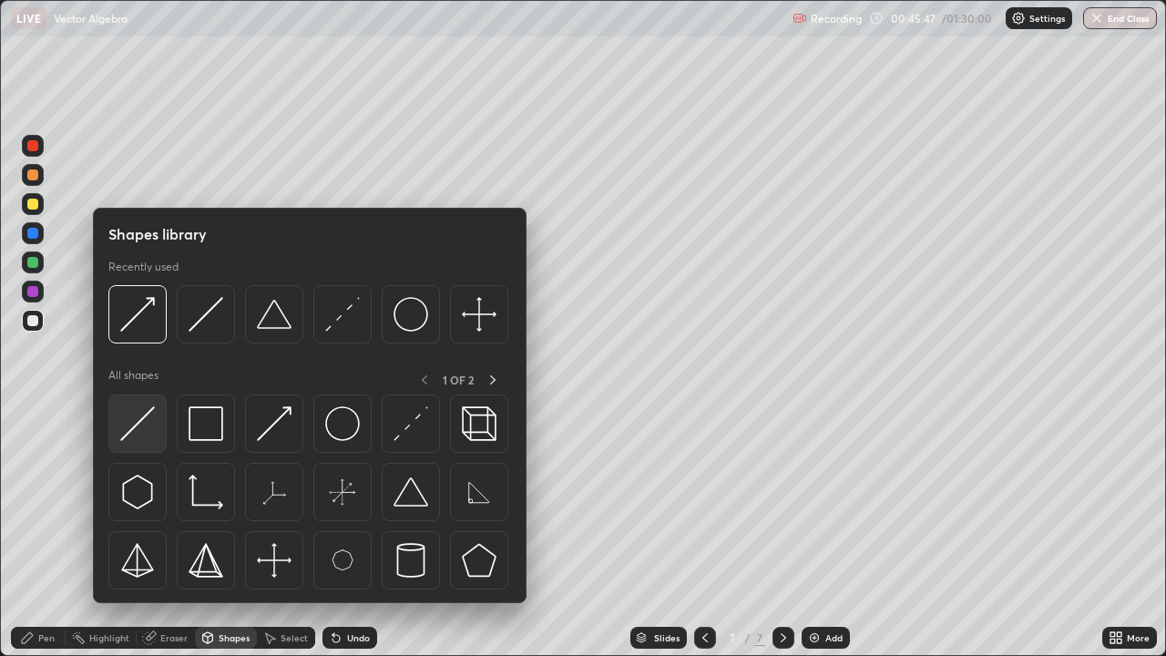
click at [162, 437] on div at bounding box center [137, 423] width 58 height 58
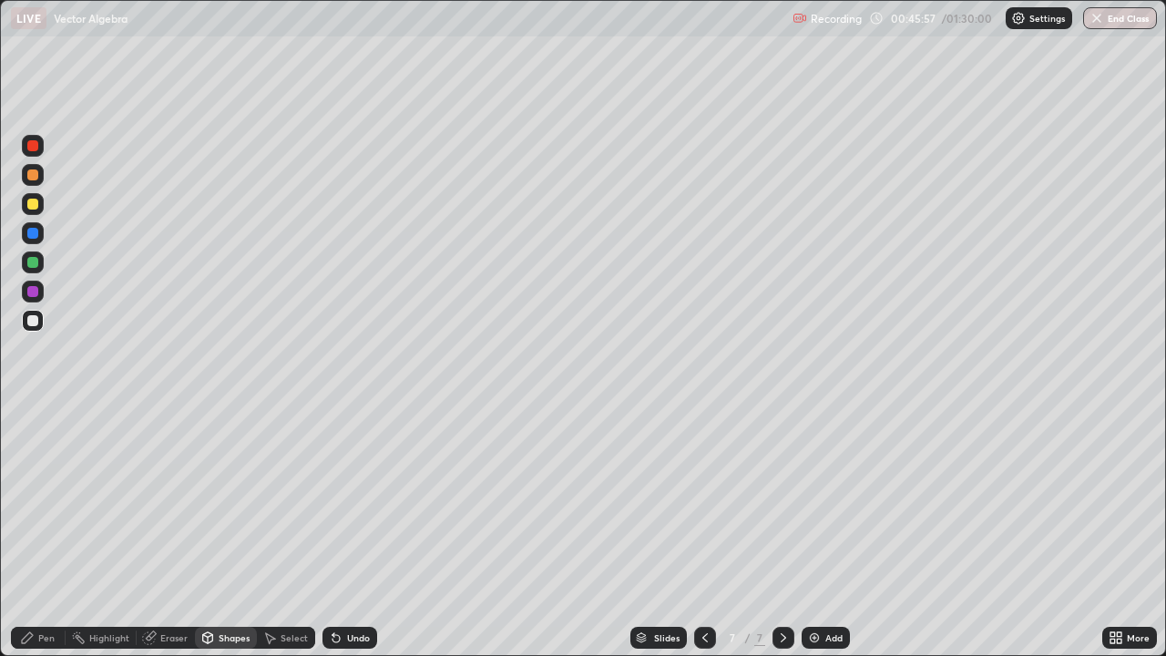
click at [354, 532] on div "Undo" at bounding box center [358, 637] width 23 height 9
click at [356, 532] on div "Undo" at bounding box center [358, 637] width 23 height 9
click at [362, 532] on div "Undo" at bounding box center [358, 637] width 23 height 9
click at [347, 532] on div "Undo" at bounding box center [358, 637] width 23 height 9
click at [35, 532] on div "Pen" at bounding box center [38, 638] width 55 height 22
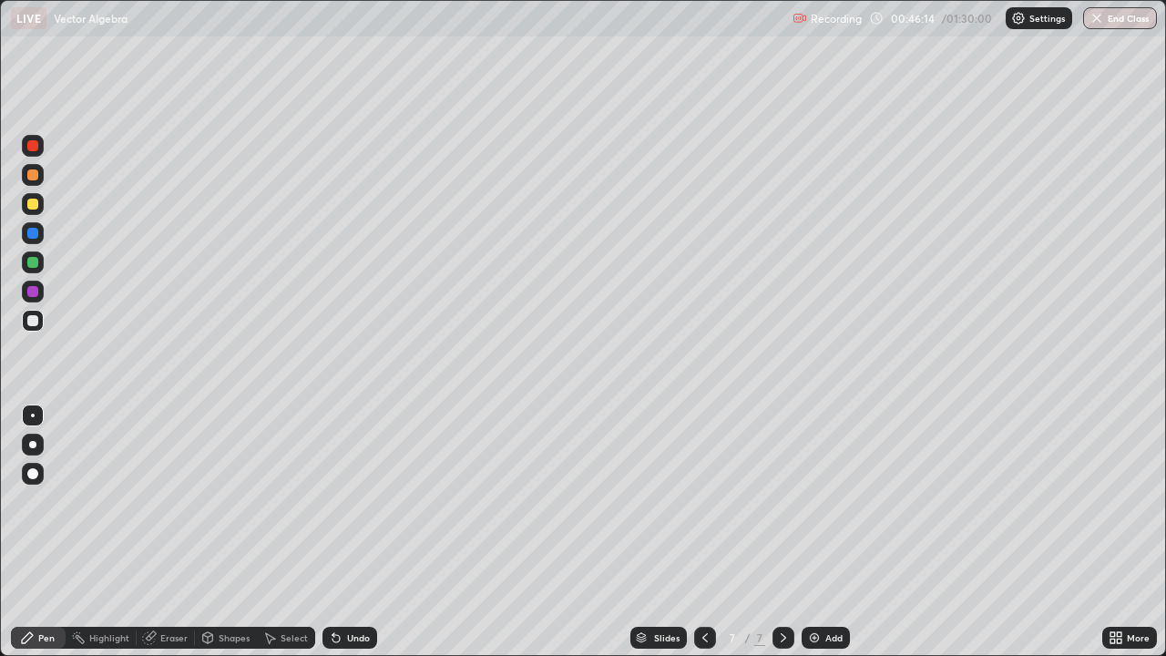
click at [35, 261] on div at bounding box center [32, 262] width 11 height 11
click at [166, 532] on div "Eraser" at bounding box center [173, 637] width 27 height 9
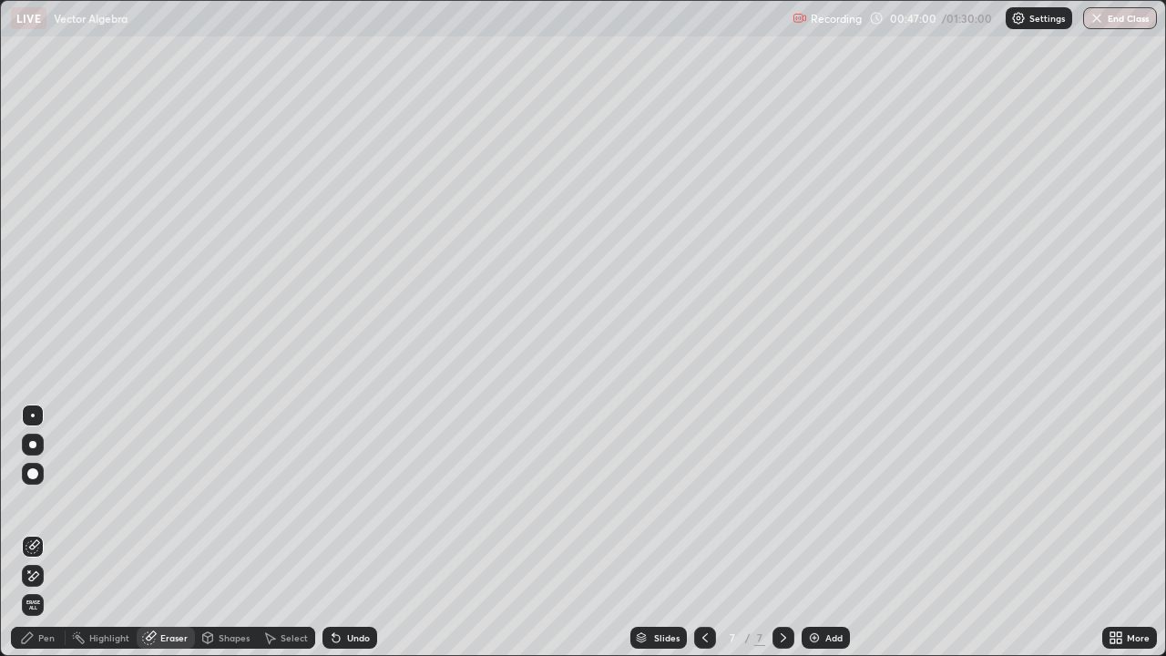
click at [45, 532] on div "Pen" at bounding box center [46, 637] width 16 height 9
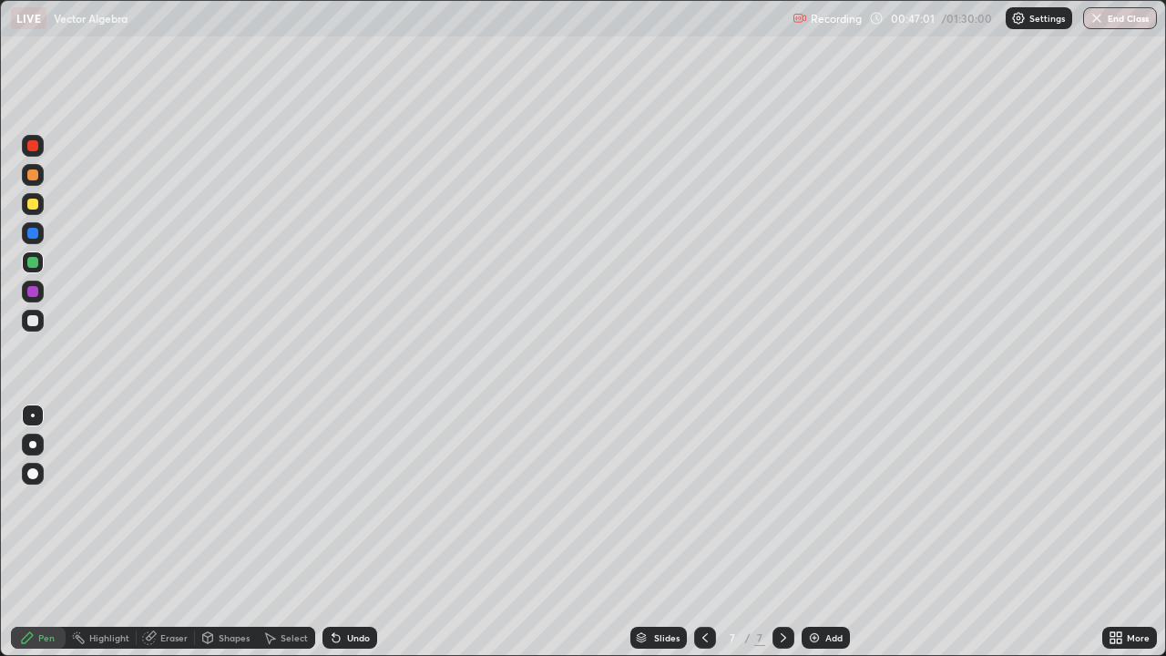
click at [45, 532] on div "Pen" at bounding box center [38, 638] width 55 height 22
click at [339, 532] on icon at bounding box center [336, 637] width 15 height 15
click at [232, 532] on div "Shapes" at bounding box center [234, 637] width 31 height 9
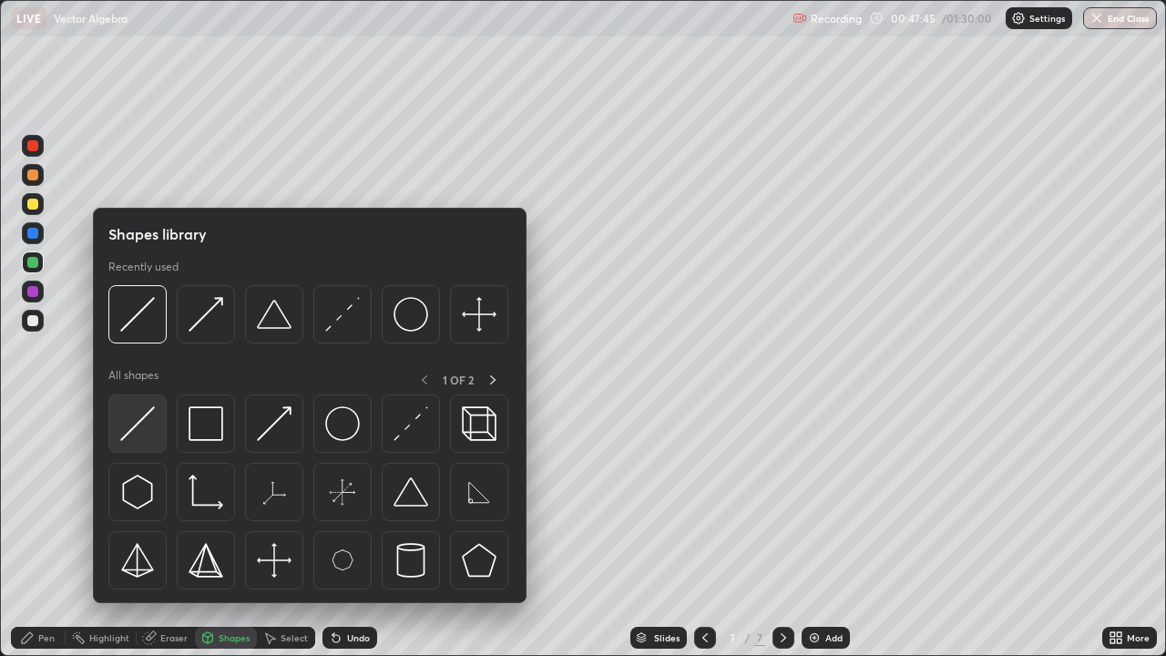
click at [148, 416] on img at bounding box center [137, 423] width 35 height 35
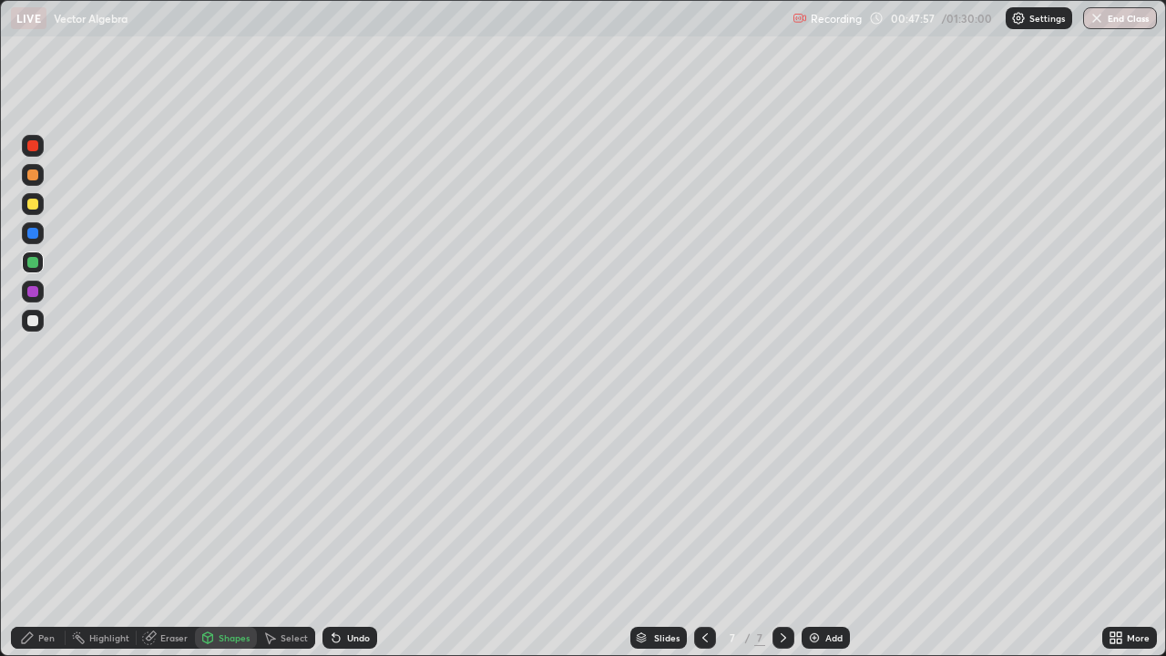
click at [36, 532] on div "Pen" at bounding box center [38, 638] width 55 height 22
click at [36, 202] on div at bounding box center [32, 204] width 11 height 11
click at [172, 532] on div "Eraser" at bounding box center [173, 637] width 27 height 9
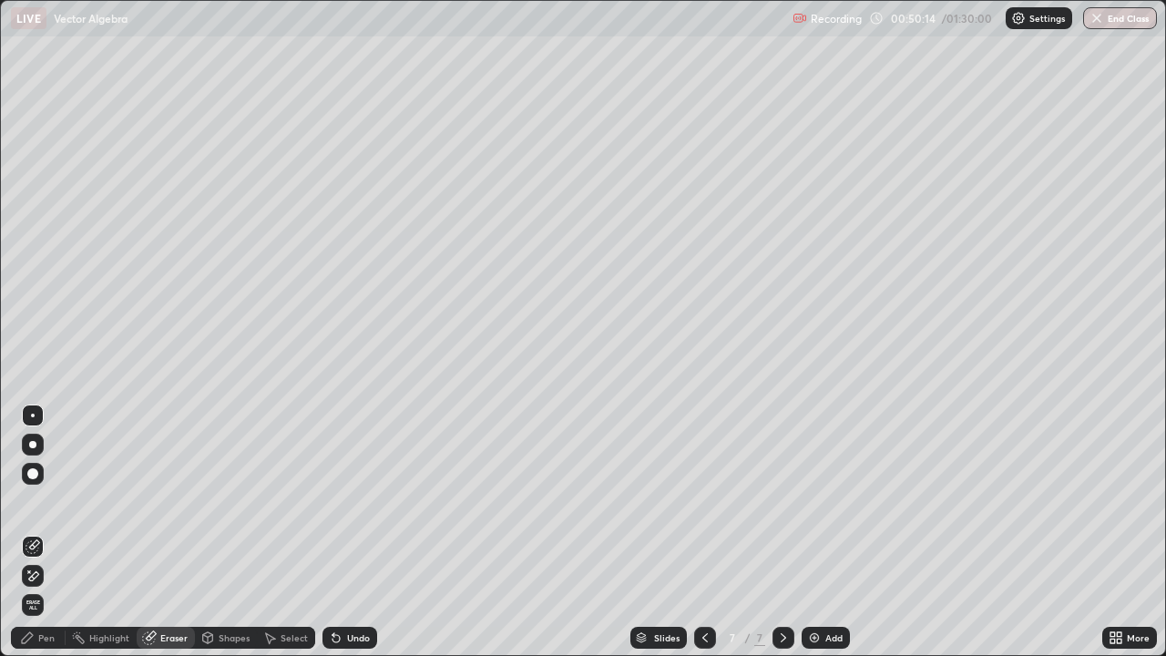
click at [32, 532] on icon at bounding box center [34, 575] width 10 height 9
click at [219, 532] on div "Shapes" at bounding box center [234, 637] width 31 height 9
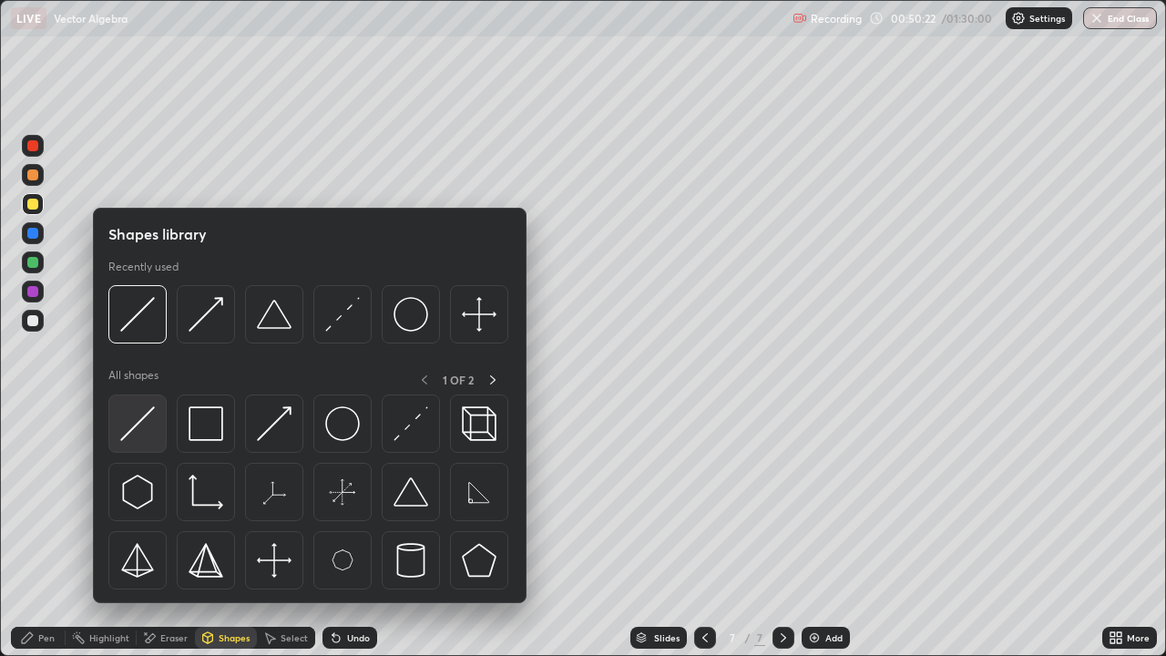
click at [150, 425] on img at bounding box center [137, 423] width 35 height 35
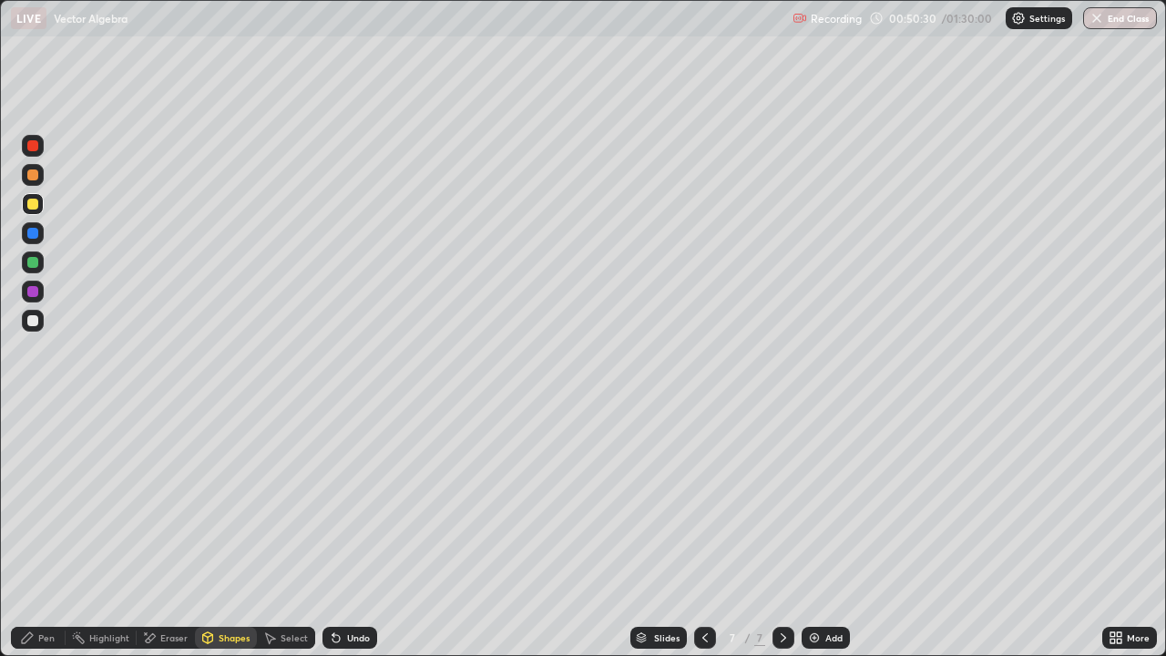
click at [46, 532] on div "Pen" at bounding box center [38, 638] width 55 height 22
click at [41, 323] on div at bounding box center [33, 321] width 22 height 22
click at [363, 532] on div "Undo" at bounding box center [349, 638] width 55 height 22
click at [34, 204] on div at bounding box center [32, 204] width 11 height 11
click at [184, 532] on div "Eraser" at bounding box center [173, 637] width 27 height 9
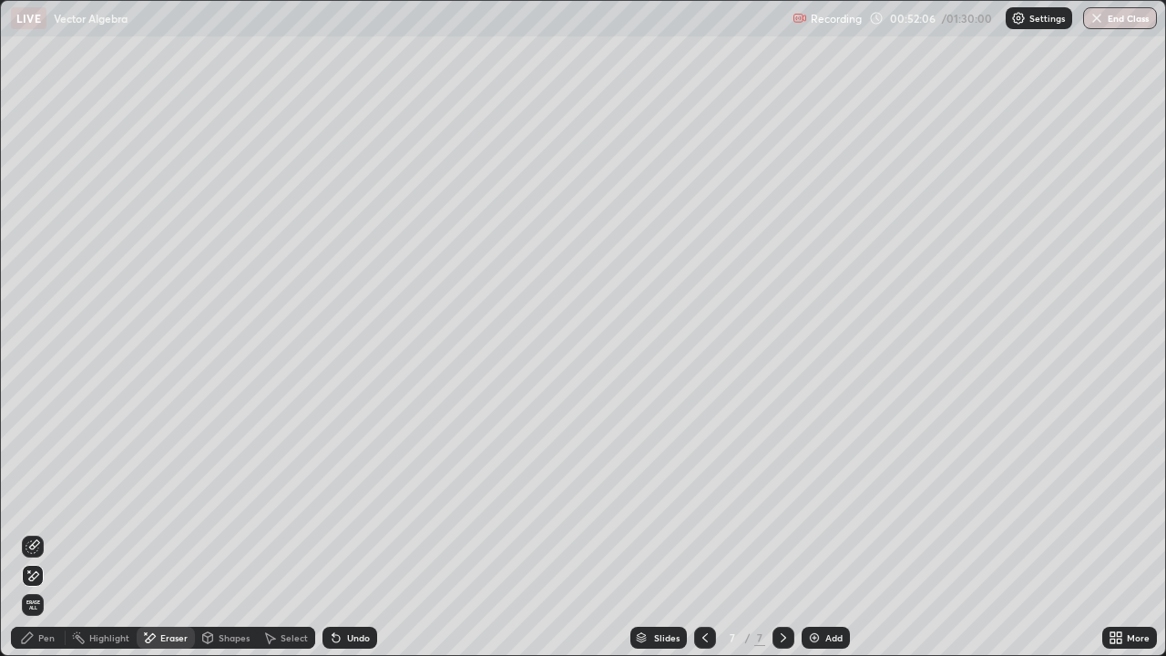
click at [38, 532] on div "Pen" at bounding box center [46, 637] width 16 height 9
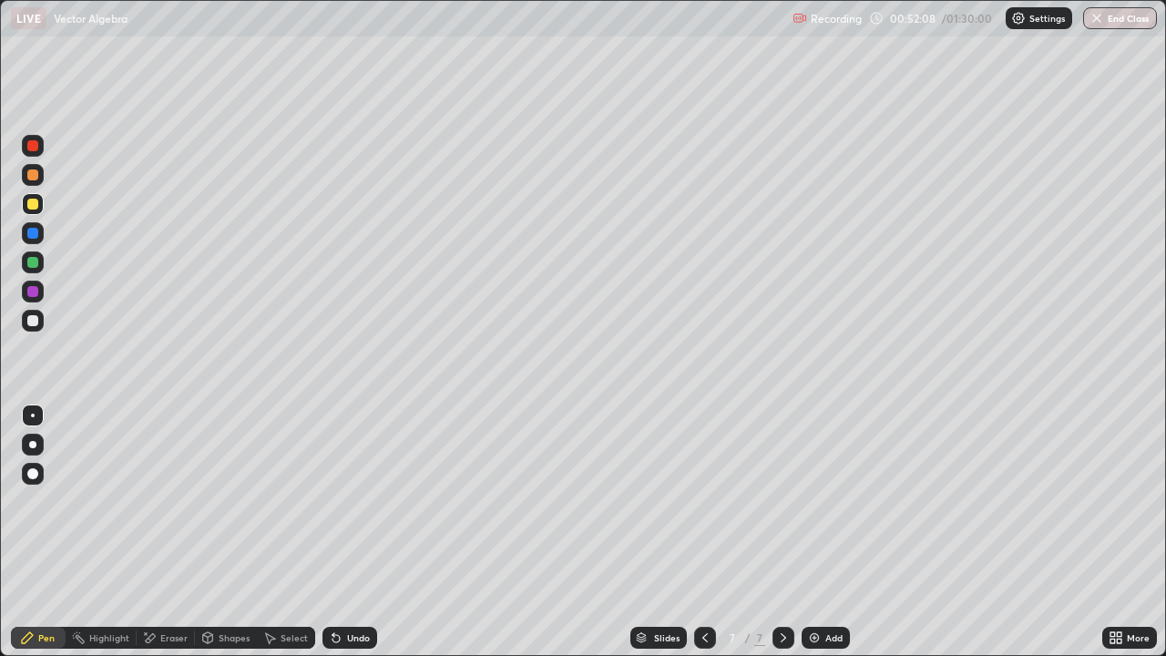
click at [31, 203] on div at bounding box center [32, 204] width 11 height 11
click at [228, 532] on div "Shapes" at bounding box center [234, 637] width 31 height 9
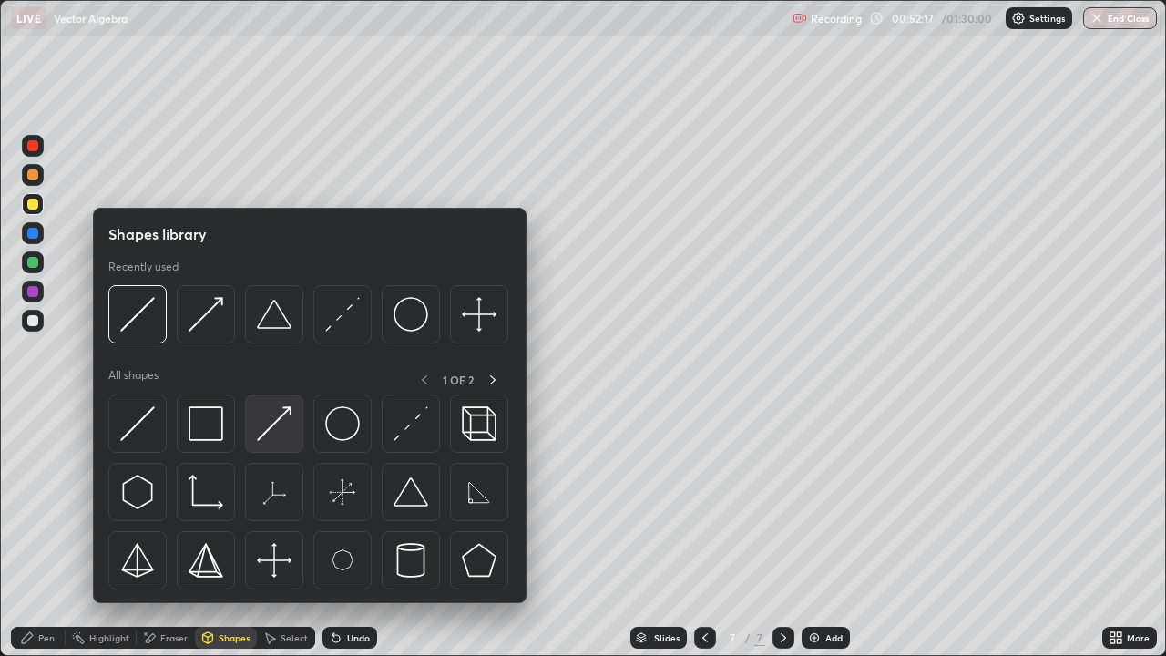
click at [268, 432] on img at bounding box center [274, 423] width 35 height 35
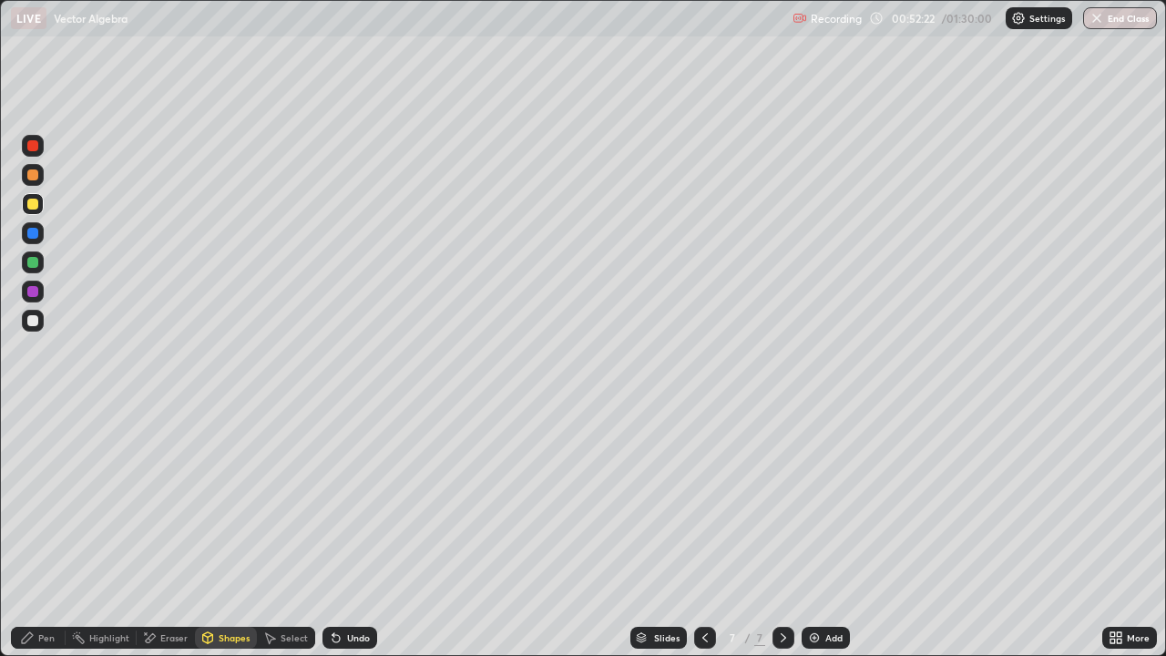
click at [340, 532] on icon at bounding box center [336, 637] width 15 height 15
click at [342, 532] on div "Undo" at bounding box center [349, 638] width 55 height 22
click at [347, 532] on div "Undo" at bounding box center [358, 637] width 23 height 9
click at [171, 532] on div "Eraser" at bounding box center [173, 637] width 27 height 9
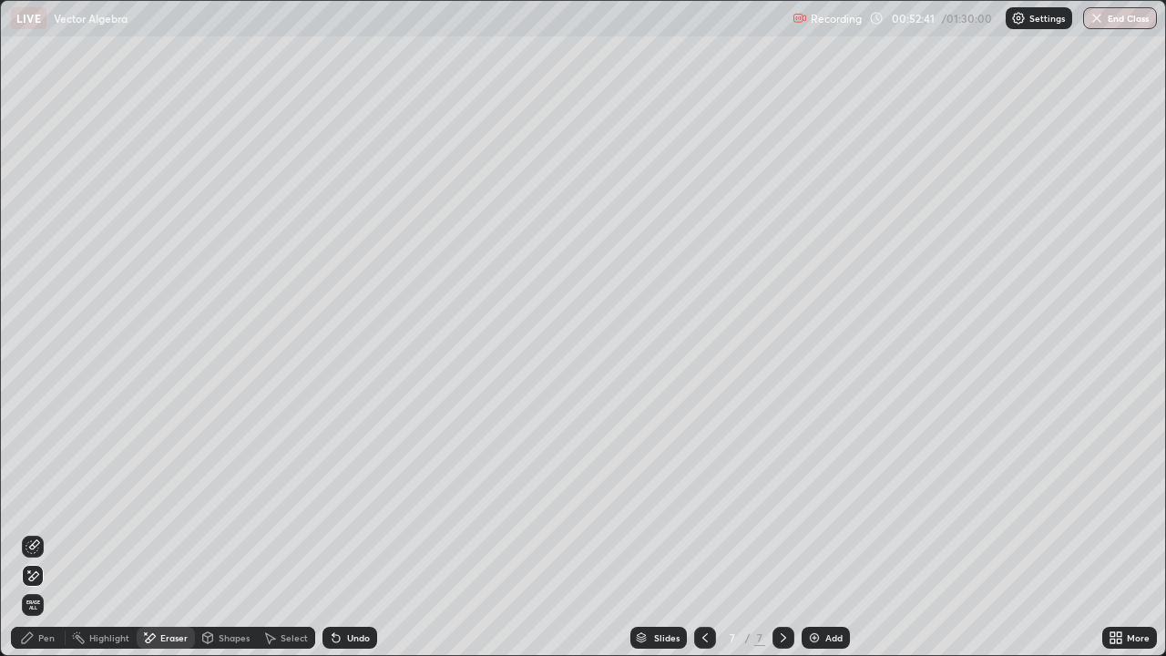
click at [229, 532] on div "Shapes" at bounding box center [234, 637] width 31 height 9
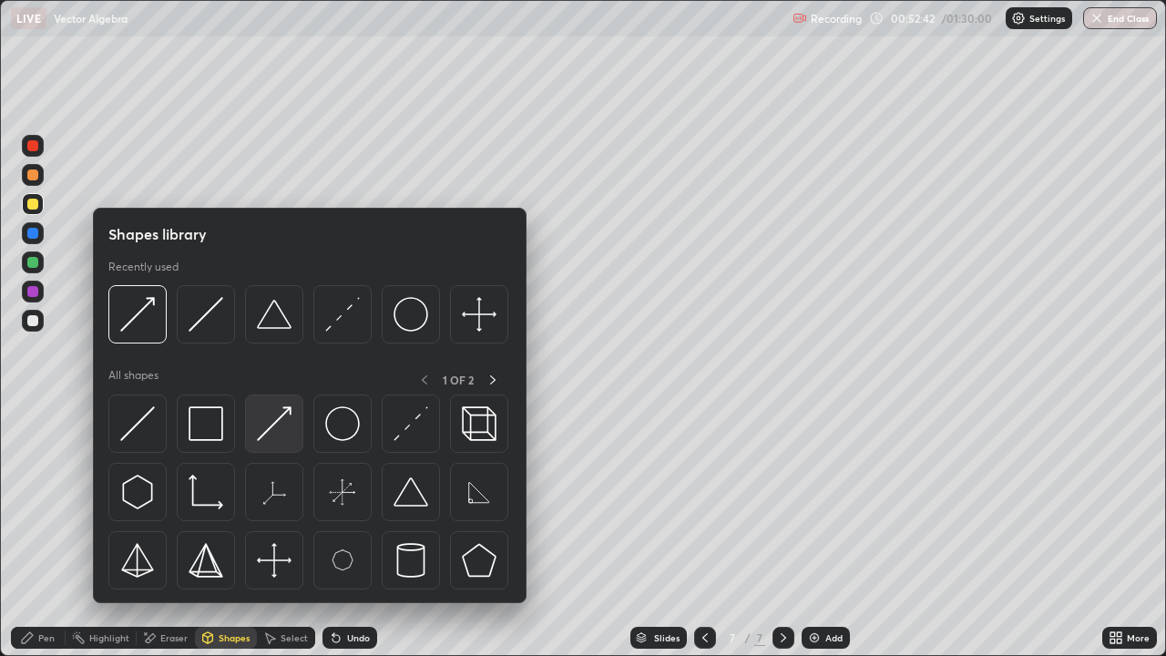
click at [294, 424] on div at bounding box center [274, 423] width 58 height 58
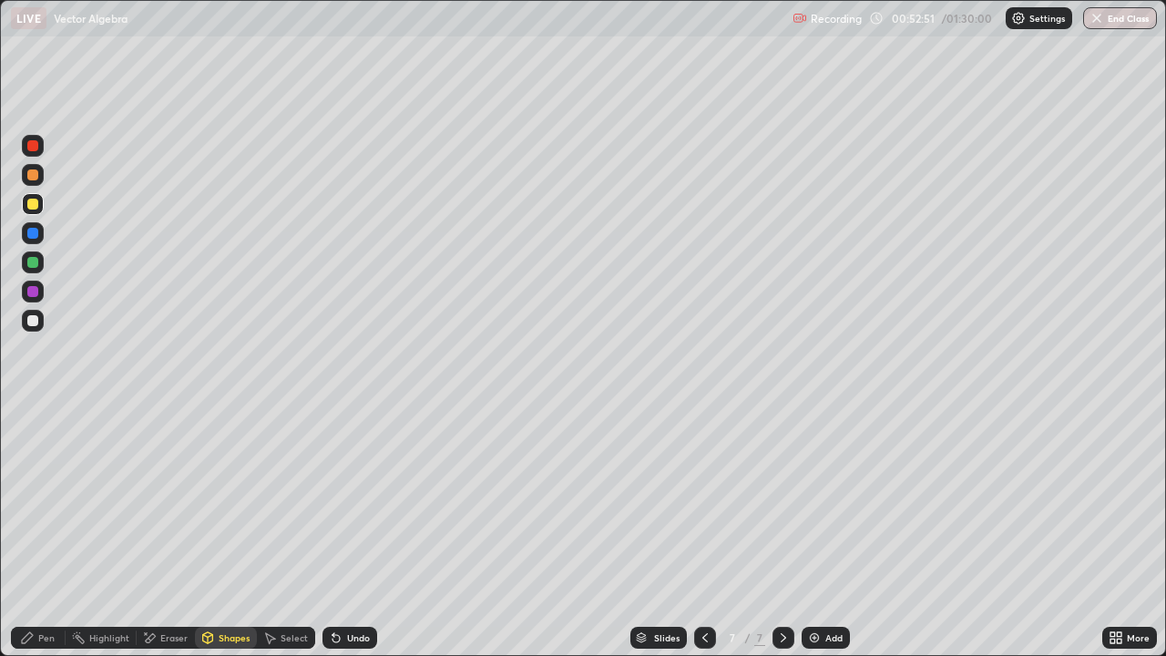
click at [34, 262] on div at bounding box center [32, 262] width 11 height 11
click at [40, 180] on div at bounding box center [33, 175] width 22 height 22
click at [223, 532] on div "Shapes" at bounding box center [234, 637] width 31 height 9
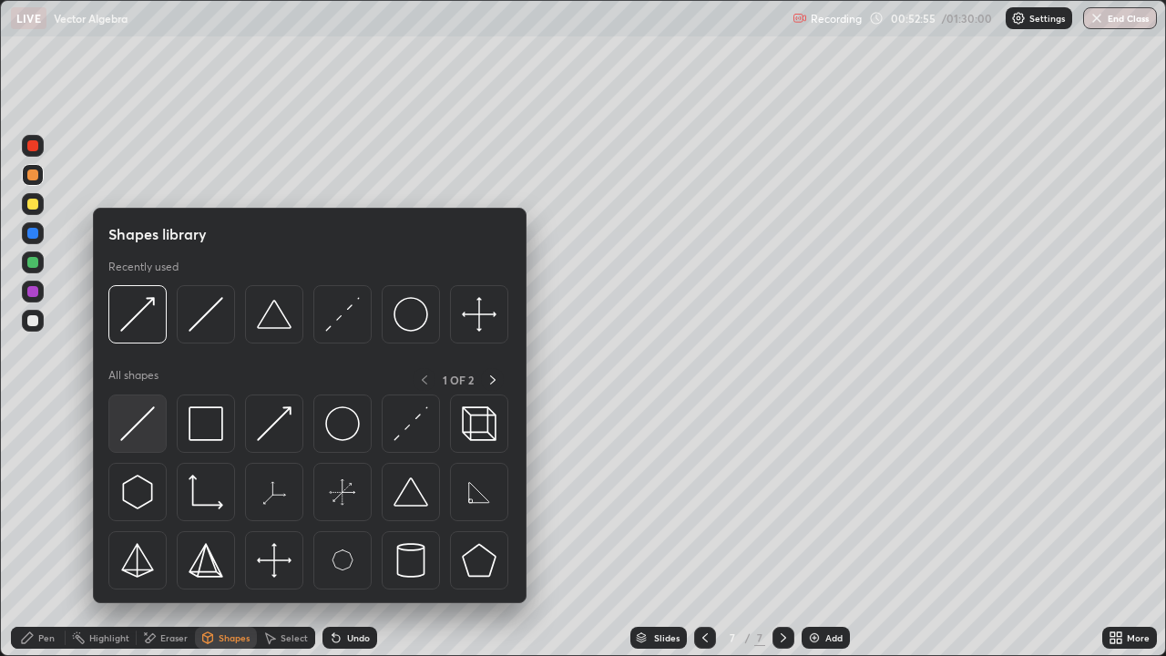
click at [150, 424] on img at bounding box center [137, 423] width 35 height 35
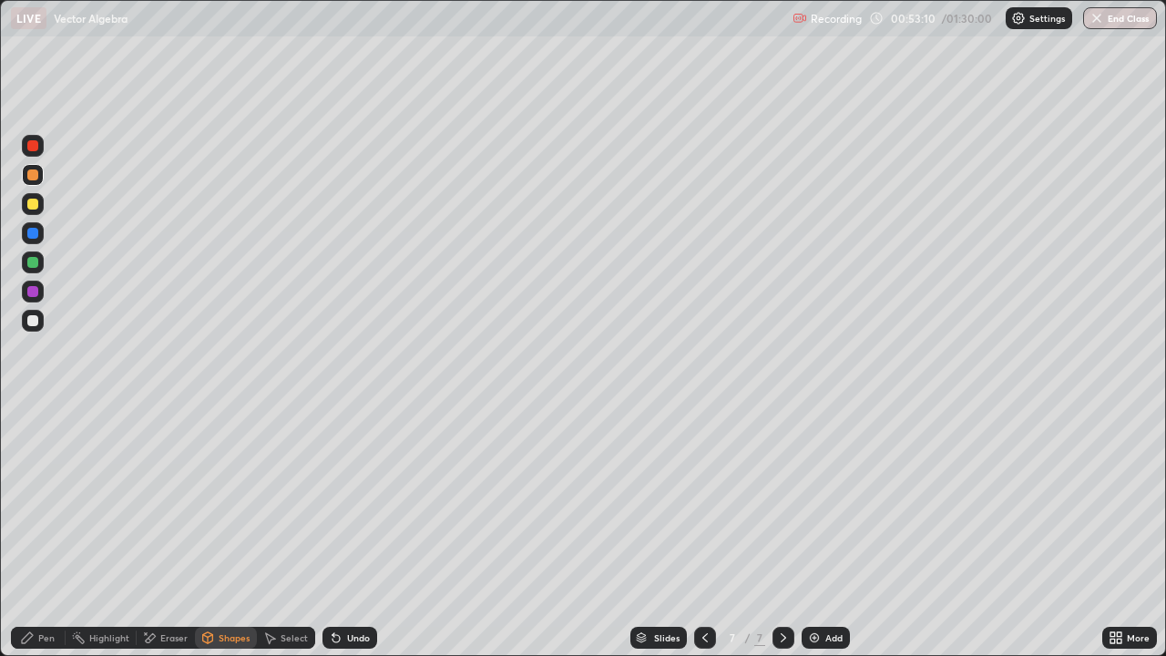
click at [342, 532] on div "Undo" at bounding box center [349, 638] width 55 height 22
click at [351, 532] on div "Undo" at bounding box center [358, 637] width 23 height 9
click at [348, 532] on div "Undo" at bounding box center [358, 637] width 23 height 9
click at [343, 532] on div "Undo" at bounding box center [349, 638] width 55 height 22
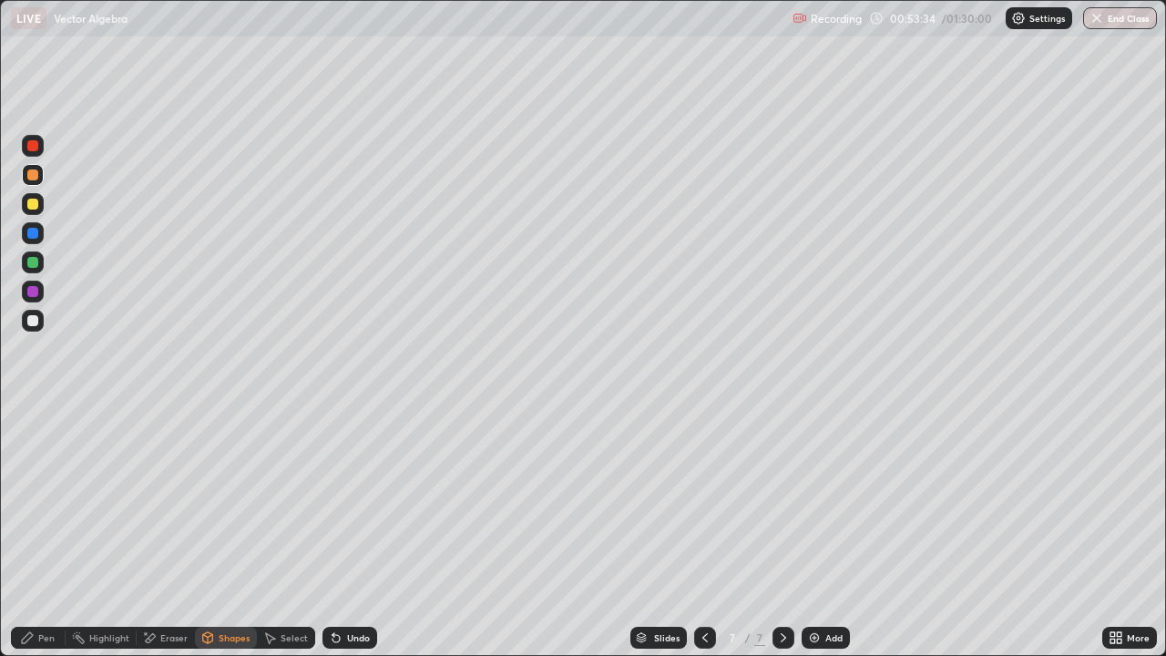
click at [342, 532] on div "Undo" at bounding box center [349, 638] width 55 height 22
click at [340, 532] on div "Undo" at bounding box center [349, 638] width 55 height 22
click at [347, 532] on div "Undo" at bounding box center [358, 637] width 23 height 9
click at [340, 532] on icon at bounding box center [336, 637] width 15 height 15
click at [347, 532] on div "Undo" at bounding box center [358, 637] width 23 height 9
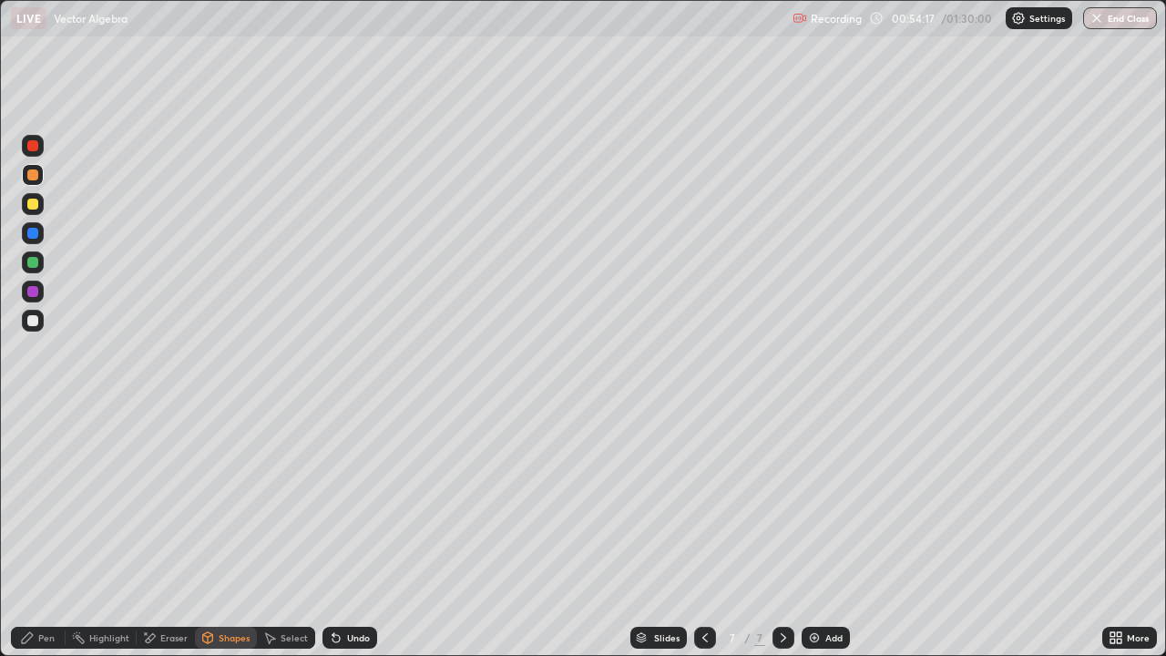
click at [339, 532] on icon at bounding box center [336, 637] width 15 height 15
click at [343, 532] on div "Undo" at bounding box center [349, 638] width 55 height 22
click at [337, 532] on icon at bounding box center [335, 638] width 7 height 7
click at [46, 532] on div "Pen" at bounding box center [46, 637] width 16 height 9
click at [41, 324] on div at bounding box center [33, 321] width 22 height 22
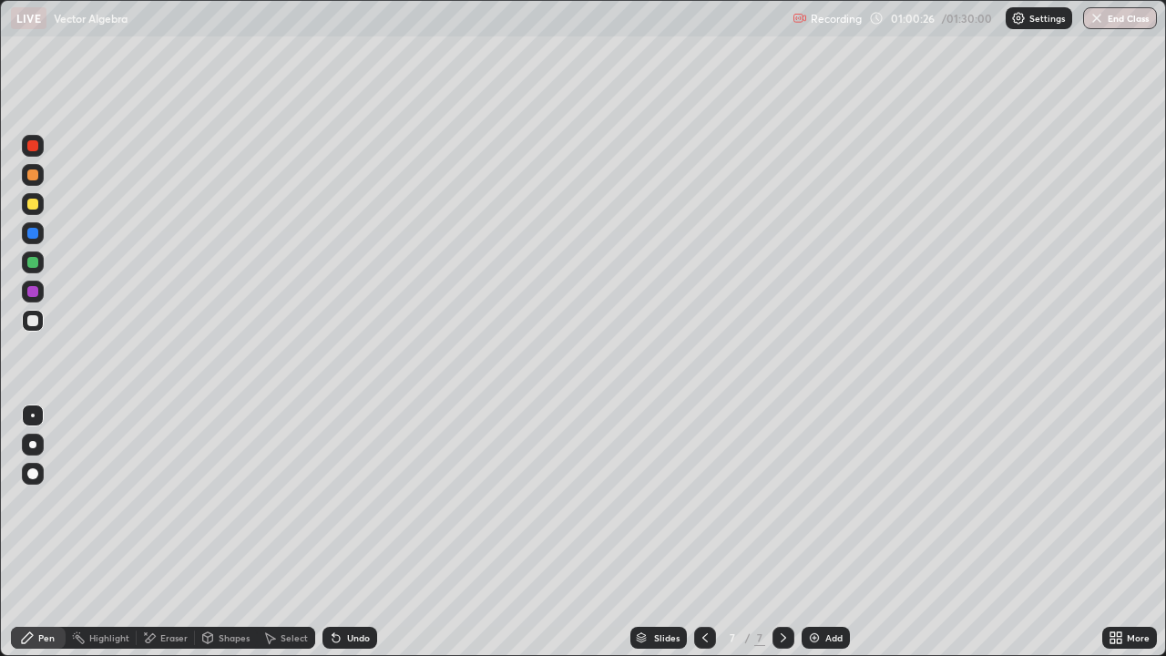
click at [827, 532] on div "Add" at bounding box center [833, 637] width 17 height 9
click at [220, 532] on div "Shapes" at bounding box center [234, 637] width 31 height 9
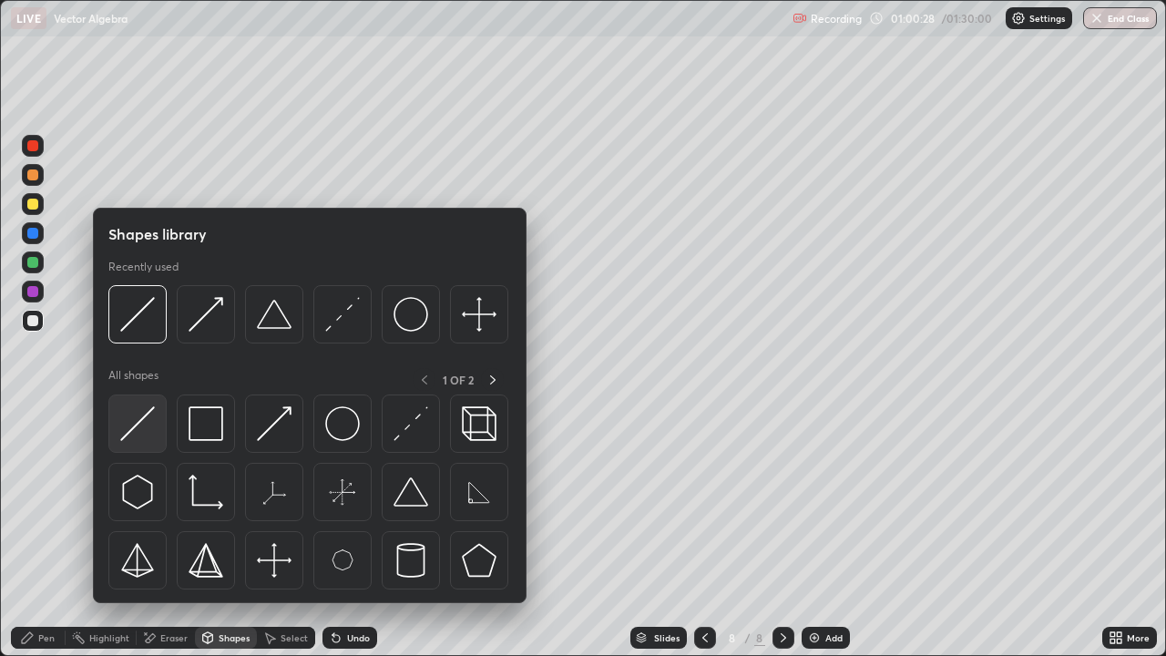
click at [146, 424] on img at bounding box center [137, 423] width 35 height 35
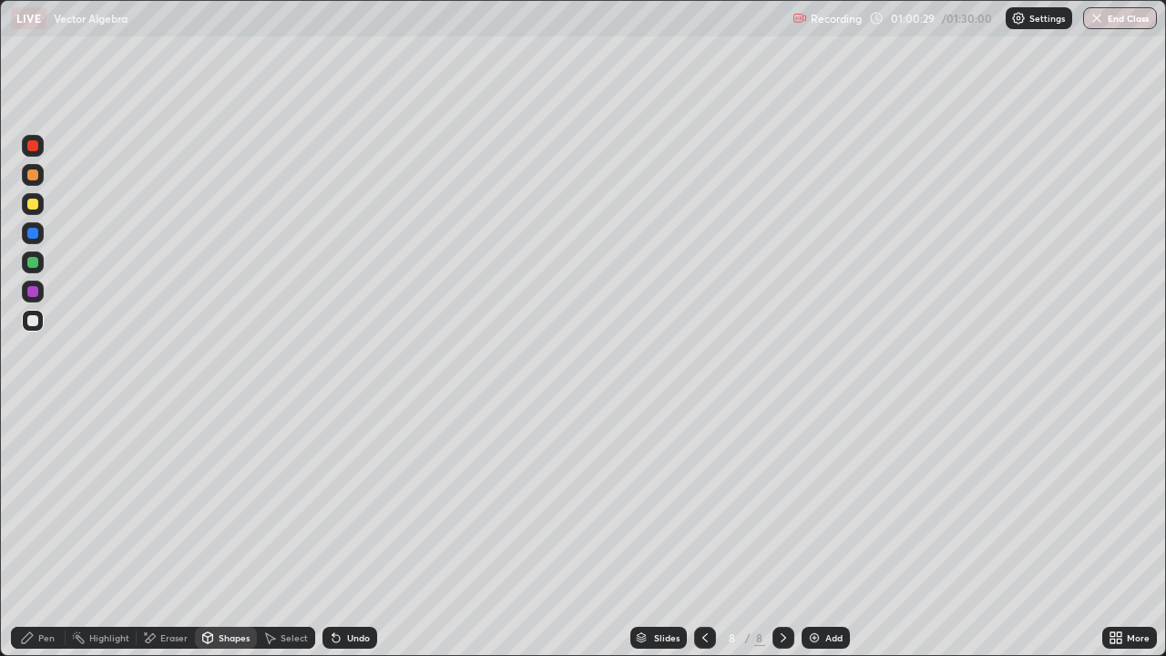
click at [223, 532] on div "Shapes" at bounding box center [234, 637] width 31 height 9
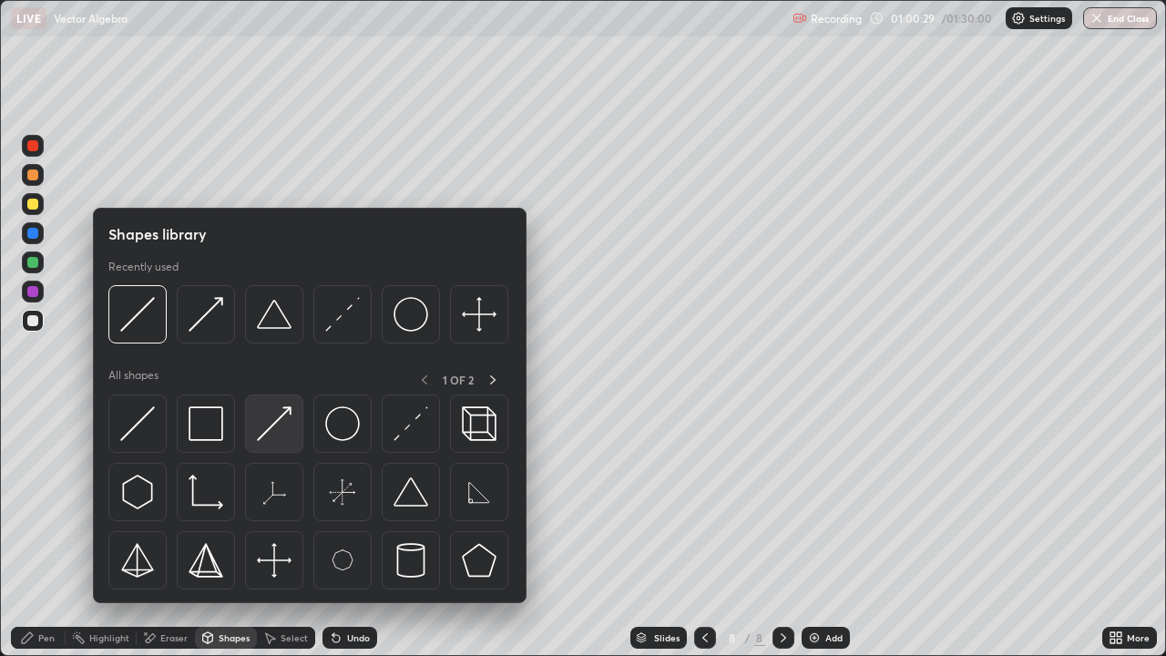
click at [272, 431] on img at bounding box center [274, 423] width 35 height 35
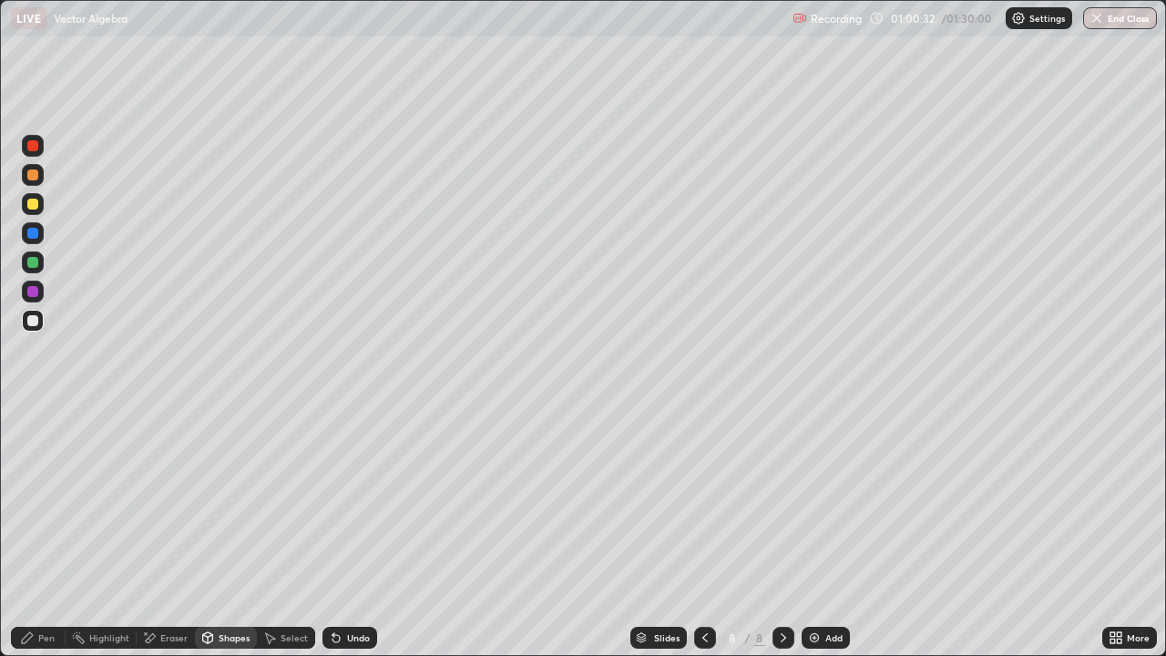
click at [46, 532] on div "Pen" at bounding box center [46, 637] width 16 height 9
click at [347, 532] on div "Undo" at bounding box center [358, 637] width 23 height 9
click at [225, 532] on div "Shapes" at bounding box center [234, 637] width 31 height 9
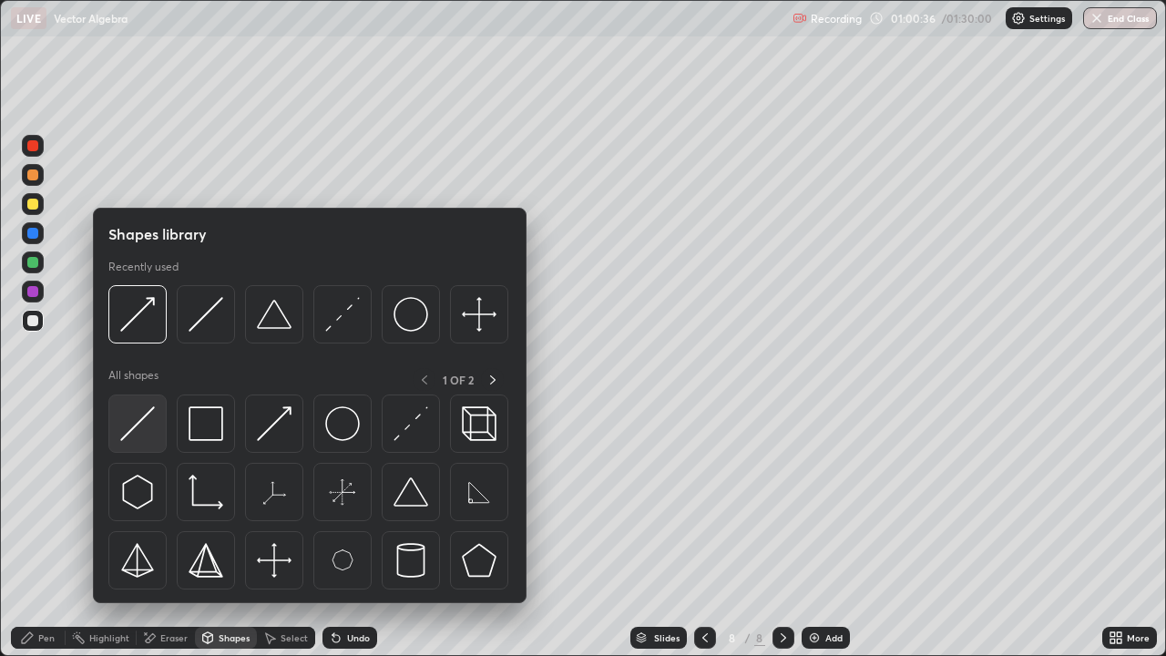
click at [151, 428] on img at bounding box center [137, 423] width 35 height 35
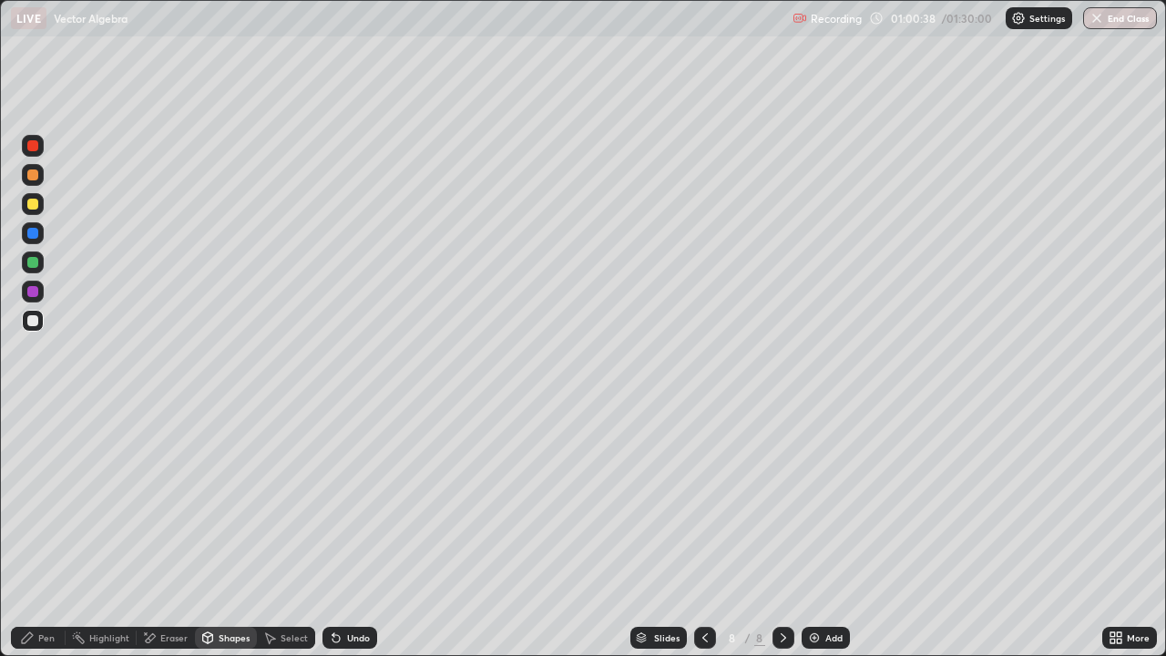
click at [53, 532] on div "Pen" at bounding box center [46, 637] width 16 height 9
click at [347, 532] on div "Undo" at bounding box center [358, 637] width 23 height 9
click at [710, 532] on icon at bounding box center [705, 637] width 15 height 15
click at [789, 532] on div at bounding box center [783, 638] width 22 height 22
click at [41, 261] on div at bounding box center [33, 262] width 22 height 22
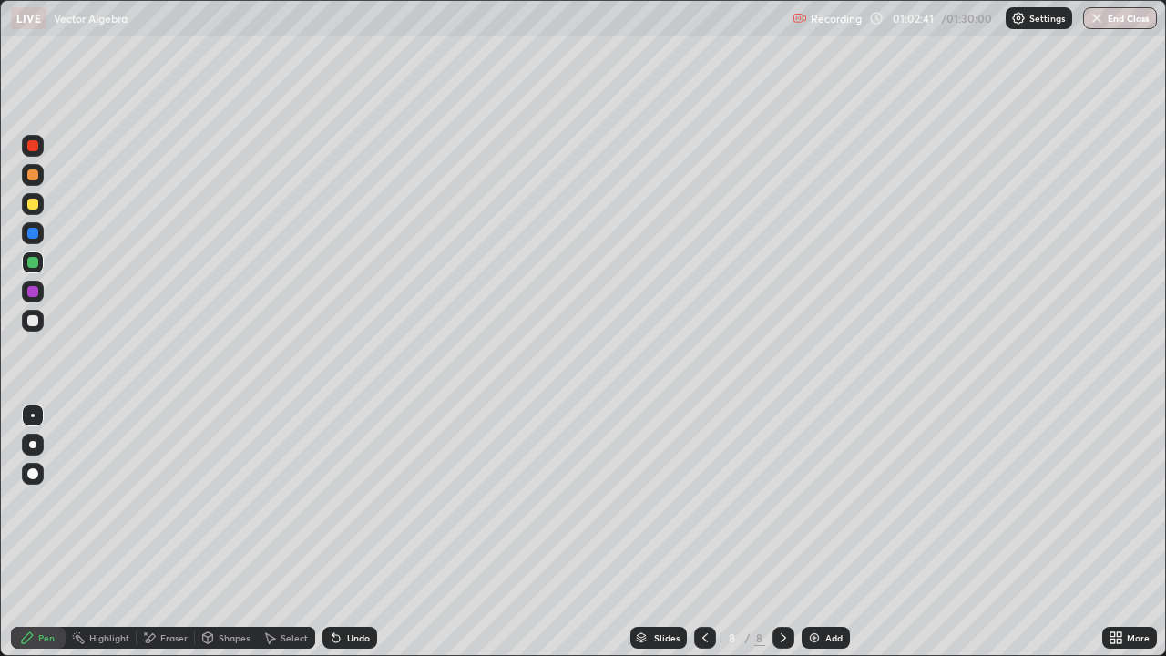
click at [360, 532] on div "Undo" at bounding box center [358, 637] width 23 height 9
click at [353, 532] on div "Undo" at bounding box center [358, 637] width 23 height 9
click at [357, 532] on div "Undo" at bounding box center [358, 637] width 23 height 9
click at [353, 532] on div "Undo" at bounding box center [358, 637] width 23 height 9
click at [356, 532] on div "Undo" at bounding box center [358, 637] width 23 height 9
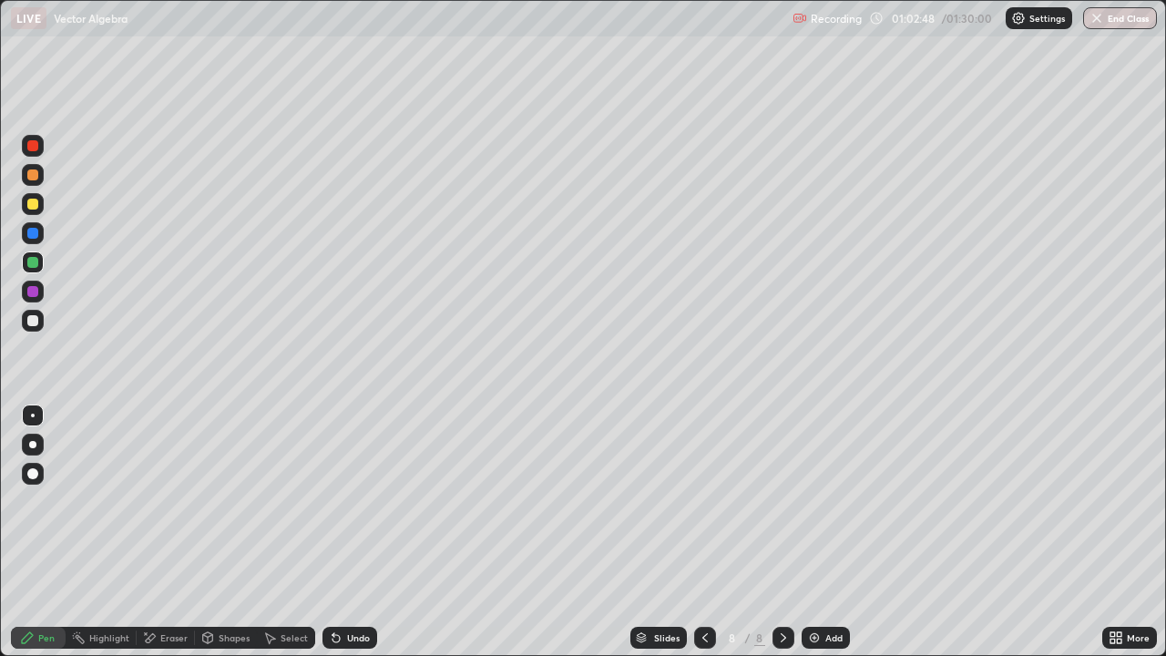
click at [354, 532] on div "Undo" at bounding box center [358, 637] width 23 height 9
click at [833, 532] on div "Add" at bounding box center [833, 637] width 17 height 9
click at [42, 327] on div at bounding box center [33, 321] width 22 height 22
click at [36, 264] on div at bounding box center [32, 262] width 11 height 11
click at [353, 532] on div "Undo" at bounding box center [349, 638] width 55 height 22
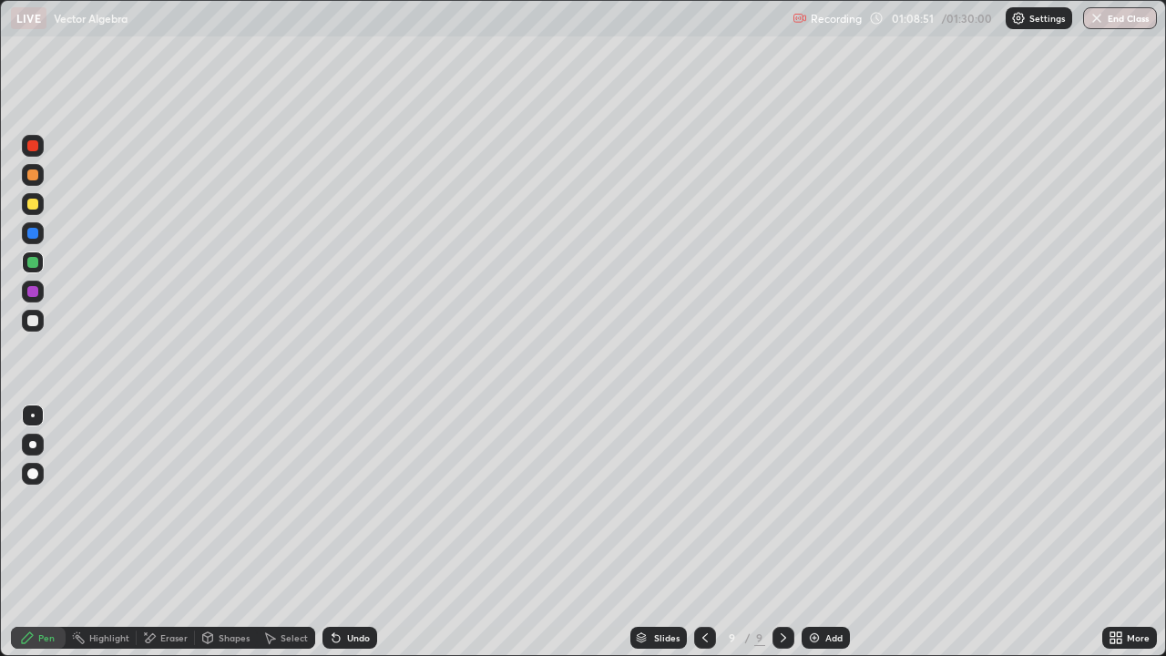
click at [349, 532] on div "Undo" at bounding box center [349, 638] width 55 height 22
click at [353, 532] on div "Undo" at bounding box center [358, 637] width 23 height 9
click at [352, 532] on div "Undo" at bounding box center [358, 637] width 23 height 9
click at [362, 532] on div "Undo" at bounding box center [358, 637] width 23 height 9
click at [176, 532] on div "Eraser" at bounding box center [173, 637] width 27 height 9
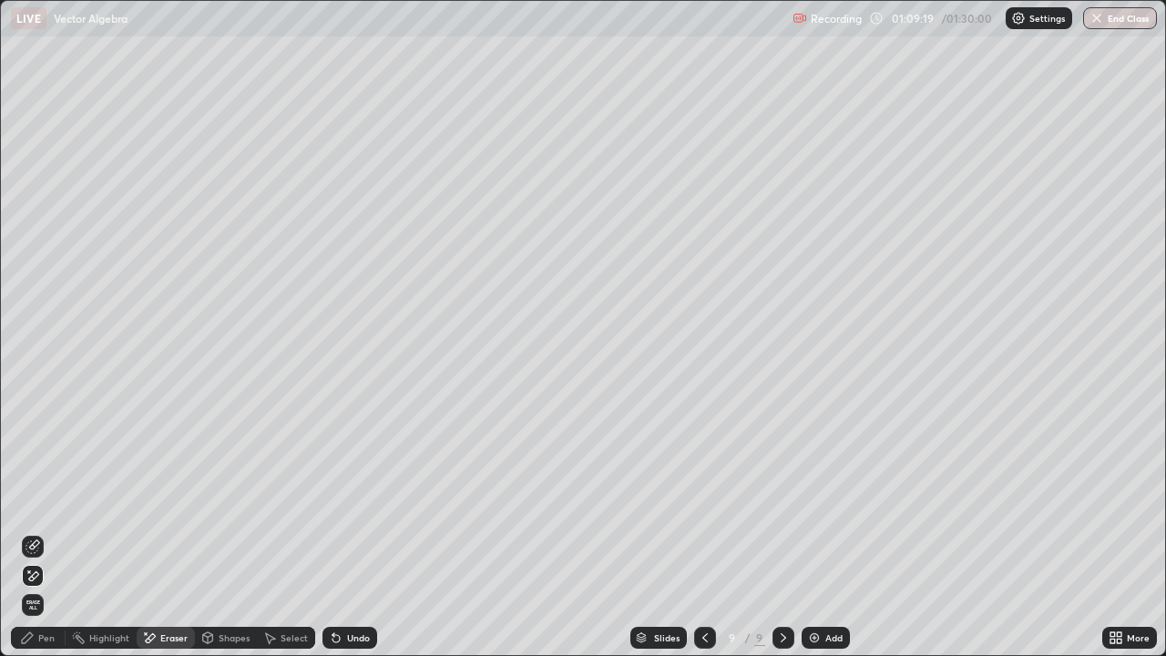
click at [336, 532] on icon at bounding box center [335, 638] width 7 height 7
click at [40, 532] on div "Pen" at bounding box center [38, 638] width 55 height 22
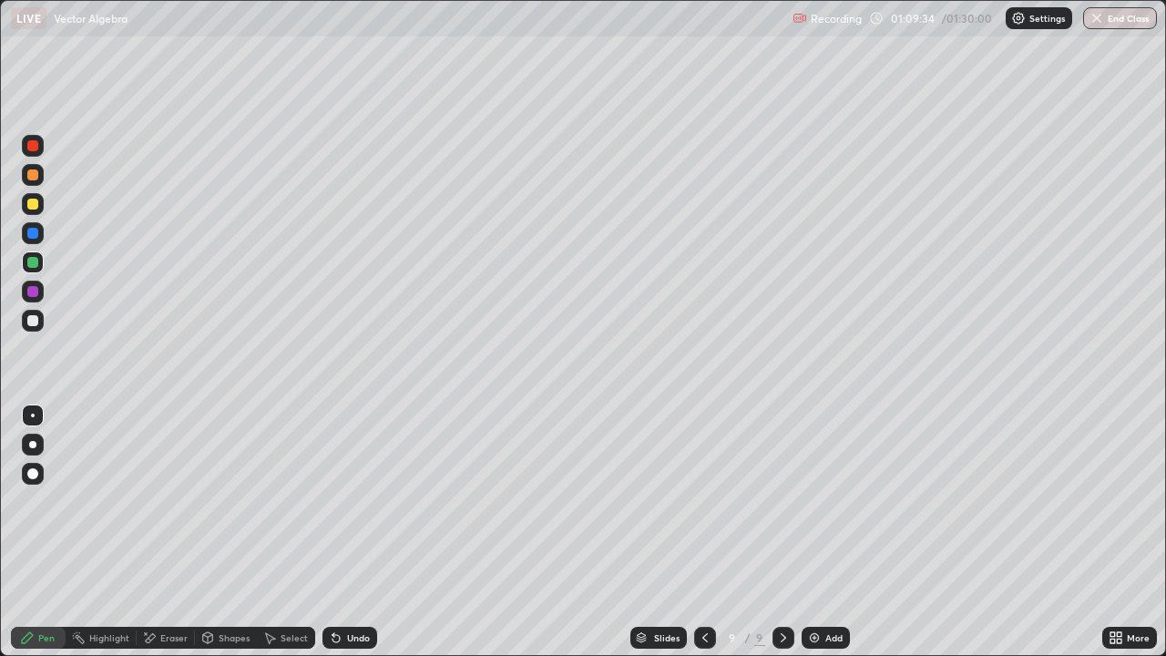
click at [342, 532] on div "Undo" at bounding box center [349, 638] width 55 height 22
click at [336, 532] on icon at bounding box center [335, 638] width 7 height 7
click at [333, 532] on icon at bounding box center [335, 638] width 7 height 7
click at [36, 205] on div at bounding box center [32, 204] width 11 height 11
click at [358, 532] on div "Undo" at bounding box center [349, 638] width 55 height 22
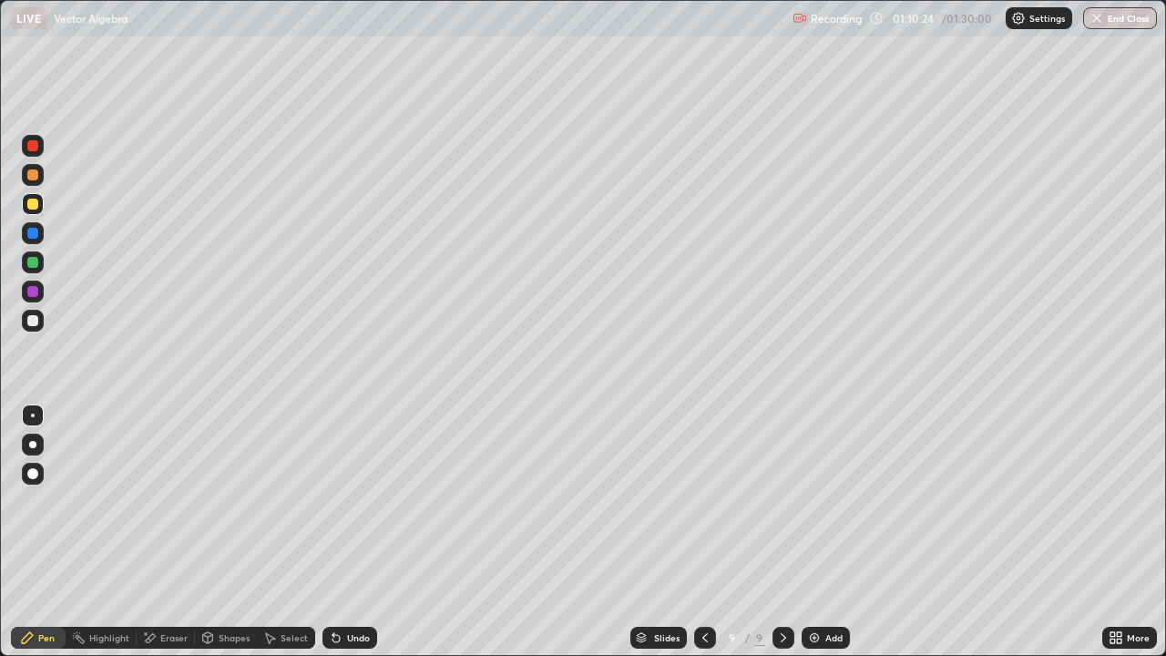
click at [346, 532] on div "Undo" at bounding box center [349, 638] width 55 height 22
click at [342, 532] on div "Undo" at bounding box center [349, 638] width 55 height 22
click at [33, 232] on div at bounding box center [32, 233] width 11 height 11
click at [353, 532] on div "Undo" at bounding box center [358, 637] width 23 height 9
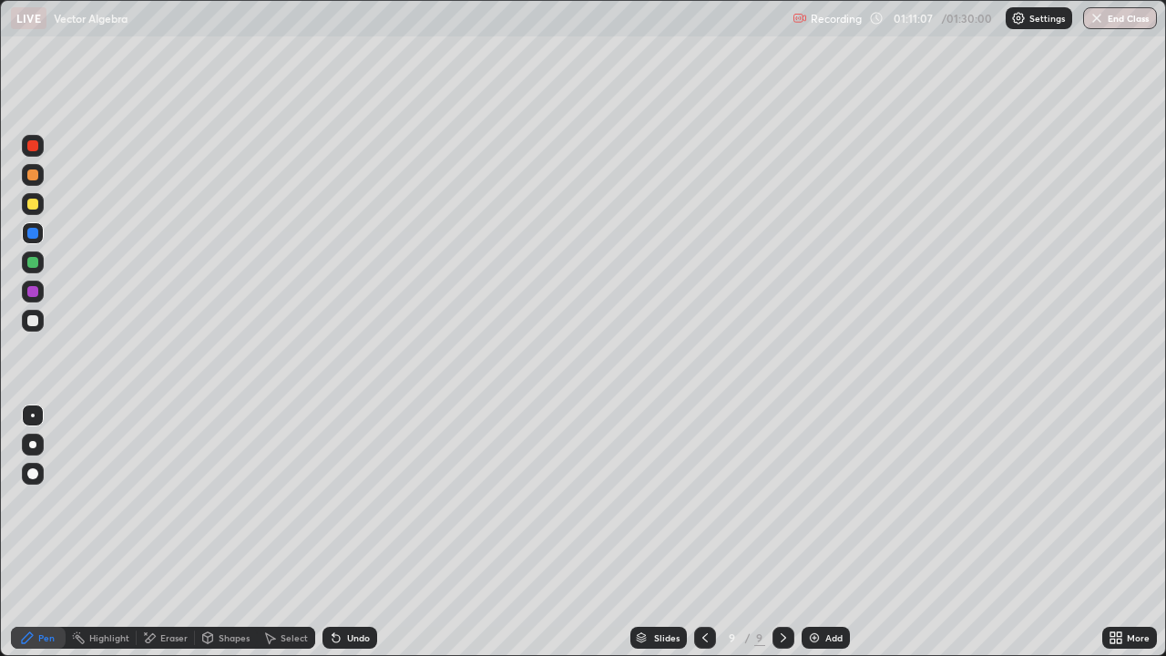
click at [347, 532] on div "Undo" at bounding box center [358, 637] width 23 height 9
click at [344, 532] on div "Undo" at bounding box center [349, 638] width 55 height 22
click at [342, 532] on div "Undo" at bounding box center [349, 638] width 55 height 22
click at [341, 532] on div "Undo" at bounding box center [349, 638] width 55 height 22
click at [342, 532] on div "Undo" at bounding box center [349, 638] width 55 height 22
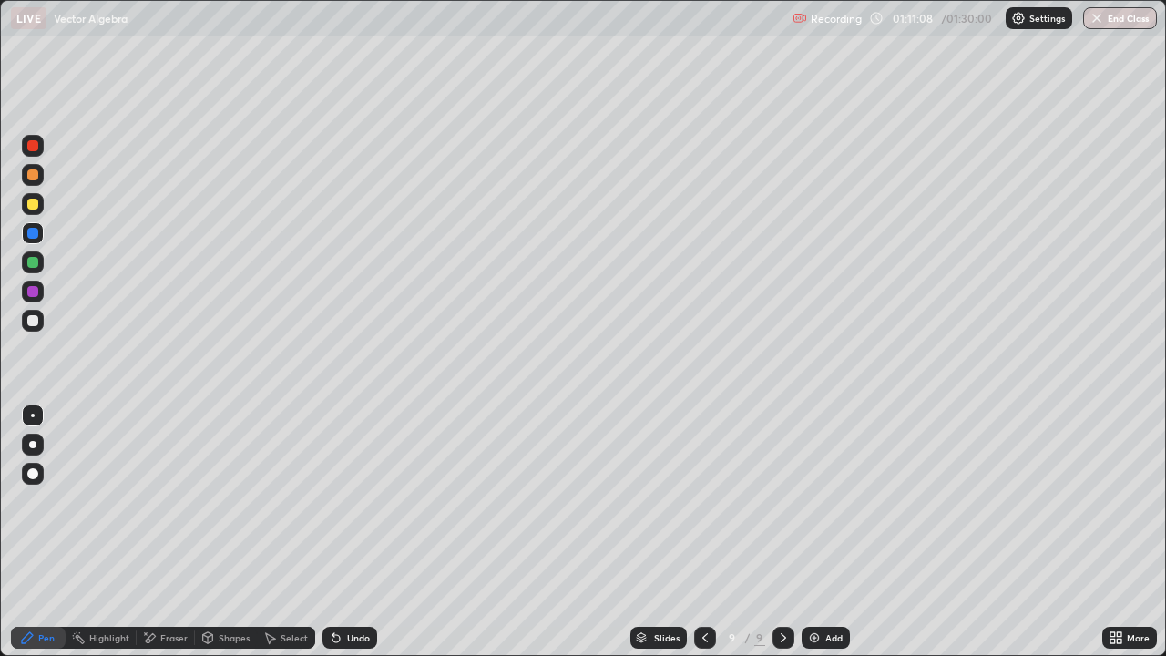
click at [340, 532] on icon at bounding box center [336, 637] width 15 height 15
click at [339, 532] on icon at bounding box center [336, 637] width 15 height 15
click at [843, 532] on div "Add" at bounding box center [826, 638] width 48 height 22
click at [42, 329] on div at bounding box center [33, 320] width 22 height 29
click at [31, 207] on div at bounding box center [32, 204] width 11 height 11
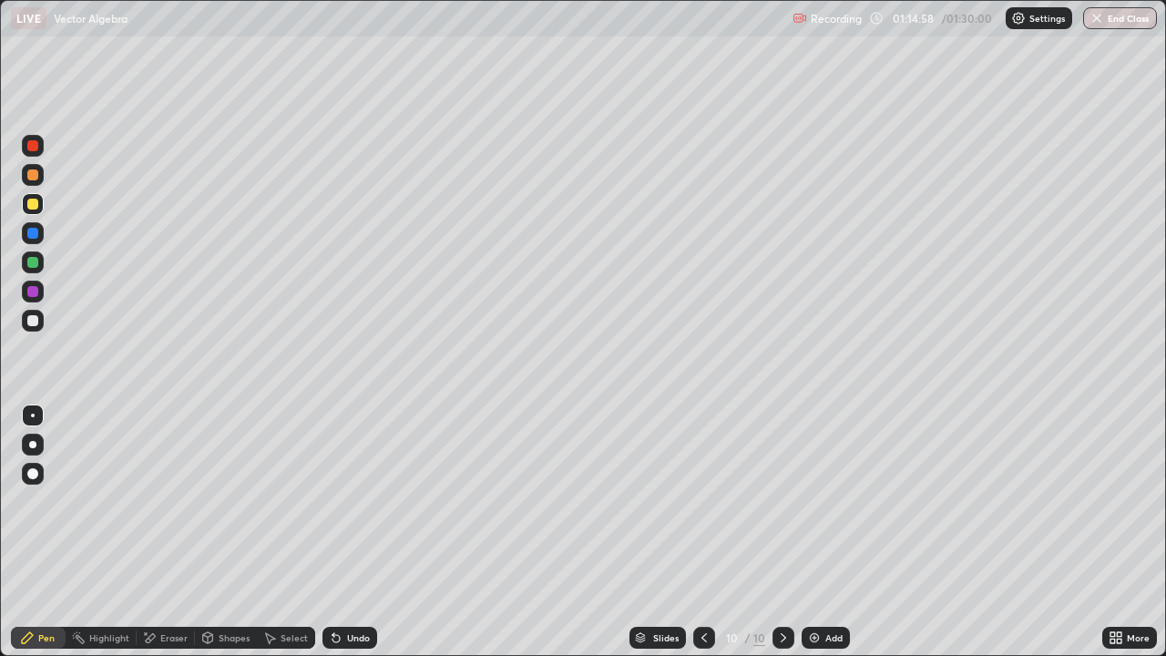
click at [350, 532] on div "Undo" at bounding box center [358, 637] width 23 height 9
click at [39, 261] on div at bounding box center [33, 262] width 22 height 22
click at [818, 532] on img at bounding box center [814, 637] width 15 height 15
click at [347, 532] on div "Undo" at bounding box center [358, 637] width 23 height 9
click at [189, 532] on div "Eraser" at bounding box center [166, 638] width 58 height 22
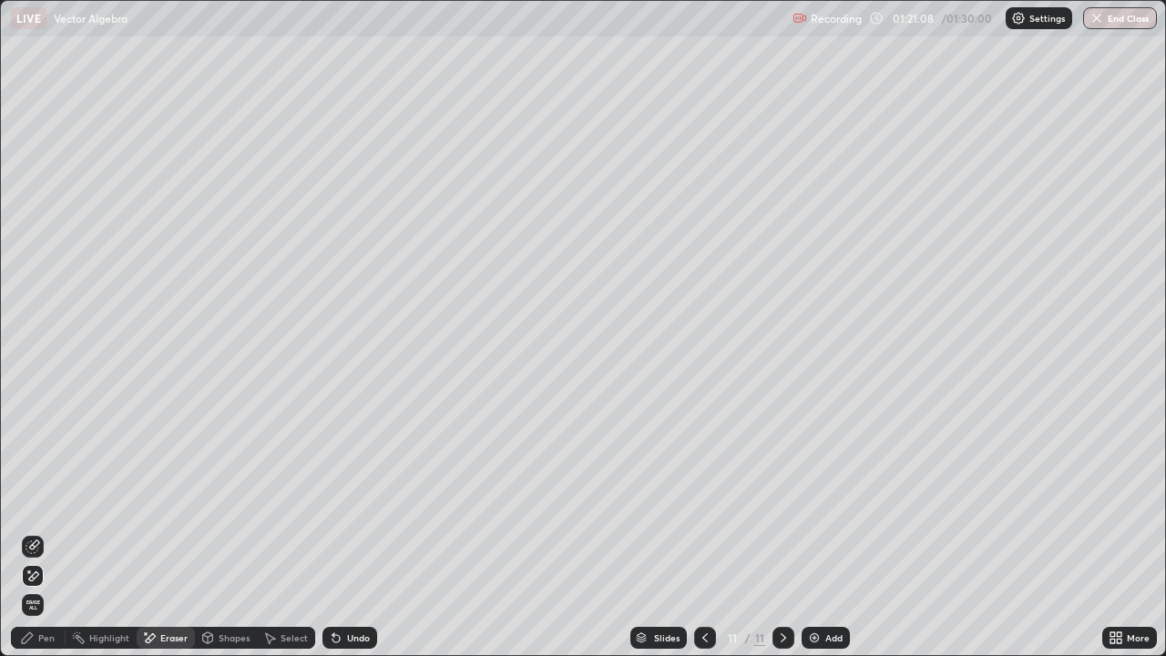
click at [52, 532] on div "Pen" at bounding box center [46, 637] width 16 height 9
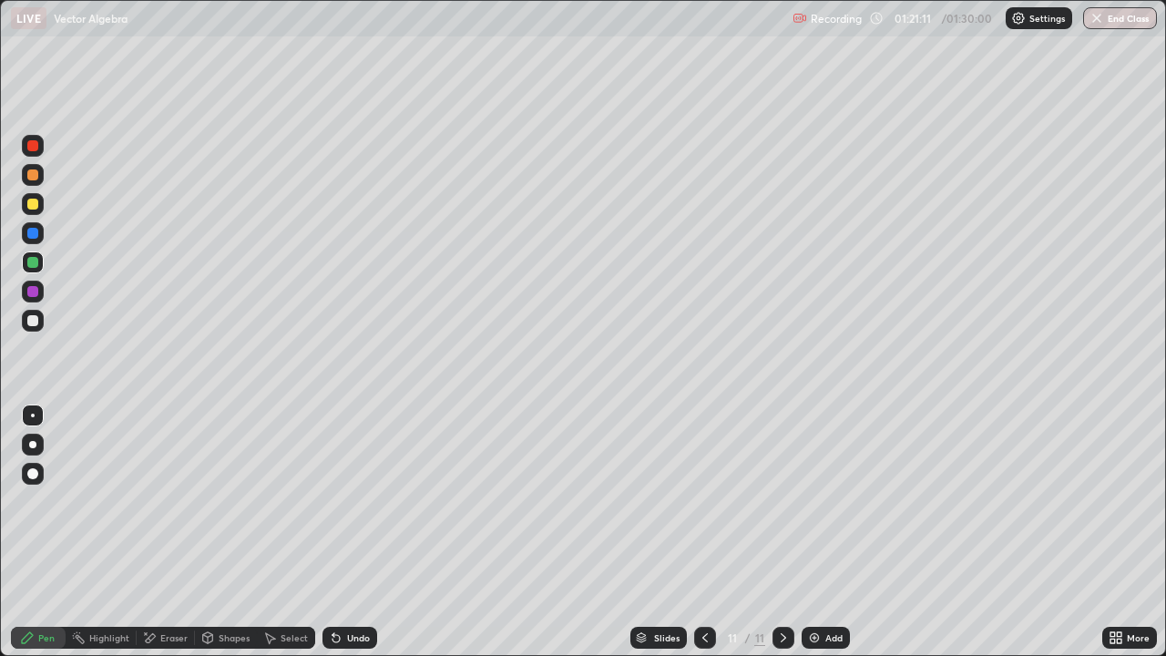
click at [342, 532] on div "Undo" at bounding box center [349, 638] width 55 height 22
click at [36, 329] on div at bounding box center [33, 321] width 22 height 22
click at [1150, 532] on div "More" at bounding box center [1129, 638] width 55 height 22
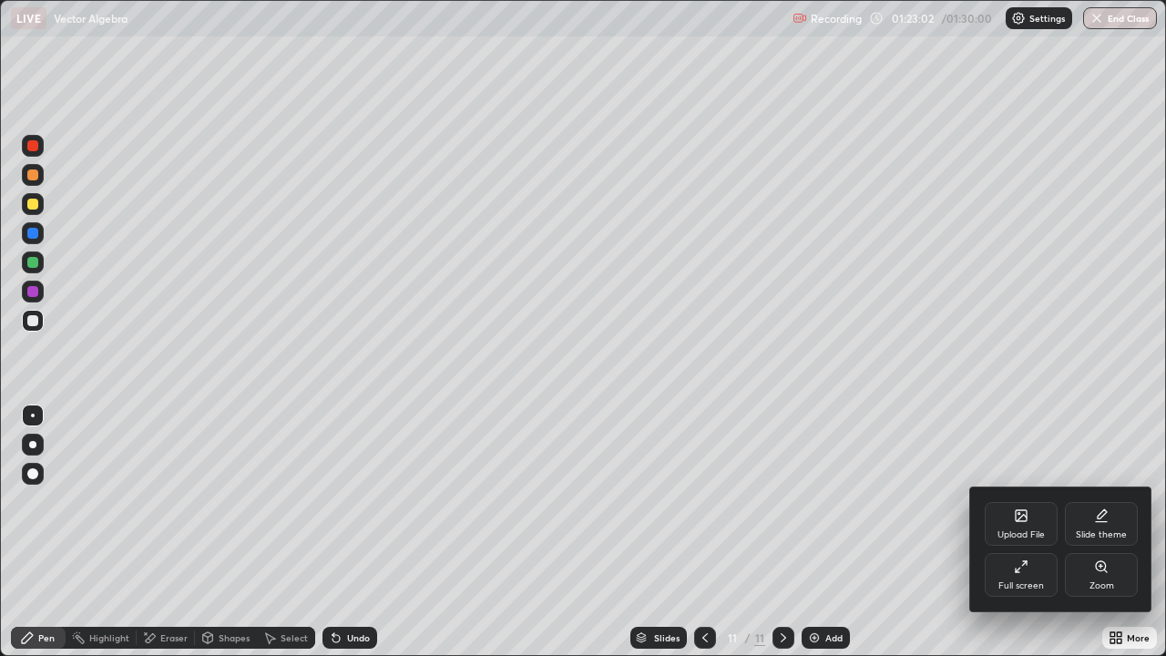
click at [1037, 532] on div "Full screen" at bounding box center [1021, 575] width 73 height 44
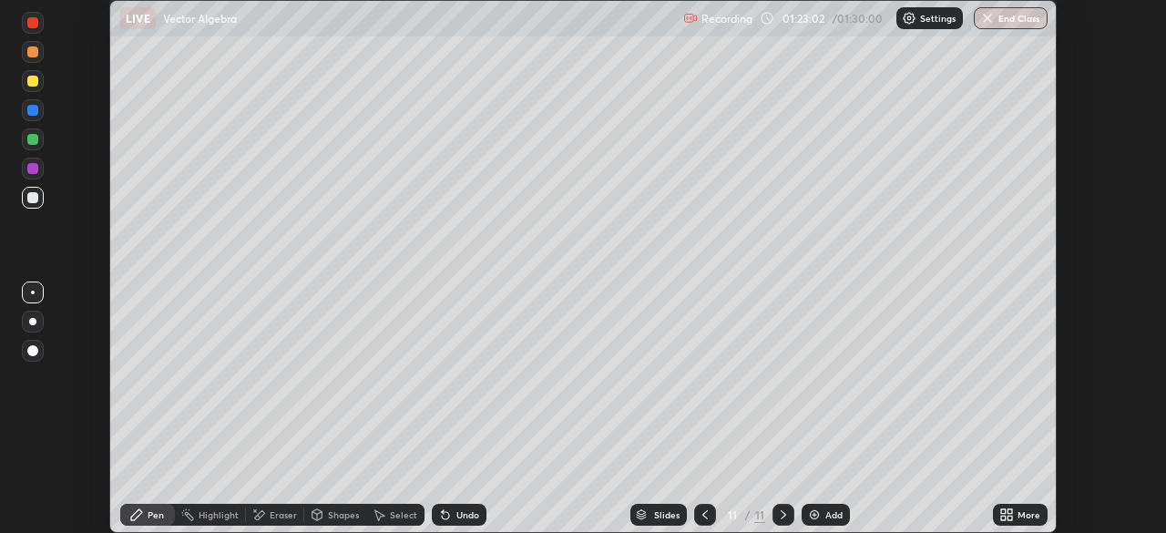
scroll to position [90555, 89922]
click at [1011, 21] on button "End Class" at bounding box center [1011, 18] width 74 height 22
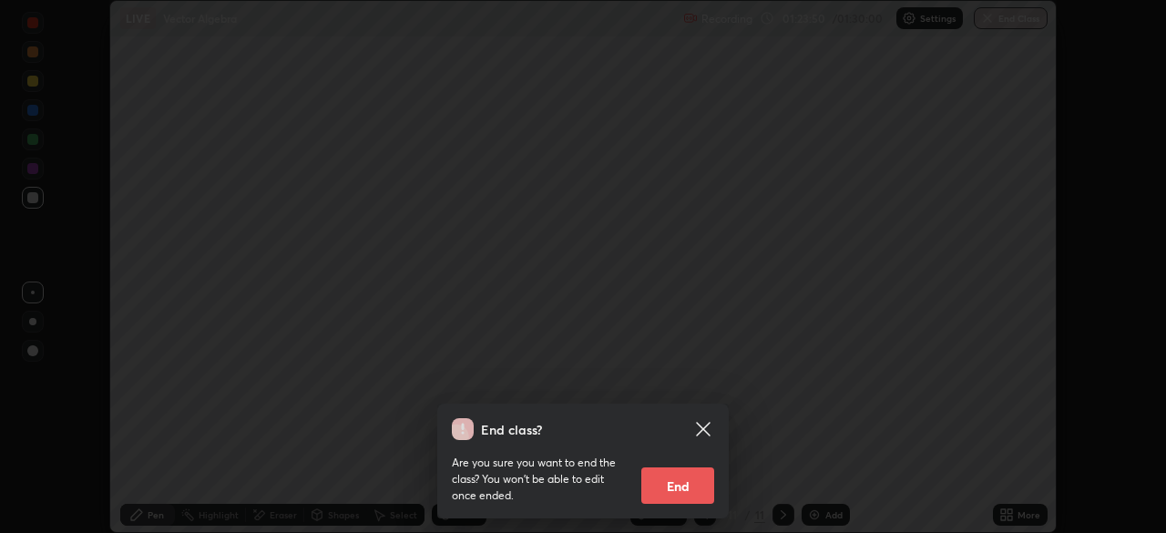
click at [672, 492] on button "End" at bounding box center [677, 485] width 73 height 36
